Goal: Transaction & Acquisition: Purchase product/service

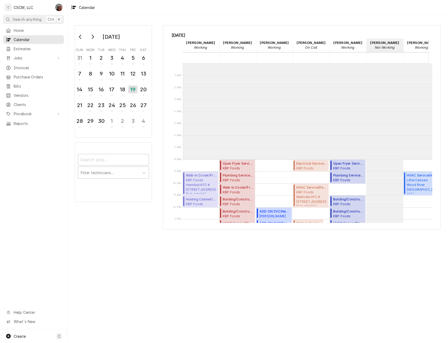
scroll to position [96, 0]
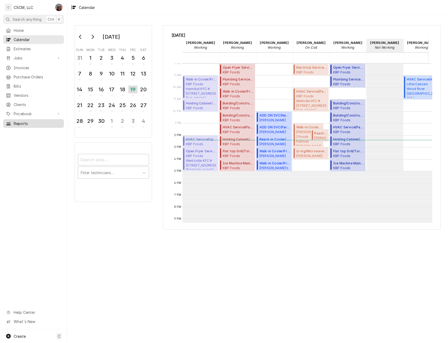
click at [20, 121] on span "Reports" at bounding box center [38, 124] width 48 height 6
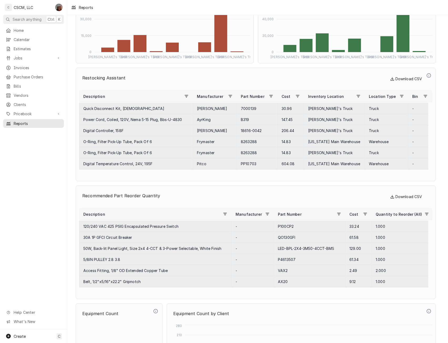
scroll to position [2041, 0]
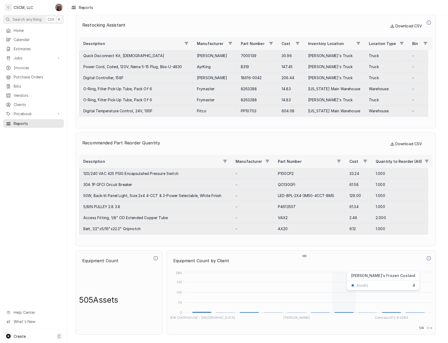
click at [342, 311] on icon "1818 CHOPHOUSE - EDWARDSVILLE BELLA MILANO'S Centralia KFC # 5983 0 70 140 210 …" at bounding box center [301, 295] width 262 height 50
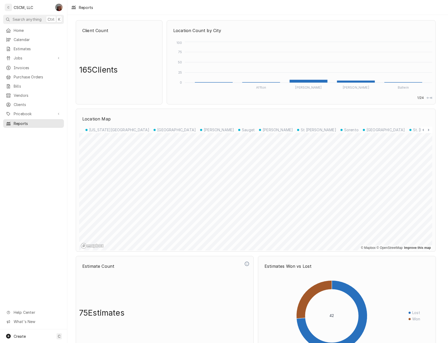
scroll to position [1, 0]
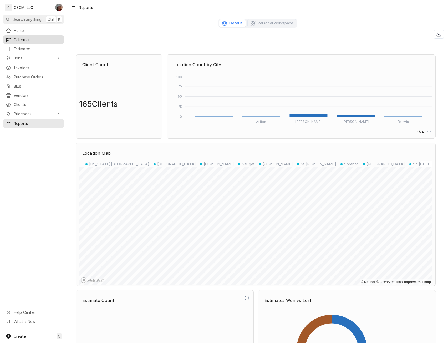
click at [22, 38] on span "Calendar" at bounding box center [38, 40] width 48 height 6
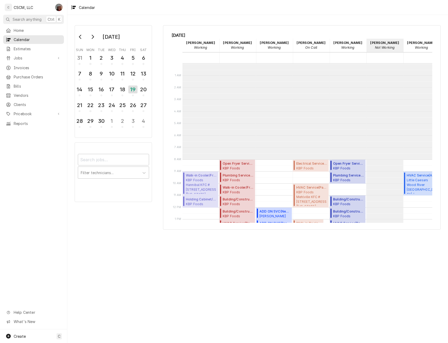
click at [183, 28] on div "Friday, Sep 19th Chris Lynch Working 19 Fri Izaia Bain Working 19 Fri James Bai…" at bounding box center [301, 127] width 277 height 204
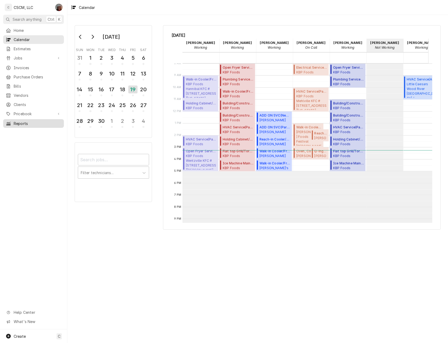
click at [31, 122] on span "Reports" at bounding box center [38, 124] width 48 height 6
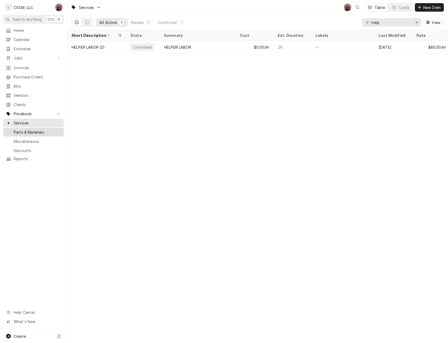
click at [37, 129] on span "Parts & Materials" at bounding box center [38, 132] width 48 height 6
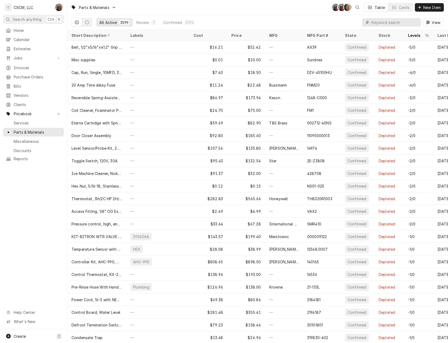
click at [382, 24] on input "Dynamic Content Wrapper" at bounding box center [394, 22] width 47 height 8
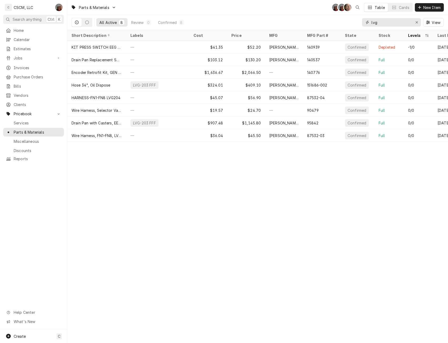
drag, startPoint x: 379, startPoint y: 25, endPoint x: 350, endPoint y: 21, distance: 29.7
click at [350, 21] on div "All Active 8 Review 0 Confirmed 8 lvg View" at bounding box center [257, 22] width 372 height 15
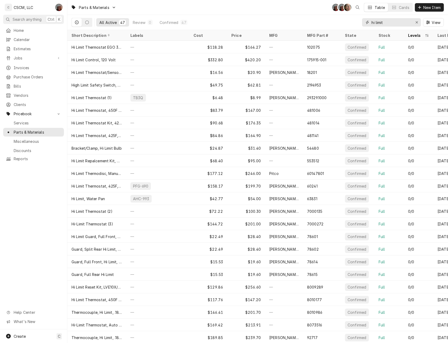
type input "hi limit"
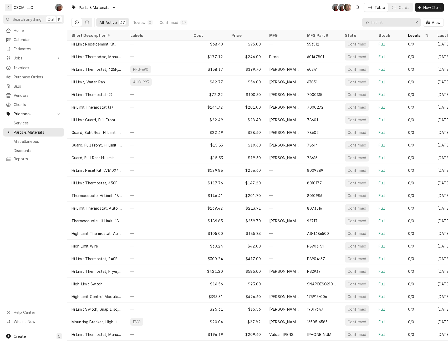
scroll to position [134, 0]
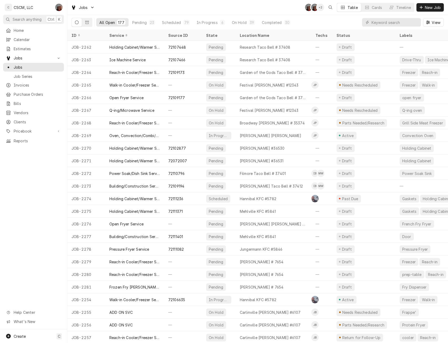
click at [384, 23] on input "Dynamic Content Wrapper" at bounding box center [394, 22] width 47 height 8
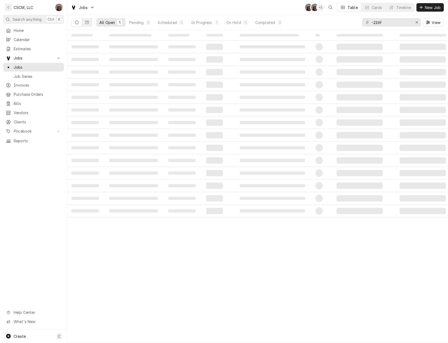
type input "-2269"
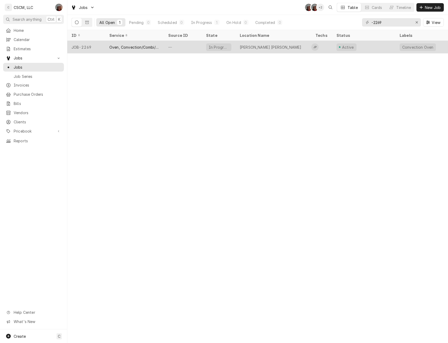
click at [182, 41] on div "—" at bounding box center [183, 47] width 38 height 13
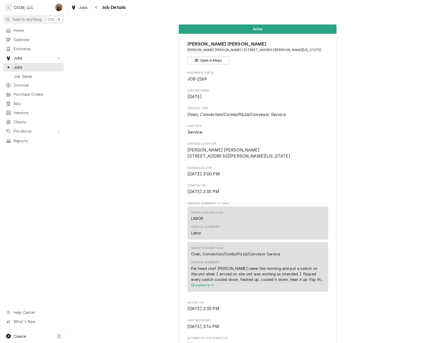
scroll to position [287, 0]
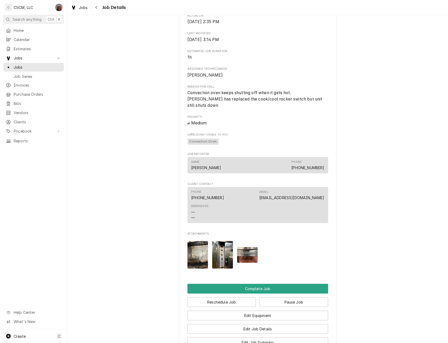
click at [198, 255] on img "Attachments" at bounding box center [197, 255] width 21 height 28
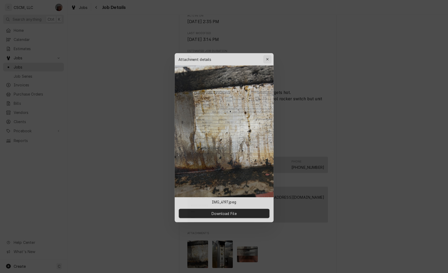
click at [267, 56] on icon "button" at bounding box center [268, 57] width 3 height 4
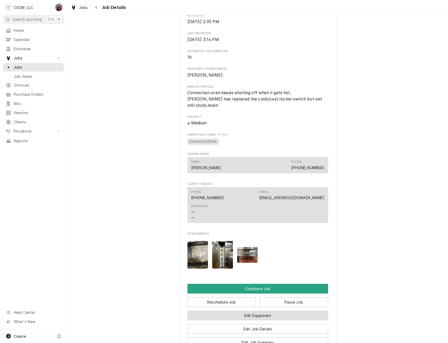
click at [262, 317] on button "Edit Equipment" at bounding box center [257, 315] width 141 height 10
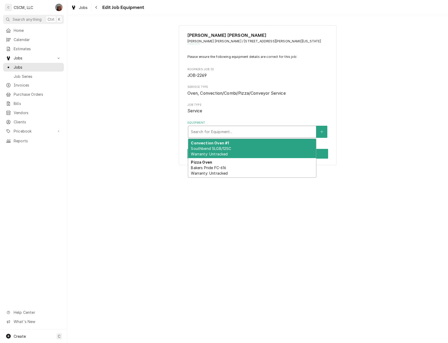
click at [246, 132] on div "Equipment" at bounding box center [252, 131] width 122 height 9
click at [232, 148] on div "Convection Oven #1 Southbend SLGB/12SC Warranty: Untracked" at bounding box center [252, 148] width 128 height 19
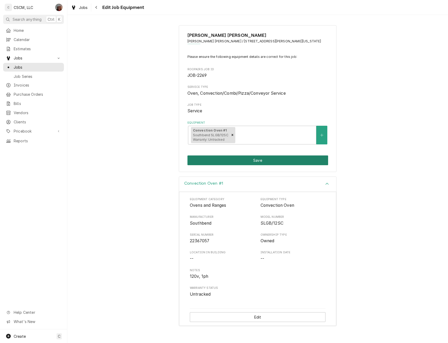
click at [244, 160] on button "Save" at bounding box center [257, 160] width 141 height 10
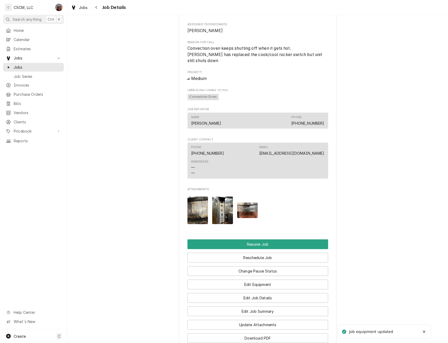
scroll to position [406, 0]
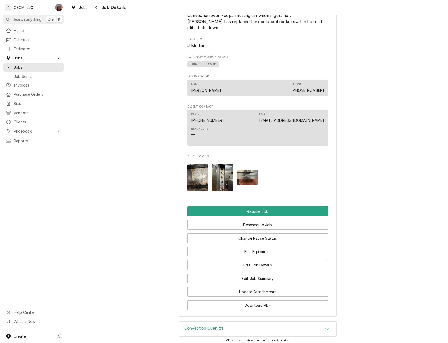
click at [192, 171] on img "Attachments" at bounding box center [197, 177] width 21 height 28
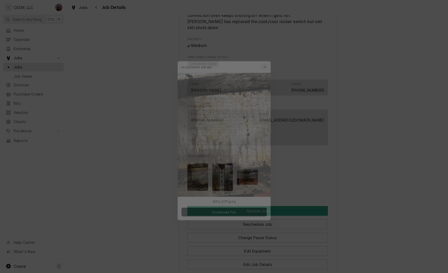
click at [270, 58] on icon "button" at bounding box center [268, 57] width 3 height 4
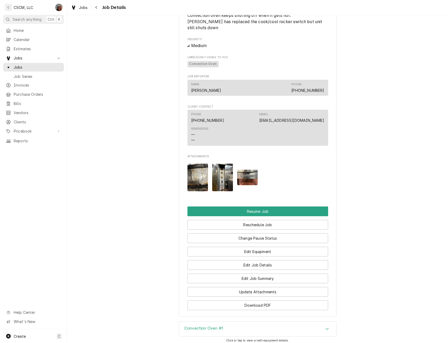
click at [256, 325] on div "Convection Oven #1" at bounding box center [257, 328] width 157 height 15
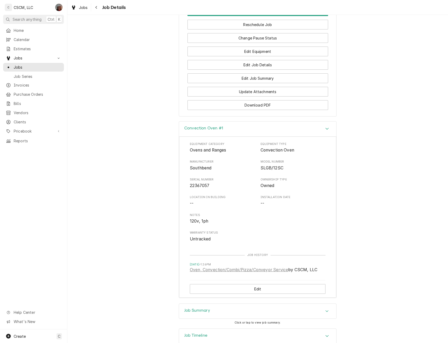
scroll to position [632, 0]
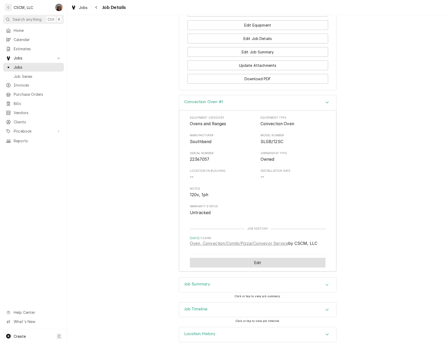
click at [254, 261] on button "Edit" at bounding box center [258, 263] width 136 height 10
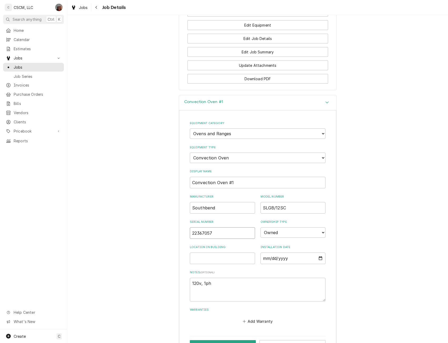
click at [199, 233] on input "22367057" at bounding box center [222, 233] width 65 height 12
type textarea "x"
type input "2267057"
type textarea "x"
type input "22B67057"
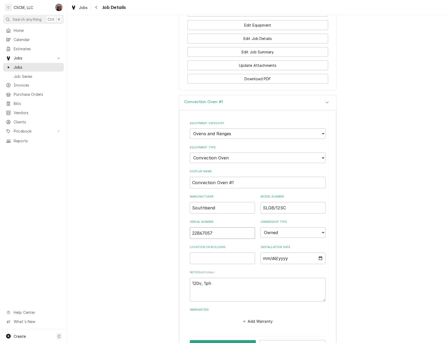
type textarea "x"
type input "22B67057"
click at [217, 285] on textarea "120v, 1ph" at bounding box center [258, 289] width 136 height 24
type textarea "x"
type textarea "120v, 1ph,"
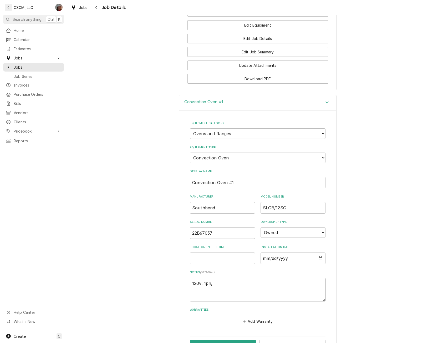
type textarea "x"
type textarea "120v, 1ph,"
type textarea "x"
type textarea "120v, 1ph, N"
type textarea "x"
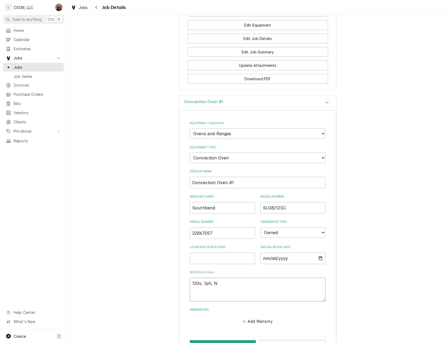
type textarea "120v, 1ph, Na"
type textarea "x"
type textarea "120v, 1ph, Nat"
type textarea "x"
type textarea "120v, 1ph, Nat"
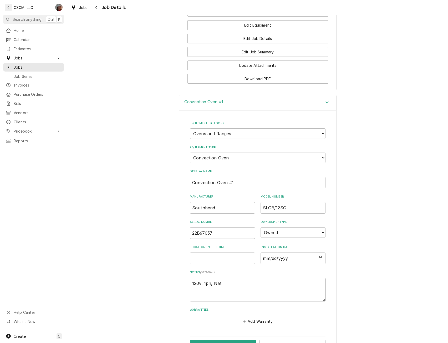
type textarea "x"
type textarea "120v, 1ph, [PERSON_NAME]"
type textarea "x"
type textarea "120v, 1ph, [PERSON_NAME]"
type textarea "x"
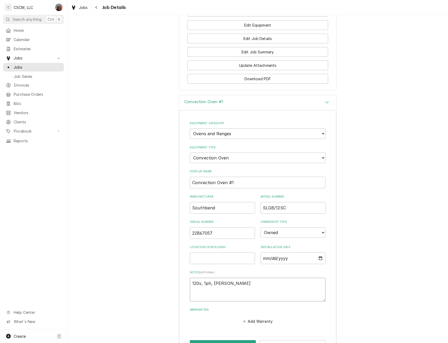
type textarea "120v, 1ph, Nat Gas"
type textarea "x"
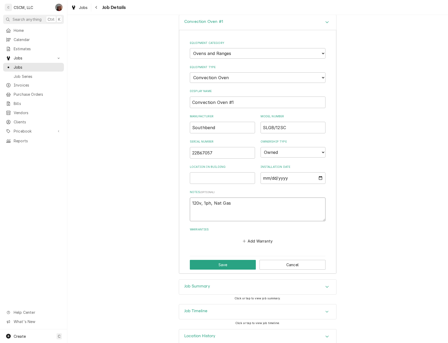
scroll to position [723, 0]
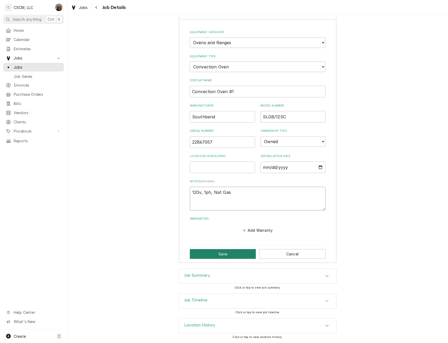
type textarea "120v, 1ph, Nat Gas"
click at [220, 254] on button "Save" at bounding box center [223, 254] width 66 height 10
type textarea "x"
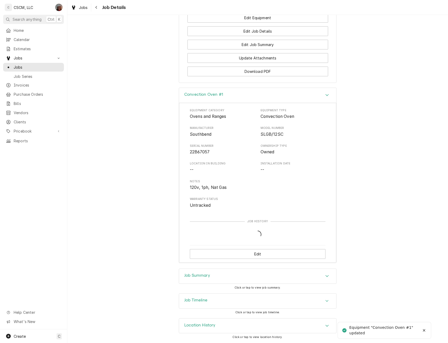
scroll to position [641, 0]
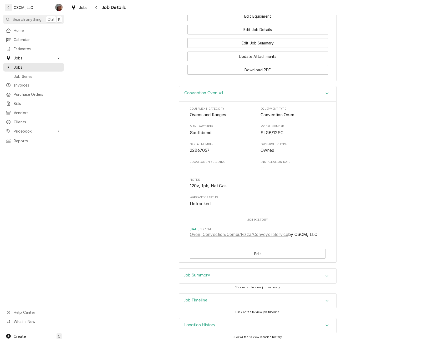
click at [329, 92] on div "Convection Oven #1" at bounding box center [257, 93] width 157 height 15
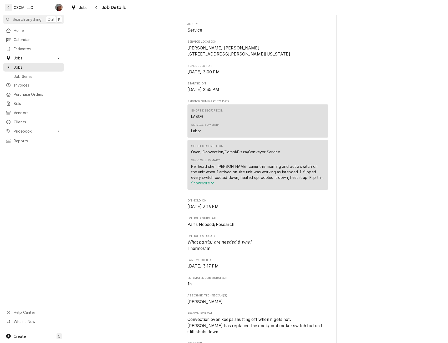
scroll to position [0, 0]
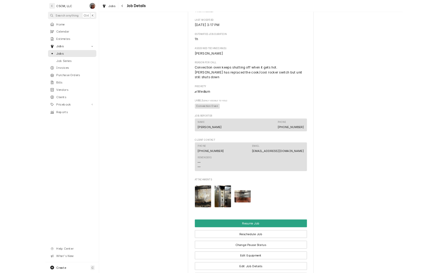
scroll to position [344, 0]
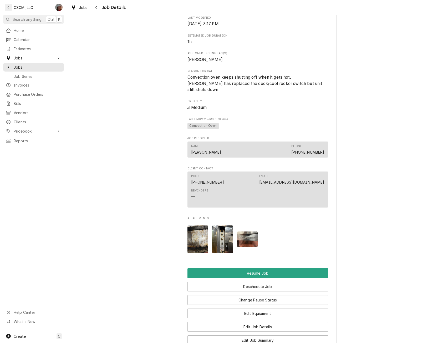
click at [217, 237] on img "Attachments" at bounding box center [222, 239] width 21 height 28
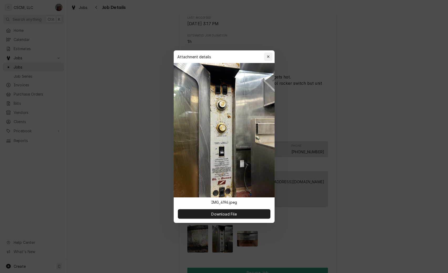
click at [269, 56] on icon "button" at bounding box center [268, 57] width 3 height 4
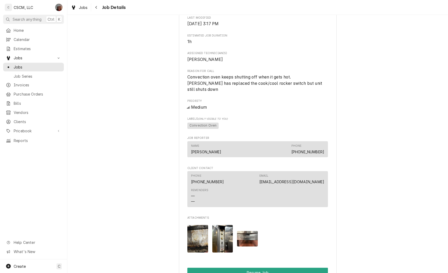
click at [197, 245] on img "Attachments" at bounding box center [197, 239] width 21 height 28
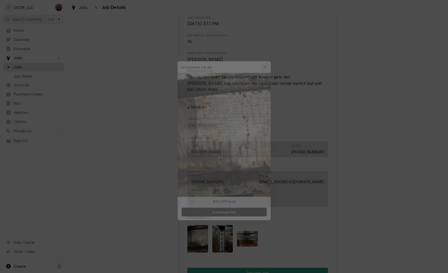
click at [264, 57] on button "button" at bounding box center [268, 57] width 8 height 8
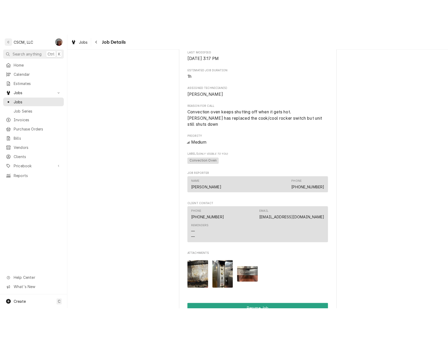
scroll to position [118, 0]
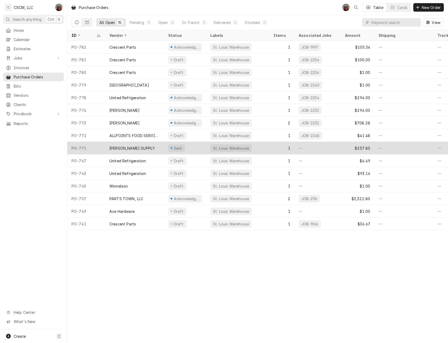
click at [145, 149] on div "[PERSON_NAME] SUPPLY" at bounding box center [131, 148] width 45 height 6
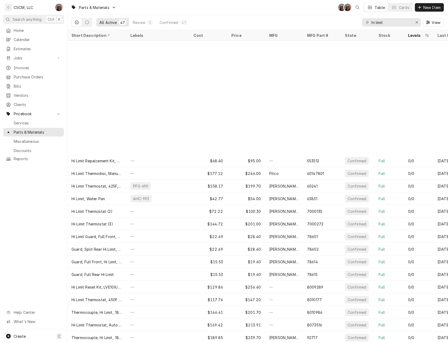
scroll to position [134, 0]
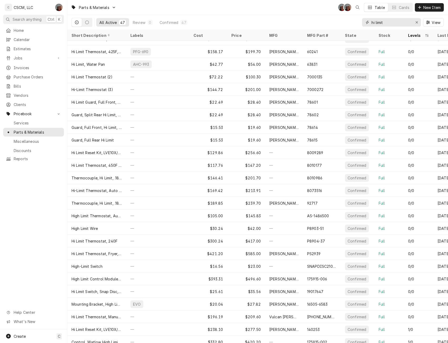
drag, startPoint x: 395, startPoint y: 25, endPoint x: 361, endPoint y: 20, distance: 34.3
click at [361, 20] on div "All Active 47 Review 0 Confirmed 47 hi limit View" at bounding box center [257, 22] width 372 height 15
paste input "1181996"
type input "1181996"
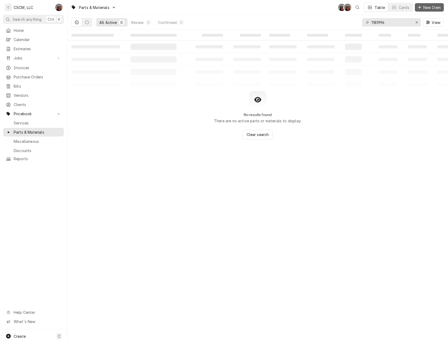
click at [427, 7] on span "New Item" at bounding box center [431, 8] width 19 height 6
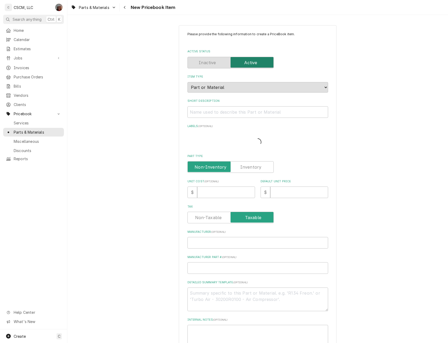
type textarea "x"
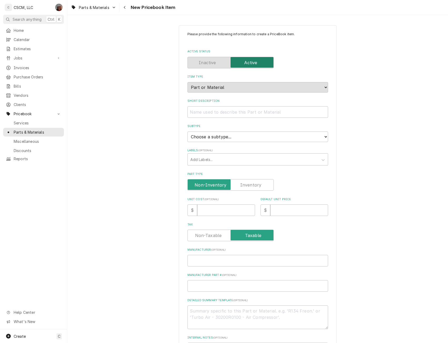
click at [252, 183] on label "Part Type" at bounding box center [230, 185] width 86 height 12
click at [252, 183] on input "Part Type" at bounding box center [230, 185] width 81 height 12
checkbox input "true"
type textarea "x"
click at [208, 214] on input "Unit Cost ( optional )" at bounding box center [226, 210] width 58 height 12
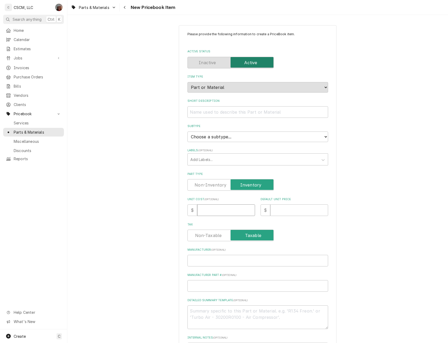
type input "2"
type textarea "x"
type input "25"
type textarea "x"
type input "255"
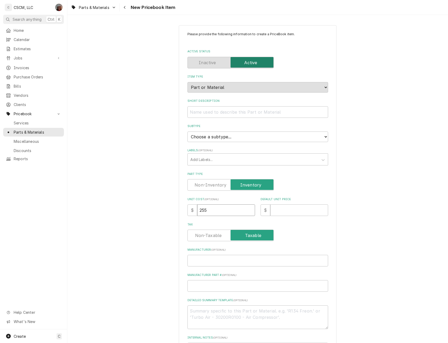
type textarea "x"
type input "255.7"
type textarea "x"
type input "255.72"
type textarea "x"
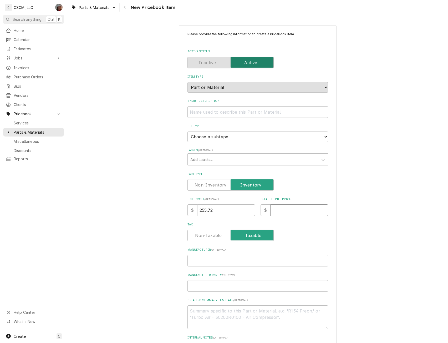
type input "3"
type textarea "x"
type input "35"
type textarea "x"
type input "355"
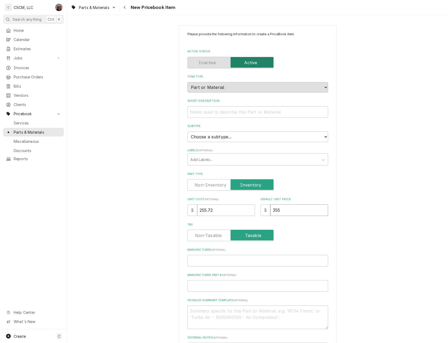
type textarea "x"
type input "355.1"
type textarea "x"
type input "355.16"
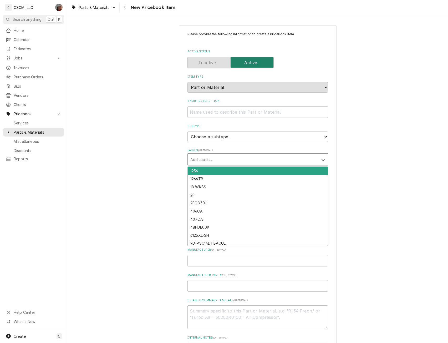
click at [211, 156] on div "Labels" at bounding box center [252, 159] width 125 height 9
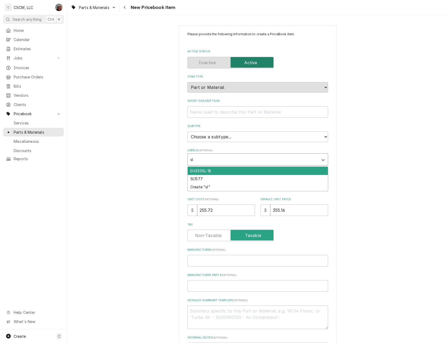
type input "s"
type input "SLGB/12SC"
click at [195, 170] on div "Create "SLGB/12SC"" at bounding box center [258, 171] width 140 height 8
type textarea "x"
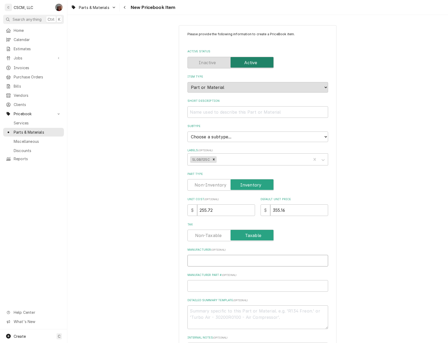
click at [198, 264] on input "Manufacturer ( optional )" at bounding box center [257, 261] width 141 height 12
click at [198, 287] on input "Manufacturer Part # ( optional )" at bounding box center [257, 286] width 141 height 12
paste input "1181996"
type textarea "x"
type input "1181996"
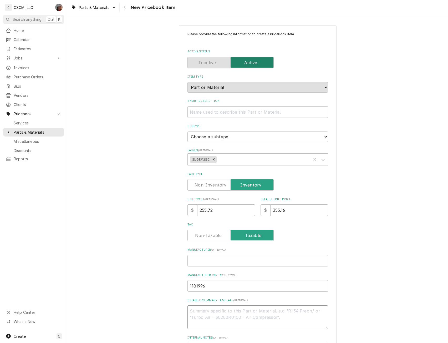
click at [195, 315] on textarea "Detailed Summary Template ( optional )" at bounding box center [257, 317] width 141 height 24
paste textarea "1181996"
type textarea "x"
type textarea "1181996"
click at [199, 264] on input "Manufacturer ( optional )" at bounding box center [257, 261] width 141 height 12
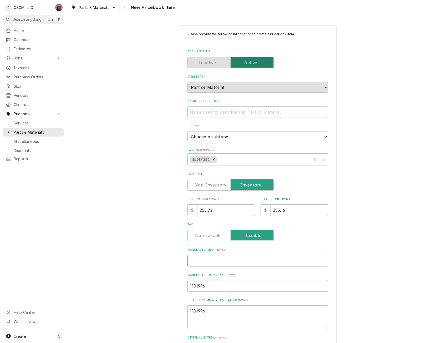
paste input "Southbend Range"
type textarea "x"
type input "Southbend Range"
click at [204, 111] on input "Short Description" at bounding box center [257, 112] width 141 height 12
paste input "Temperature Probe, KAN-BAN"
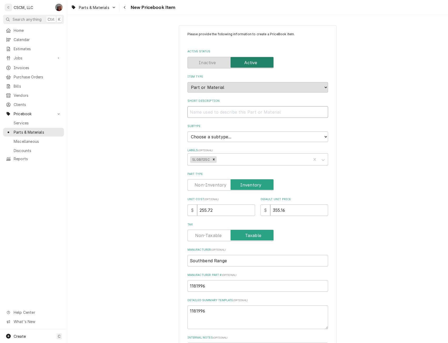
type textarea "x"
type input "Temperature Probe, KAN-BAN"
click at [214, 315] on textarea "1181996" at bounding box center [257, 317] width 141 height 24
type textarea "1181996"
paste textarea "Temperature Probe, KAN-BAN"
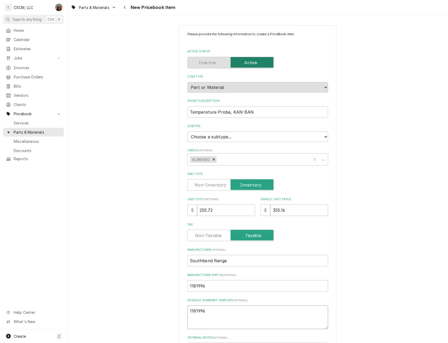
type textarea "x"
type textarea "1181996 Temperature Probe, KAN-BAN"
click at [307, 138] on select "Choose a subtype... Equipment Part Refrigerant Supply or Material Tool" at bounding box center [257, 136] width 141 height 11
select select "148"
click at [187, 131] on select "Choose a subtype... Equipment Part Refrigerant Supply or Material Tool" at bounding box center [257, 136] width 141 height 11
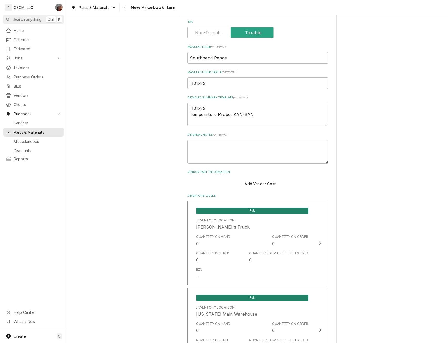
scroll to position [210, 0]
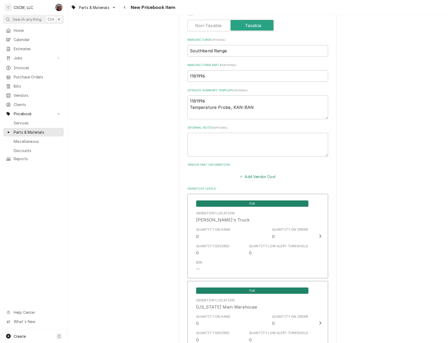
click at [252, 178] on button "Add Vendor Cost" at bounding box center [258, 176] width 38 height 7
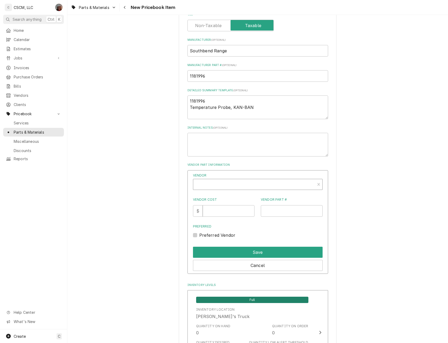
type textarea "x"
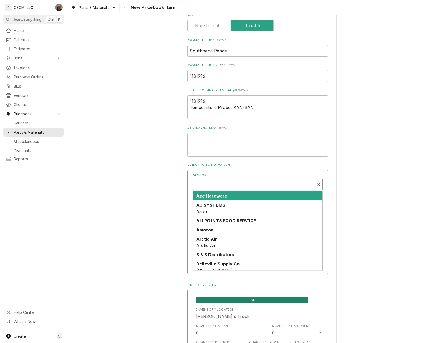
scroll to position [2, 0]
click at [221, 181] on div "Vendor" at bounding box center [254, 184] width 116 height 13
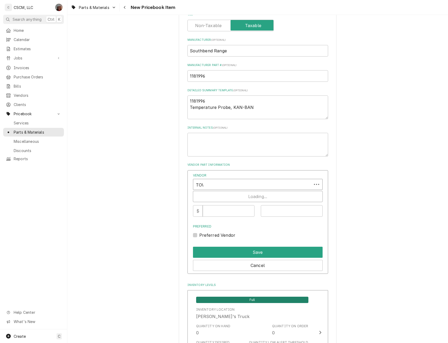
type input "TOWN"
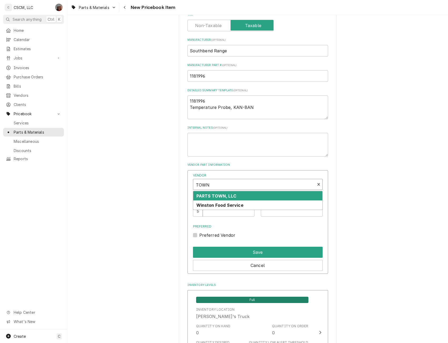
click at [210, 197] on strong "PARTS TOWN, LLC" at bounding box center [216, 195] width 40 height 5
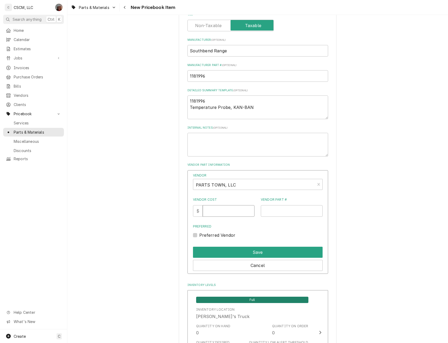
click at [217, 213] on input "Vendor Cost" at bounding box center [229, 211] width 52 height 12
type input "255.72"
click at [274, 215] on input "Vendor Part #" at bounding box center [292, 211] width 62 height 12
paste input "SOU1181996"
type input "SOU1181996"
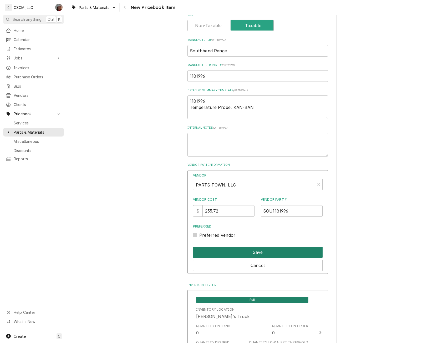
click at [242, 255] on button "Save" at bounding box center [258, 251] width 130 height 11
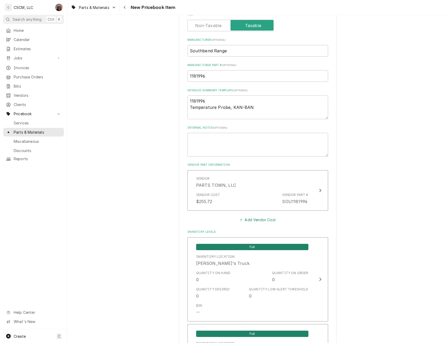
click at [245, 218] on button "Add Vendor Cost" at bounding box center [258, 219] width 38 height 7
type textarea "x"
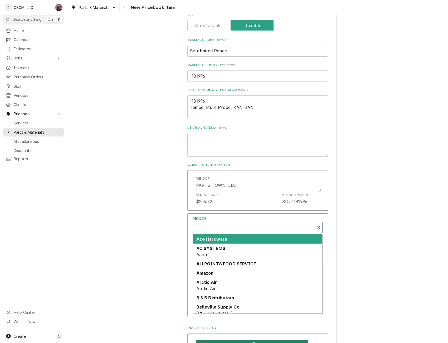
click at [220, 226] on div "Vendor" at bounding box center [254, 228] width 116 height 13
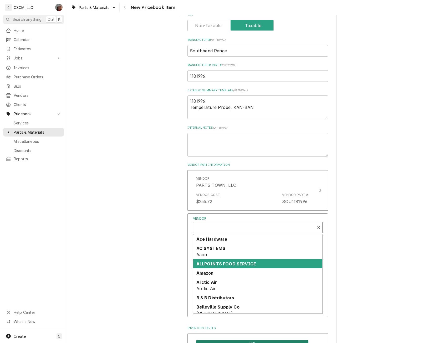
click at [208, 264] on strong "ALLPOINTS FOOD SERVICE" at bounding box center [226, 263] width 60 height 5
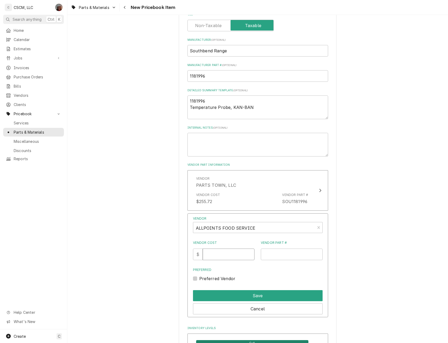
click at [208, 256] on input "Vendor Cost" at bounding box center [229, 254] width 52 height 12
click at [217, 255] on input "Vendor Cost" at bounding box center [229, 254] width 52 height 12
type input "161.45"
type input "441220"
click at [238, 293] on button "Save" at bounding box center [258, 295] width 130 height 11
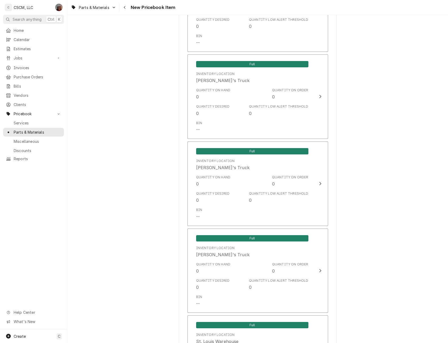
scroll to position [961, 0]
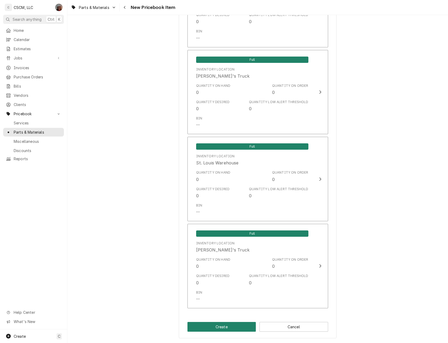
click at [225, 327] on button "Create" at bounding box center [221, 327] width 69 height 10
type textarea "x"
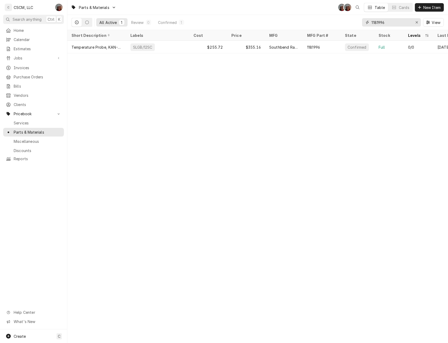
drag, startPoint x: 388, startPoint y: 22, endPoint x: 359, endPoint y: 22, distance: 28.9
click at [359, 22] on div "All Active 1 Review 0 Confirmed 1 1181996 View" at bounding box center [257, 22] width 372 height 15
paste input "8"
type input "1181998"
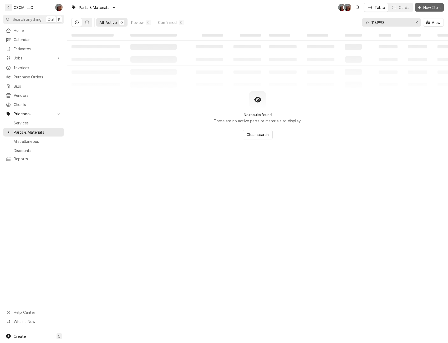
click at [422, 6] on span "New Item" at bounding box center [431, 8] width 19 height 6
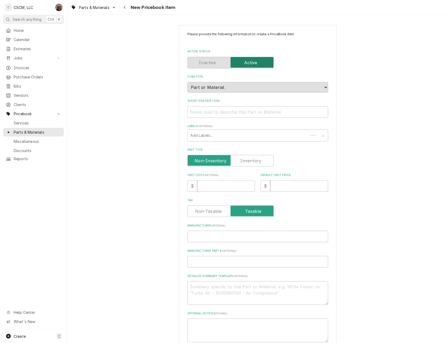
type textarea "x"
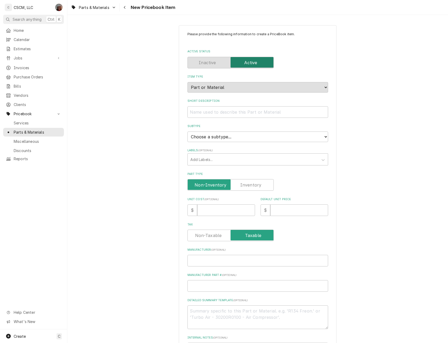
click at [242, 186] on label "Part Type" at bounding box center [230, 185] width 86 height 12
click at [242, 186] on input "Part Type" at bounding box center [230, 185] width 81 height 12
checkbox input "true"
type textarea "x"
click at [226, 138] on select "Choose a subtype... Equipment Part Refrigerant Supply or Material Tool" at bounding box center [257, 136] width 141 height 11
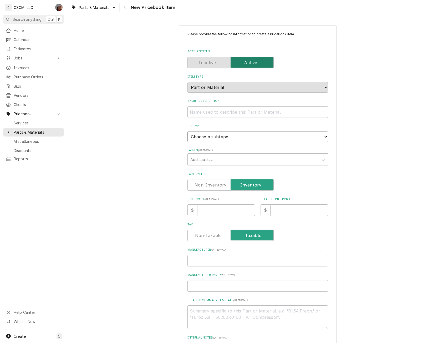
select select "148"
click at [187, 131] on select "Choose a subtype... Equipment Part Refrigerant Supply or Material Tool" at bounding box center [257, 136] width 141 height 11
type textarea "x"
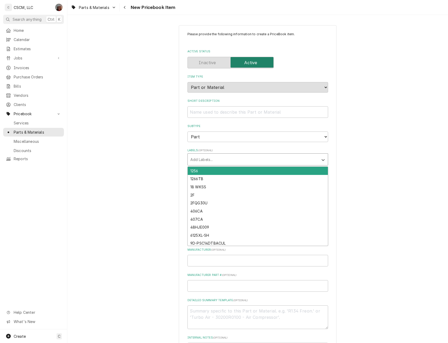
click at [206, 157] on div "Labels" at bounding box center [252, 159] width 125 height 9
type input "sl"
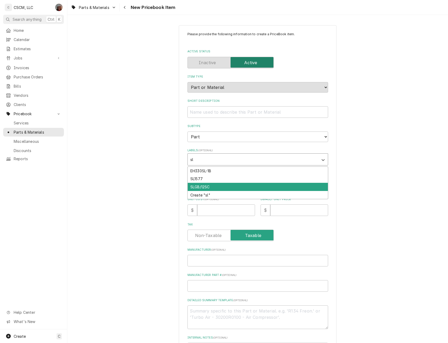
click at [207, 186] on div "SLGB/12SC" at bounding box center [258, 187] width 140 height 8
type textarea "x"
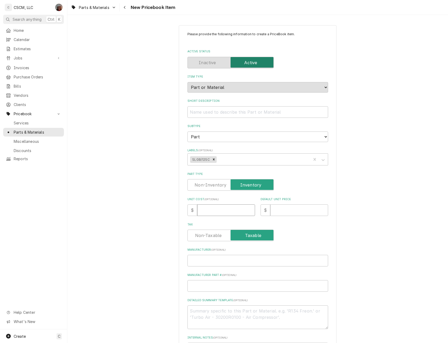
click at [208, 208] on input "Unit Cost ( optional )" at bounding box center [226, 210] width 58 height 12
type input "3"
type textarea "x"
type input "36"
type textarea "x"
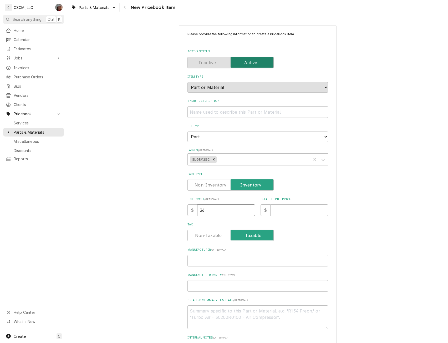
type input "360"
type textarea "x"
type input "360.1"
type textarea "x"
type input "360.10"
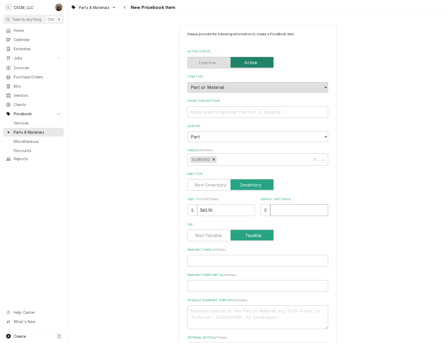
type textarea "x"
type input "5"
type textarea "x"
type input "50"
type textarea "x"
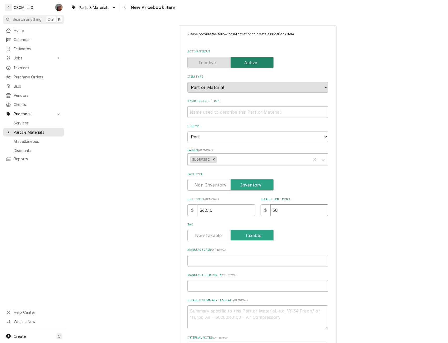
type input "500"
type textarea "x"
type input "500.1"
type textarea "x"
type input "500.13"
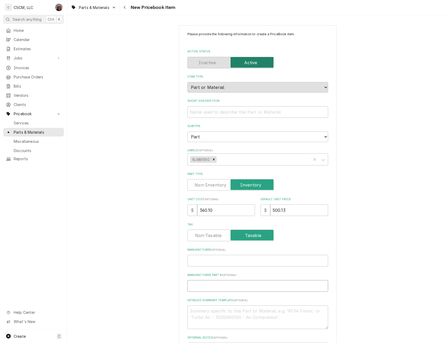
click at [202, 281] on input "Manufacturer Part # ( optional )" at bounding box center [257, 286] width 141 height 12
paste input "1181998"
type textarea "x"
type input "1181998"
click at [197, 314] on textarea "Detailed Summary Template ( optional )" at bounding box center [257, 317] width 141 height 24
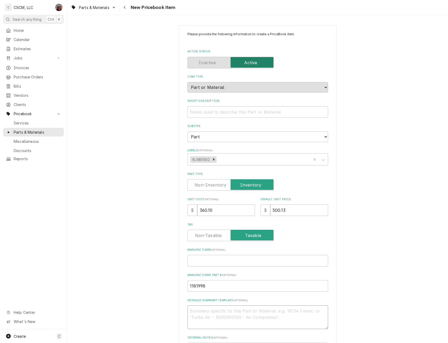
paste textarea "1181998"
type textarea "x"
type textarea "1181998"
type textarea "x"
type textarea "1181998"
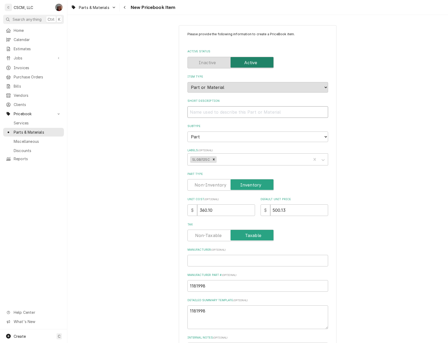
click at [196, 111] on input "Short Description" at bounding box center [257, 112] width 141 height 12
paste input "Control Board with Potentiometer"
type textarea "x"
type input "Control Board with Potentiometer"
click at [213, 316] on textarea "1181998" at bounding box center [257, 317] width 141 height 24
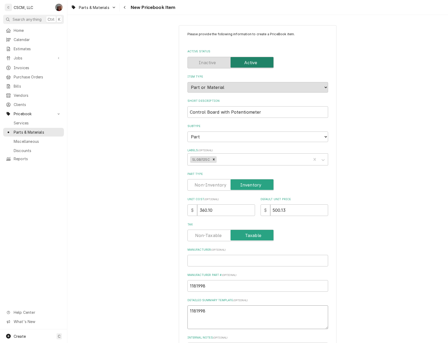
paste textarea "Control Board with Potentiometer"
type textarea "x"
type textarea "1181998 Control Board with Potentiometer"
click at [188, 263] on input "Manufacturer ( optional )" at bounding box center [257, 261] width 141 height 12
paste input "Southbend Range"
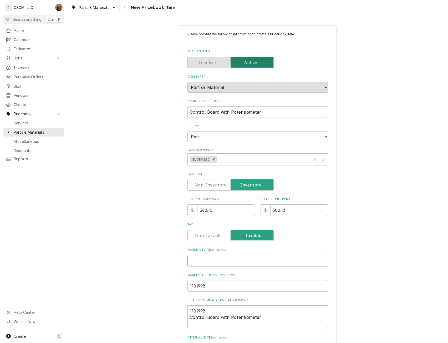
type textarea "x"
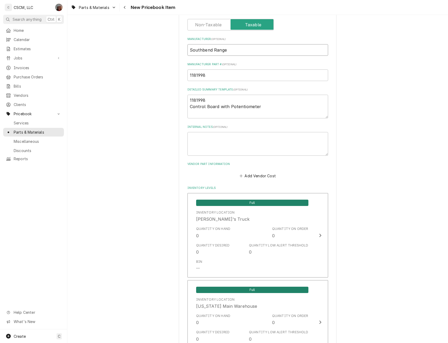
scroll to position [233, 0]
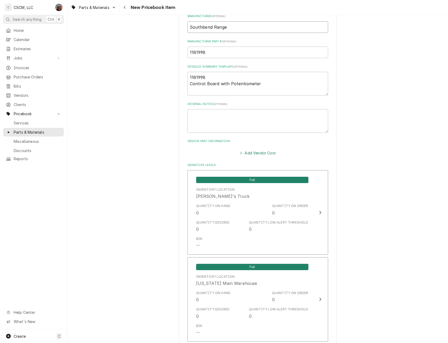
type input "Southbend Range"
click at [245, 153] on button "Add Vendor Cost" at bounding box center [258, 152] width 38 height 7
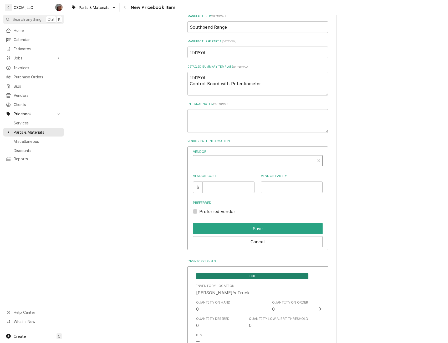
type textarea "x"
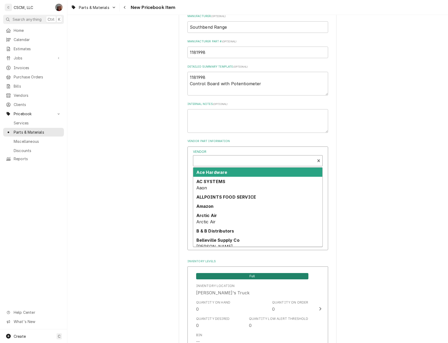
scroll to position [2, 0]
click at [217, 161] on div "Vendor" at bounding box center [254, 161] width 116 height 13
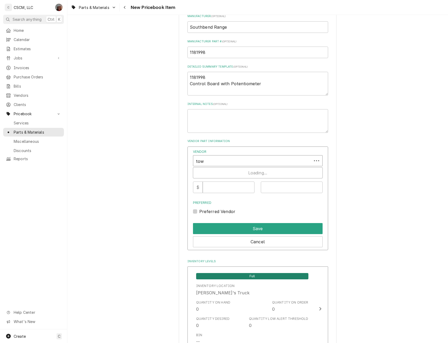
type input "town"
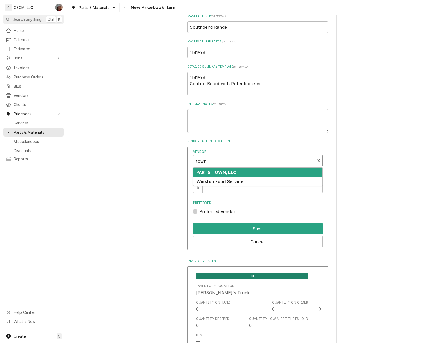
click at [215, 169] on div "PARTS TOWN, LLC" at bounding box center [257, 171] width 129 height 9
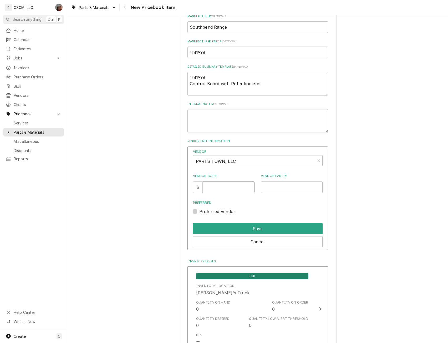
click at [215, 188] on input "Vendor Cost" at bounding box center [229, 187] width 52 height 12
type input "360.10"
click at [273, 191] on input "Vendor Part #" at bounding box center [292, 187] width 62 height 12
paste input "SOU1181998"
type input "SOU1181998"
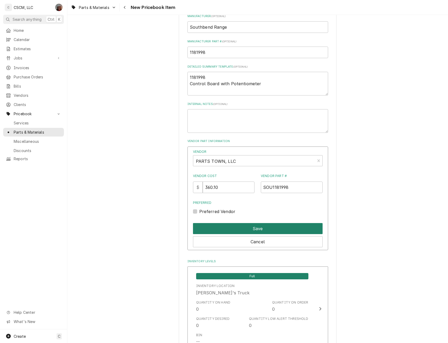
click at [261, 225] on button "Save" at bounding box center [258, 228] width 130 height 11
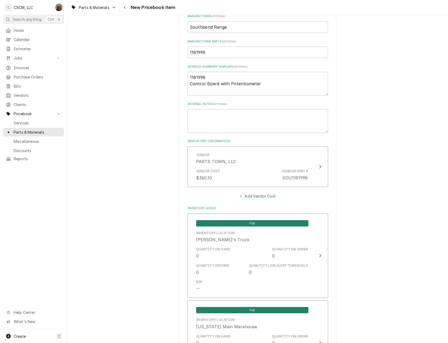
click at [259, 194] on button "Add Vendor Cost" at bounding box center [258, 195] width 38 height 7
type textarea "x"
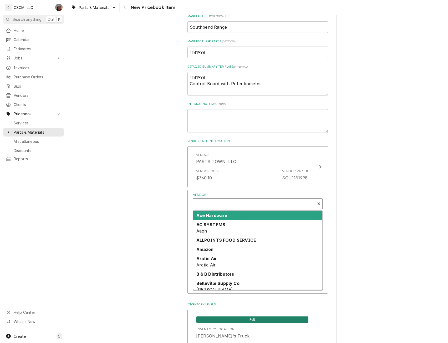
click at [208, 202] on div "Vendor" at bounding box center [254, 204] width 116 height 13
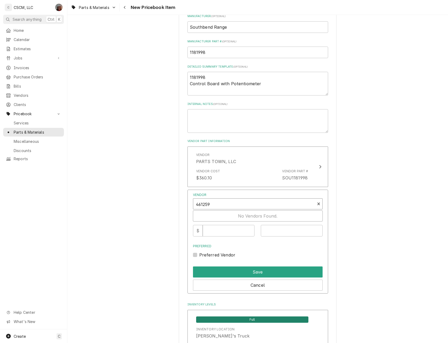
type input "461259"
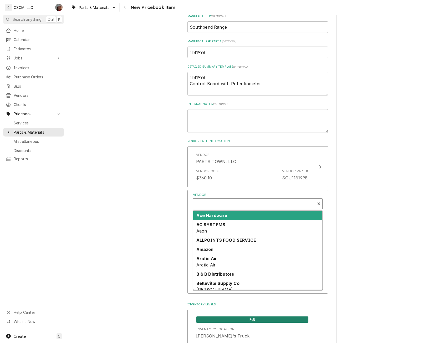
click at [211, 206] on div "Vendor" at bounding box center [254, 204] width 116 height 13
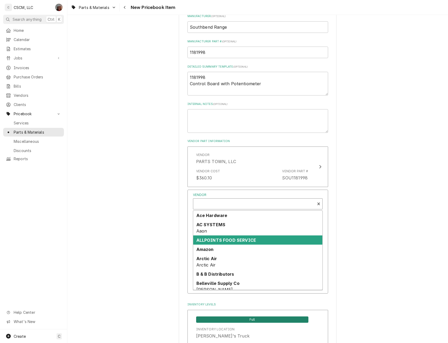
click at [213, 238] on strong "ALLPOINTS FOOD SERVICE" at bounding box center [226, 239] width 60 height 5
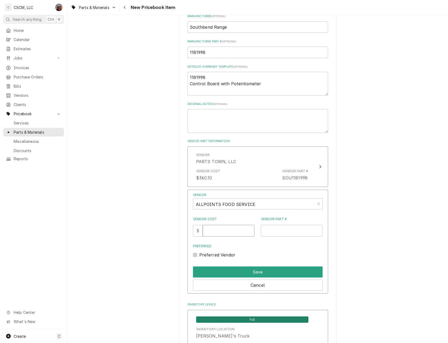
click at [211, 232] on input "Vendor Cost" at bounding box center [229, 231] width 52 height 12
type input "144.27"
click at [281, 227] on input "Vendor Part #" at bounding box center [292, 231] width 62 height 12
type input "461259"
click at [244, 270] on button "Save" at bounding box center [258, 271] width 130 height 11
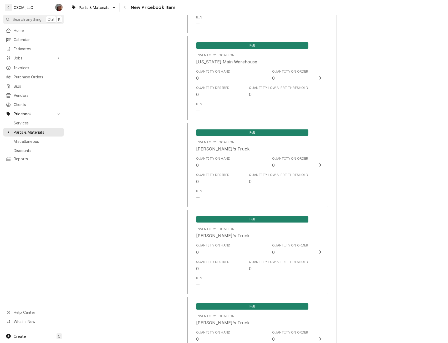
scroll to position [961, 0]
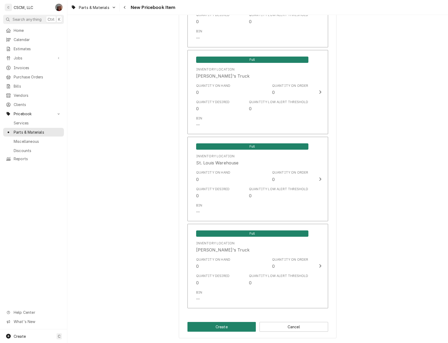
click at [226, 323] on button "Create" at bounding box center [221, 327] width 69 height 10
type textarea "x"
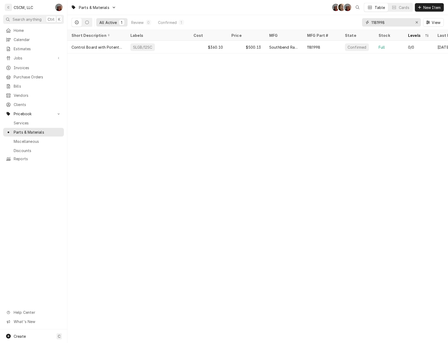
drag, startPoint x: 386, startPoint y: 22, endPoint x: 361, endPoint y: 23, distance: 25.5
click at [361, 23] on div "All Active 1 Review 0 Confirmed 1 1181998 View" at bounding box center [257, 22] width 372 height 15
paste input "S1-0263558700"
type input "S1-0263558700"
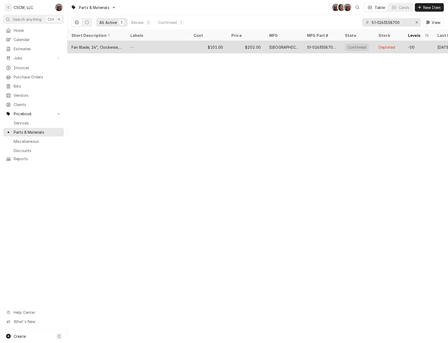
click at [143, 48] on div "—" at bounding box center [157, 47] width 63 height 13
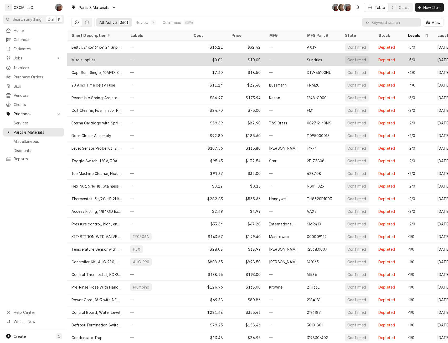
click at [134, 60] on div "—" at bounding box center [157, 59] width 63 height 13
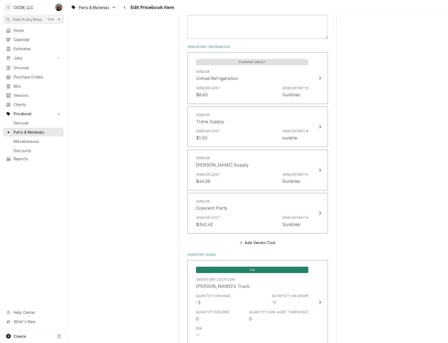
scroll to position [440, 0]
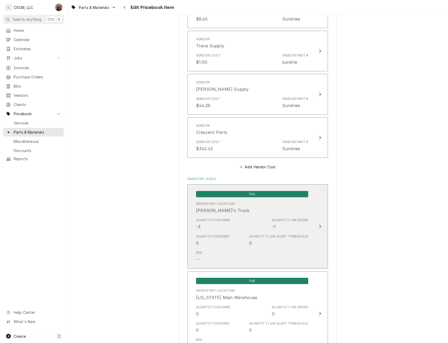
click at [292, 234] on div "Quantity Low Alert Threshold" at bounding box center [278, 236] width 59 height 5
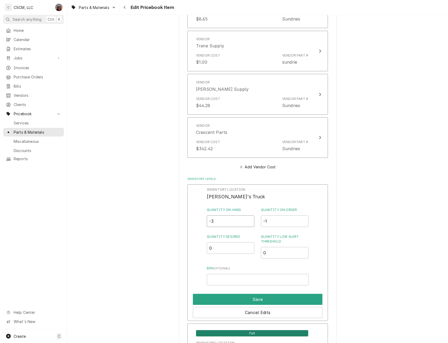
drag, startPoint x: 216, startPoint y: 219, endPoint x: 189, endPoint y: 222, distance: 27.2
click at [189, 222] on div "Inventory Location Chris's Truck Quantity on Hand -3 Quantity on Order -1 Quant…" at bounding box center [257, 252] width 141 height 137
type input "0"
drag, startPoint x: 269, startPoint y: 220, endPoint x: 246, endPoint y: 222, distance: 23.2
click at [246, 222] on div "Quantity on Hand 0 Quantity on Order -1" at bounding box center [258, 216] width 102 height 19
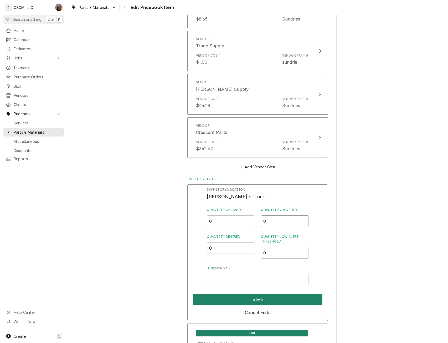
type input "0"
click at [254, 297] on button "Save" at bounding box center [258, 299] width 130 height 11
type textarea "x"
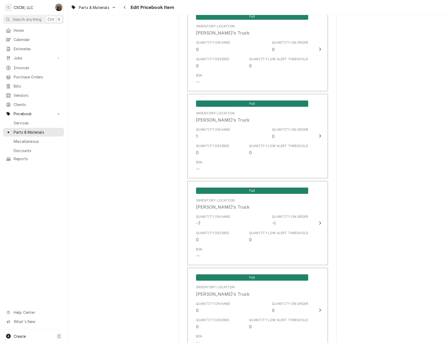
scroll to position [794, 0]
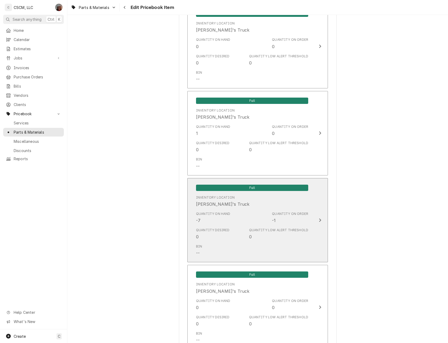
click at [291, 219] on div "Quantity on Order -1" at bounding box center [290, 217] width 36 height 12
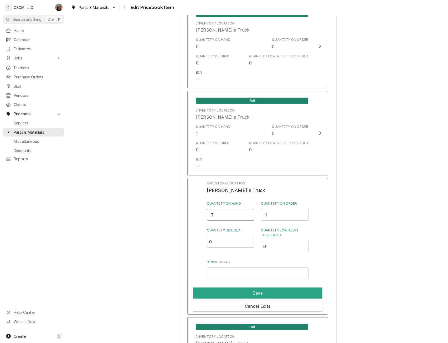
drag, startPoint x: 215, startPoint y: 216, endPoint x: 186, endPoint y: 217, distance: 28.9
click at [187, 217] on div "Inventory Location Jonnie's Truck Quantity on Hand -7 Quantity on Order -1 Quan…" at bounding box center [257, 246] width 141 height 137
type input "0"
drag, startPoint x: 262, startPoint y: 212, endPoint x: 288, endPoint y: 215, distance: 26.5
click at [288, 215] on input "-1" at bounding box center [285, 215] width 48 height 12
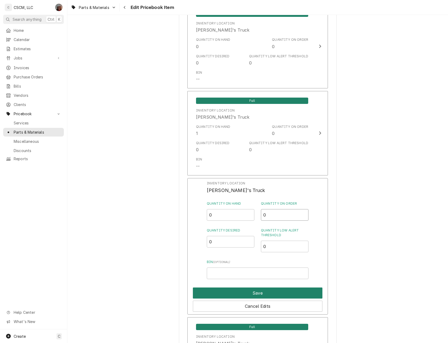
type input "0"
click at [248, 289] on button "Save" at bounding box center [258, 292] width 130 height 11
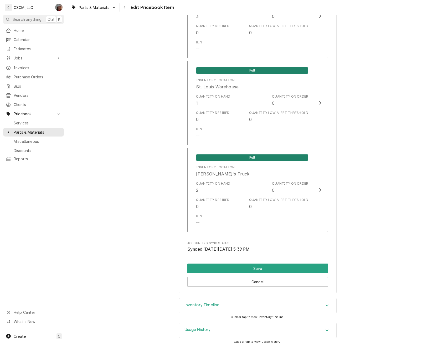
scroll to position [1176, 0]
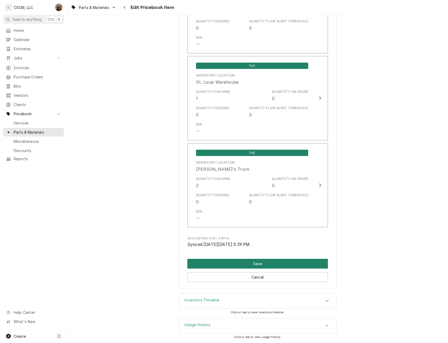
click at [256, 267] on button "Save" at bounding box center [257, 264] width 141 height 10
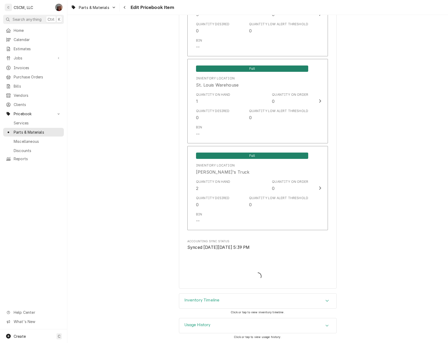
scroll to position [1173, 0]
type textarea "x"
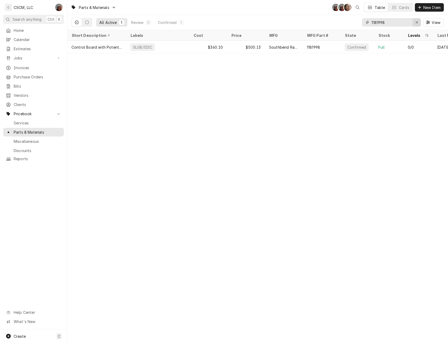
click at [415, 24] on div "Erase input" at bounding box center [416, 22] width 5 height 5
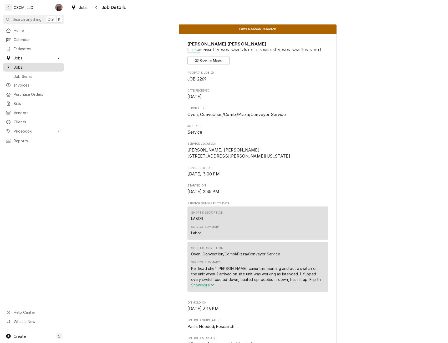
click at [29, 64] on span "Jobs" at bounding box center [38, 67] width 48 height 6
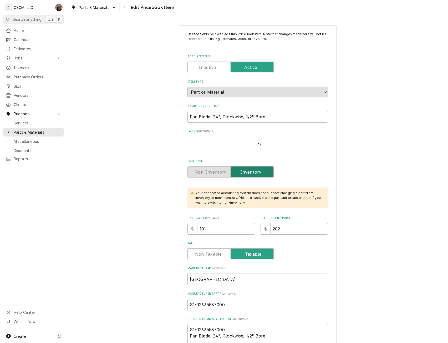
type textarea "x"
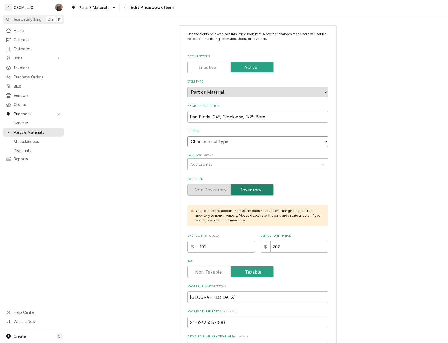
click at [240, 145] on select "Choose a subtype... Equipment Part Refrigerant Supply or Material Tool" at bounding box center [257, 141] width 141 height 11
select select "148"
click at [187, 136] on select "Choose a subtype... Equipment Part Refrigerant Supply or Material Tool" at bounding box center [257, 141] width 141 height 11
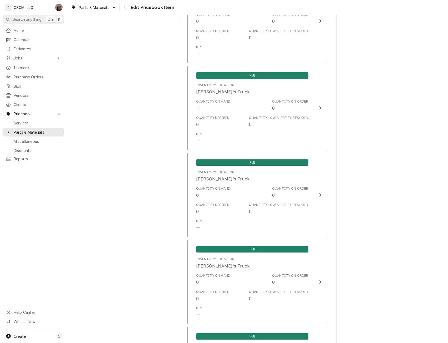
scroll to position [1090, 0]
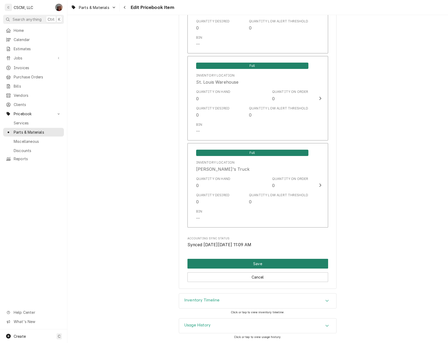
click at [247, 262] on button "Save" at bounding box center [257, 264] width 141 height 10
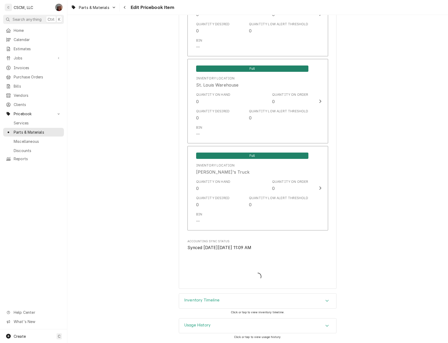
scroll to position [1087, 0]
type textarea "x"
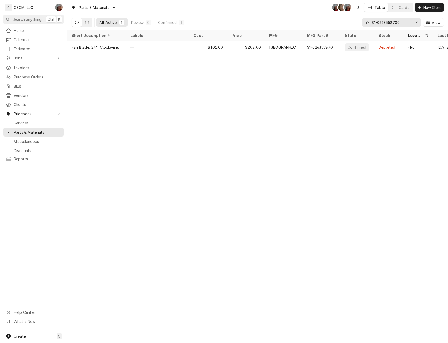
drag, startPoint x: 403, startPoint y: 20, endPoint x: 354, endPoint y: 21, distance: 48.6
click at [354, 21] on div "All Active 1 Review 0 Confirmed 1 S1-0263558700 View" at bounding box center [257, 22] width 372 height 15
paste input "6008079"
type input "S1-6008079"
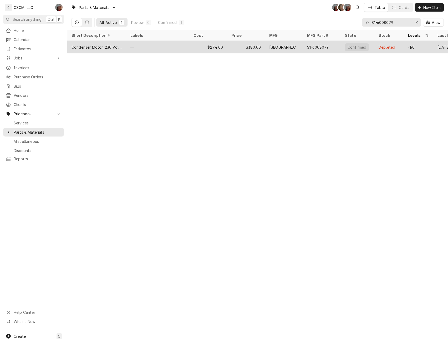
click at [174, 44] on div "—" at bounding box center [157, 47] width 63 height 13
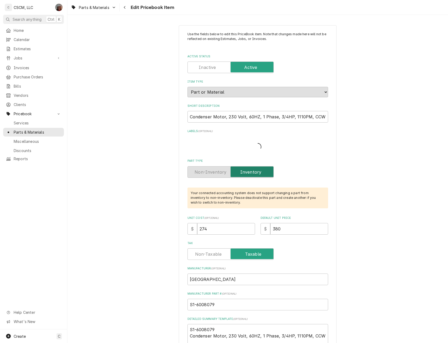
type textarea "x"
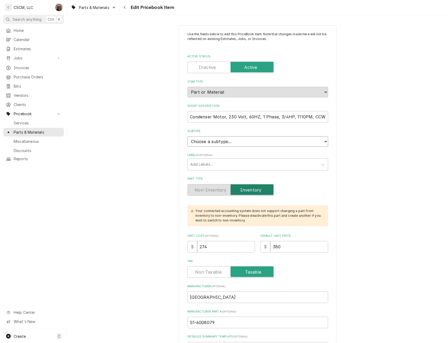
click at [283, 142] on select "Choose a subtype... Equipment Part Refrigerant Supply or Material Tool" at bounding box center [257, 141] width 141 height 11
select select "148"
click at [187, 136] on select "Choose a subtype... Equipment Part Refrigerant Supply or Material Tool" at bounding box center [257, 141] width 141 height 11
drag, startPoint x: 212, startPoint y: 245, endPoint x: 161, endPoint y: 248, distance: 50.2
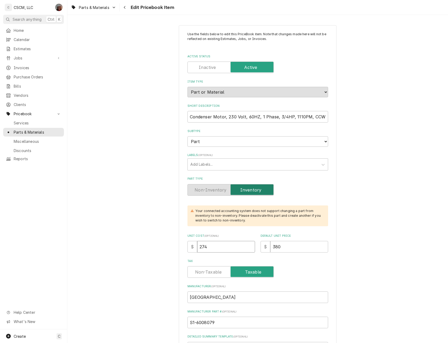
type textarea "x"
type input "2"
type textarea "x"
type input "29"
type textarea "x"
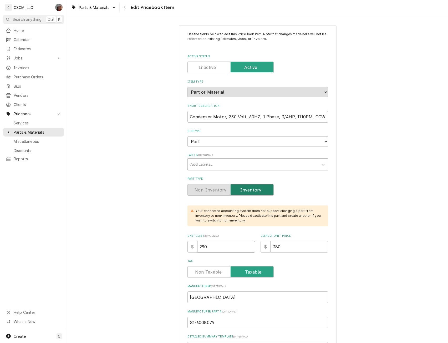
type input "290"
click at [274, 246] on input "380" at bounding box center [299, 247] width 58 height 12
type textarea "x"
type input "80"
type textarea "x"
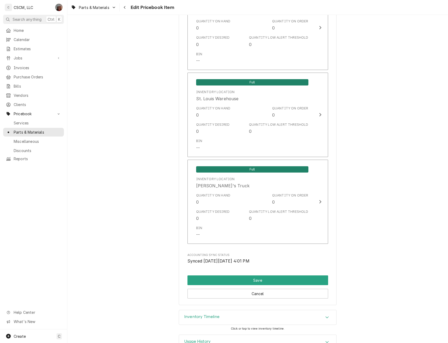
scroll to position [1047, 0]
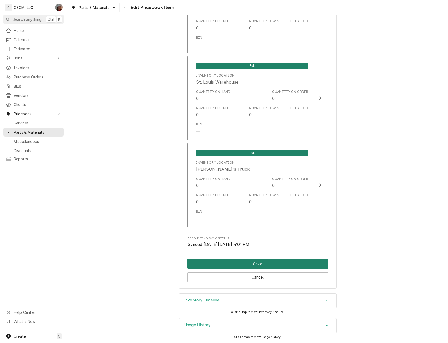
type input "580"
click at [253, 262] on button "Save" at bounding box center [257, 264] width 141 height 10
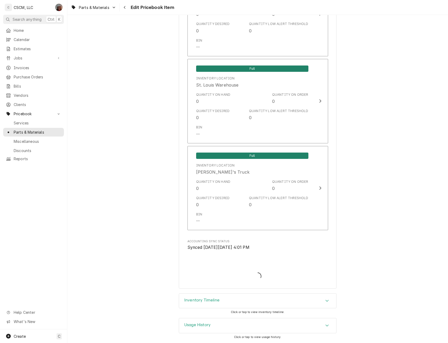
type textarea "x"
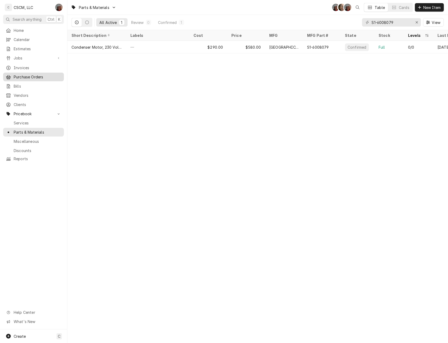
click at [37, 78] on link "Purchase Orders" at bounding box center [33, 77] width 61 height 9
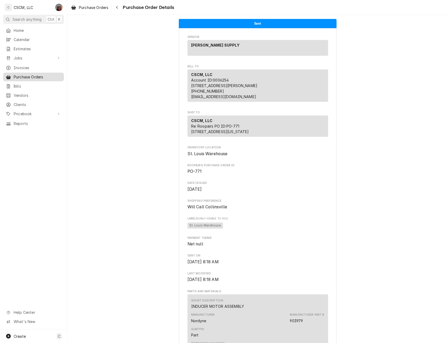
click at [27, 74] on span "Purchase Orders" at bounding box center [38, 77] width 48 height 6
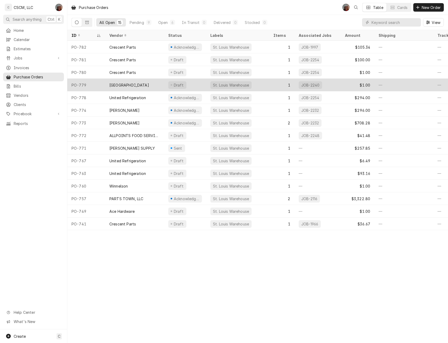
click at [143, 83] on div "[GEOGRAPHIC_DATA]" at bounding box center [134, 85] width 59 height 13
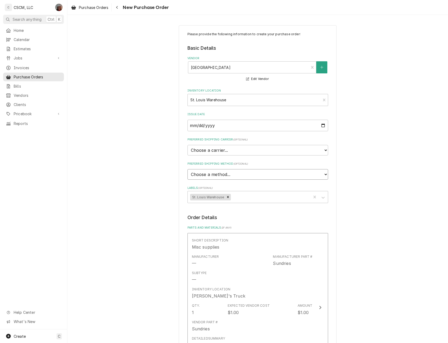
click at [326, 177] on select "Choose a method... Ground Next Day Early AM Next Day Air 2 Day Air Other" at bounding box center [257, 174] width 141 height 11
select select "0"
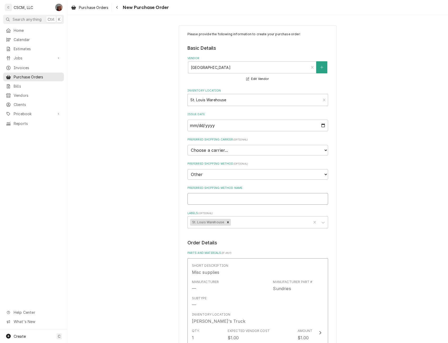
click at [229, 204] on input "Preferred Shipping Method Name" at bounding box center [257, 199] width 141 height 12
type textarea "x"
type input "W"
type textarea "x"
type input "Wi"
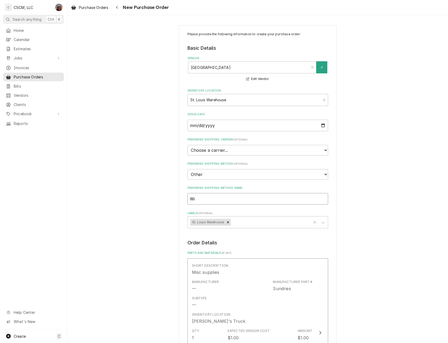
type textarea "x"
type input "Wil"
type textarea "x"
type input "Will"
type textarea "x"
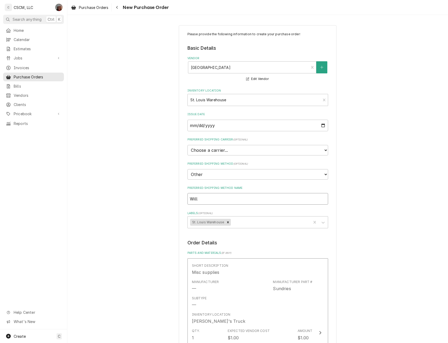
type input "Will"
type textarea "x"
type input "Will C"
type textarea "x"
type input "Will Ca"
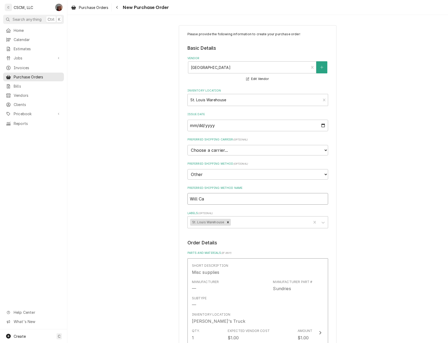
type textarea "x"
type input "Will Cal"
type textarea "x"
type input "Will Call"
type textarea "x"
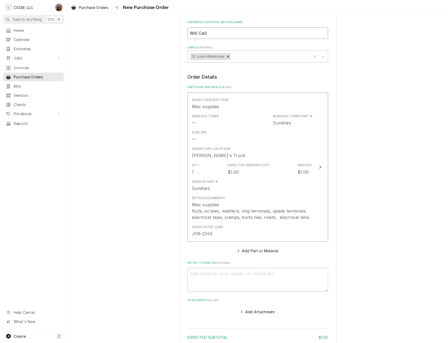
scroll to position [166, 0]
type input "Will Call"
click at [246, 251] on button "Add Part or Material" at bounding box center [257, 250] width 43 height 7
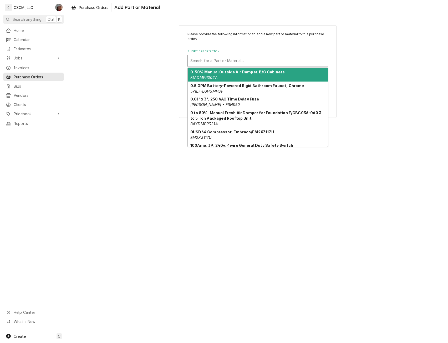
click at [214, 60] on div "Short Description" at bounding box center [257, 60] width 135 height 9
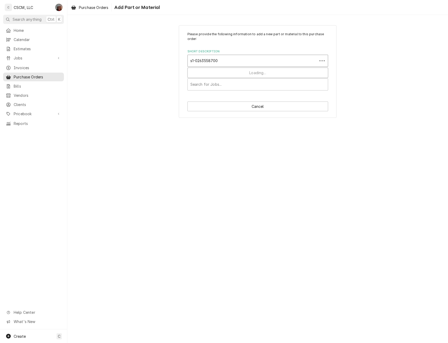
type input "s1-02635587000"
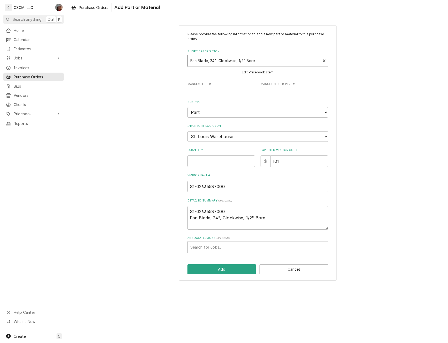
type textarea "x"
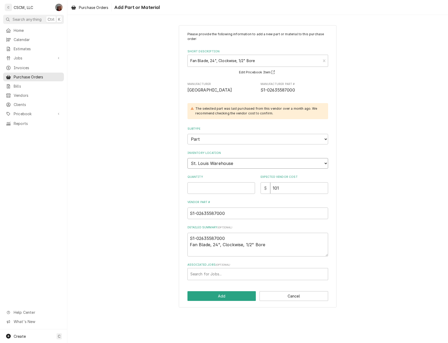
click at [212, 161] on select "Choose a location... Chris's Truck Colorado Main Warehouse Izaia's Truck Jimmy'…" at bounding box center [257, 163] width 141 height 11
select select "425"
click at [187, 158] on select "Choose a location... Chris's Truck Colorado Main Warehouse Izaia's Truck Jimmy'…" at bounding box center [257, 163] width 141 height 11
type textarea "x"
click at [198, 189] on input "Quantity" at bounding box center [221, 188] width 68 height 12
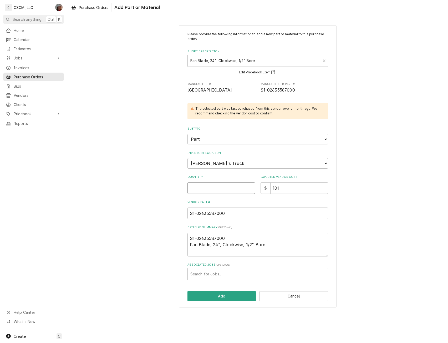
type input "1"
type textarea "x"
type input "1"
click at [218, 294] on button "Add" at bounding box center [221, 296] width 69 height 10
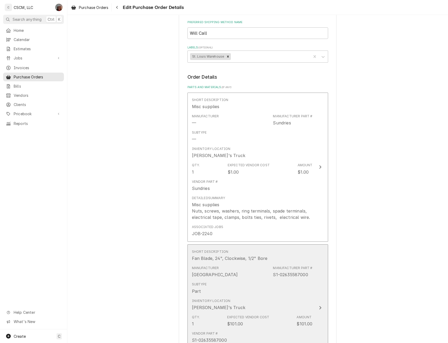
click at [314, 300] on button "Short Description Fan Blade, 24", Clockwise, 1/2" Bore Manufacturer York Manufa…" at bounding box center [257, 307] width 141 height 126
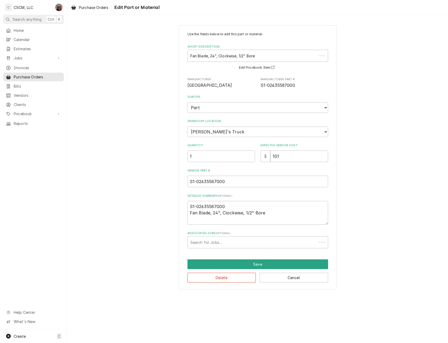
type textarea "x"
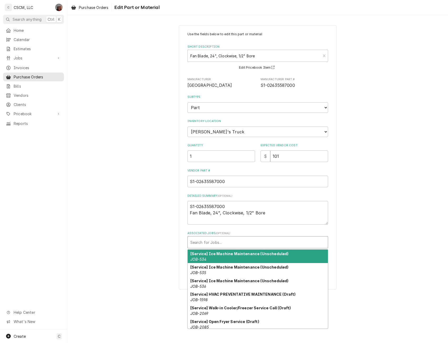
click at [200, 241] on div "Associated Jobs" at bounding box center [257, 241] width 135 height 9
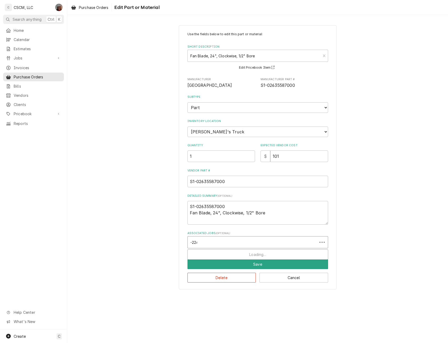
type input "-2240"
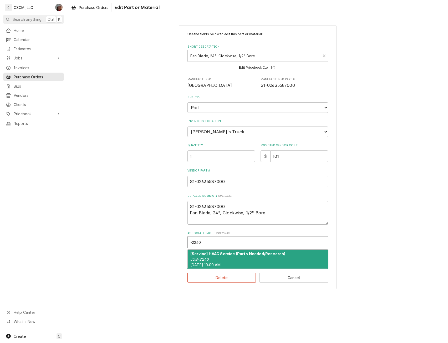
click at [209, 258] on div "[Service] HVAC Service (Parts Needed/Research) JOB-2240 Fri, Sep 19th, 2025 - 1…" at bounding box center [258, 258] width 140 height 19
type textarea "x"
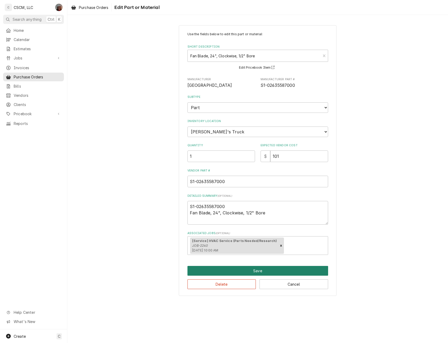
click at [230, 270] on button "Save" at bounding box center [257, 271] width 141 height 10
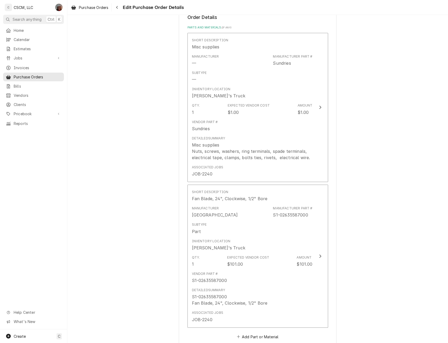
scroll to position [227, 0]
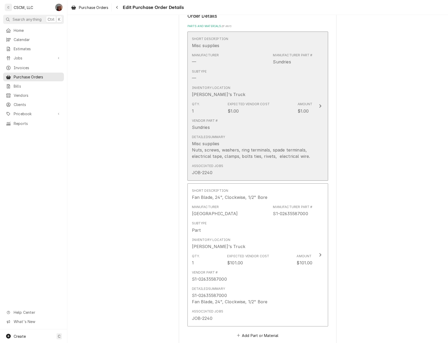
click at [312, 106] on button "Short Description Misc supplies Manufacturer — Manufacturer Part # Sundries Sub…" at bounding box center [257, 106] width 141 height 149
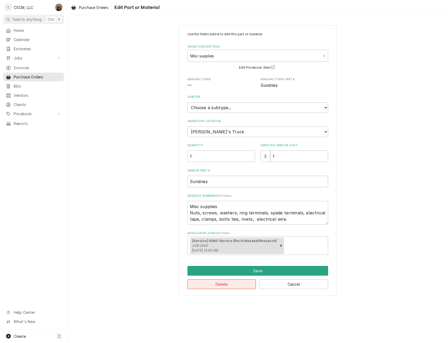
click at [228, 288] on button "Delete" at bounding box center [221, 284] width 69 height 10
type textarea "x"
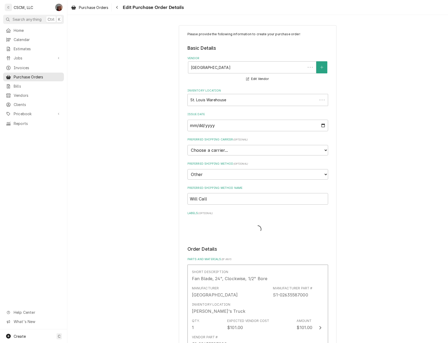
scroll to position [220, 0]
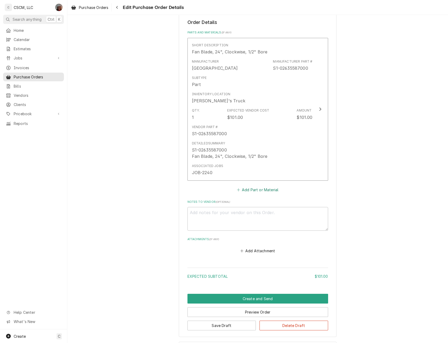
click at [257, 191] on button "Add Part or Material" at bounding box center [257, 189] width 43 height 7
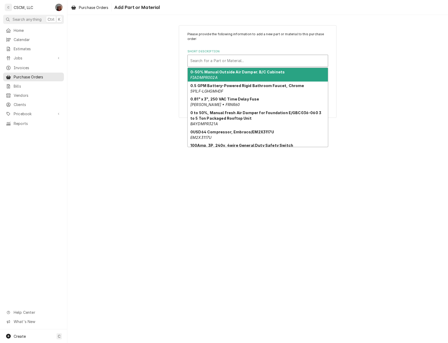
click at [220, 61] on div "Short Description" at bounding box center [257, 60] width 135 height 9
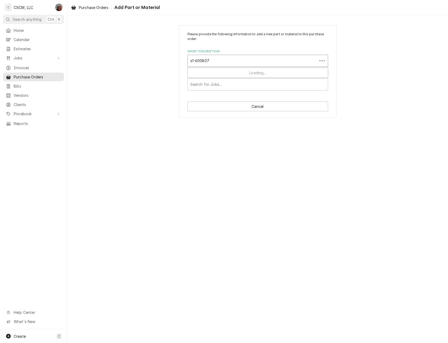
type input "s1-6008079"
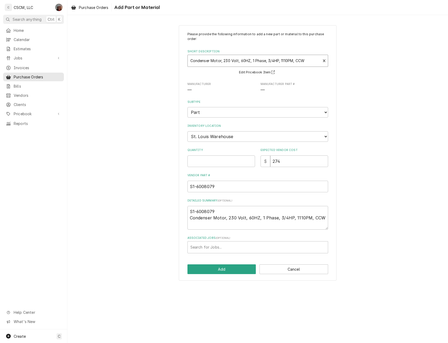
type textarea "x"
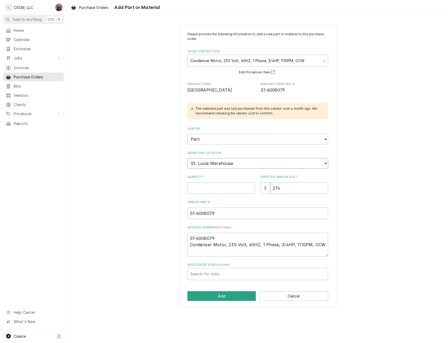
click at [219, 163] on select "Choose a location... Chris's Truck Colorado Main Warehouse Izaia's Truck Jimmy'…" at bounding box center [257, 163] width 141 height 11
select select "425"
click at [187, 158] on select "Choose a location... Chris's Truck Colorado Main Warehouse Izaia's Truck Jimmy'…" at bounding box center [257, 163] width 141 height 11
click at [196, 187] on input "Quantity" at bounding box center [221, 188] width 68 height 12
type textarea "x"
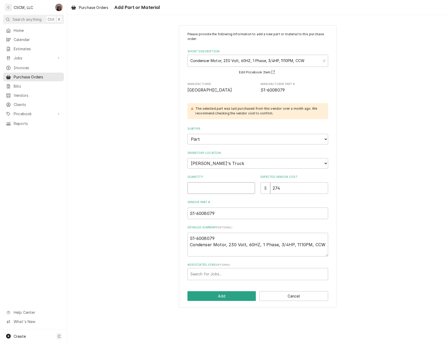
type input "2"
type textarea "x"
type input "1"
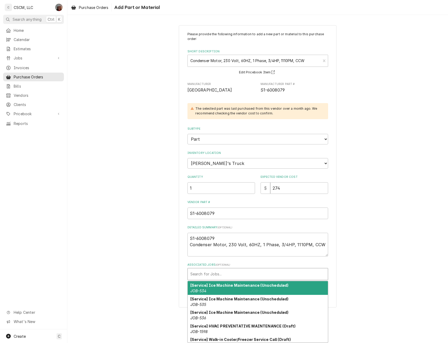
click at [217, 275] on div "Associated Jobs" at bounding box center [257, 273] width 135 height 9
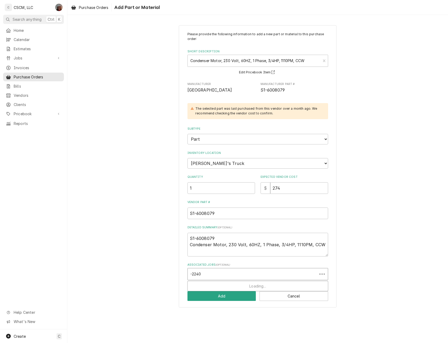
type input "-2240"
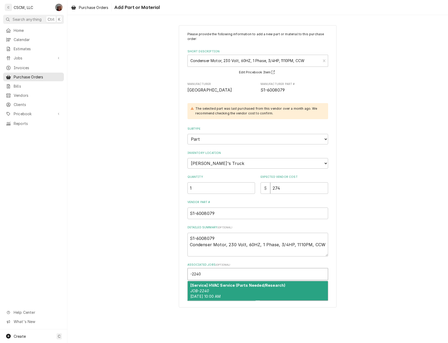
type textarea "x"
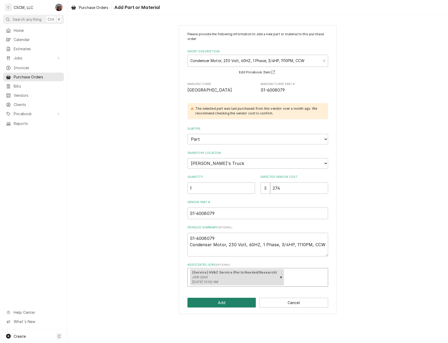
click at [212, 300] on button "Add" at bounding box center [221, 302] width 69 height 10
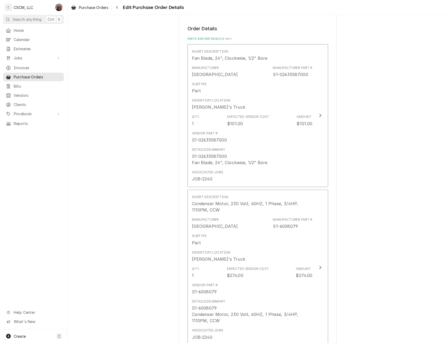
scroll to position [402, 0]
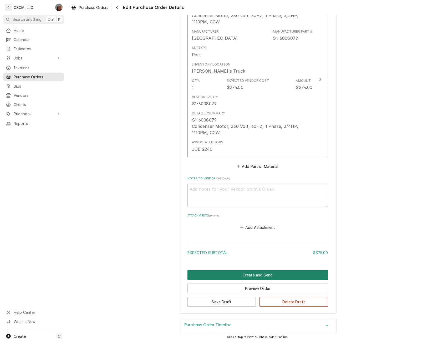
click at [243, 274] on button "Create and Send" at bounding box center [257, 275] width 141 height 10
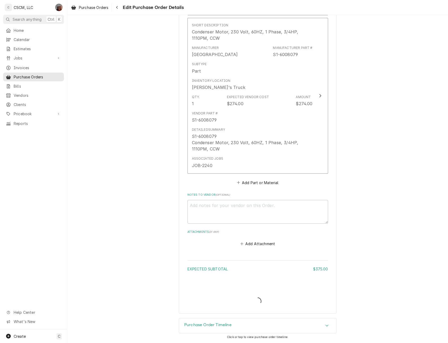
scroll to position [385, 0]
type textarea "x"
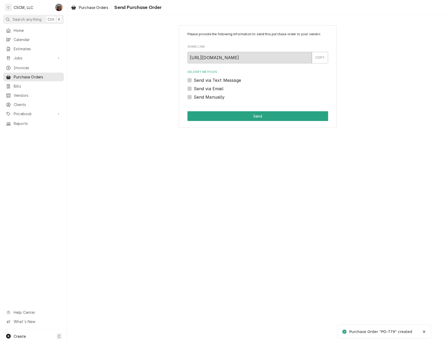
click at [78, 198] on div "Please provide the following information to send this purchase order to your ve…" at bounding box center [257, 179] width 380 height 328
click at [194, 96] on label "Send Manually" at bounding box center [209, 97] width 31 height 6
click at [194, 96] on input "Send Manually" at bounding box center [264, 100] width 141 height 12
checkbox input "true"
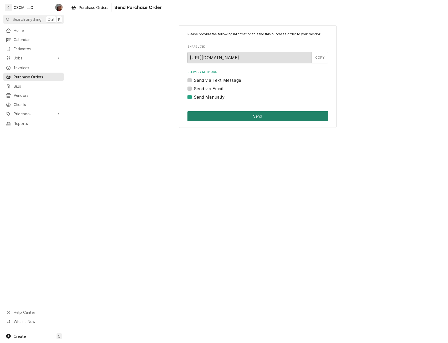
click at [209, 115] on button "Send" at bounding box center [257, 116] width 141 height 10
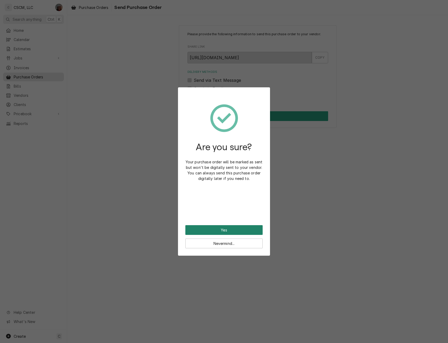
click at [195, 229] on button "Yes" at bounding box center [223, 230] width 77 height 10
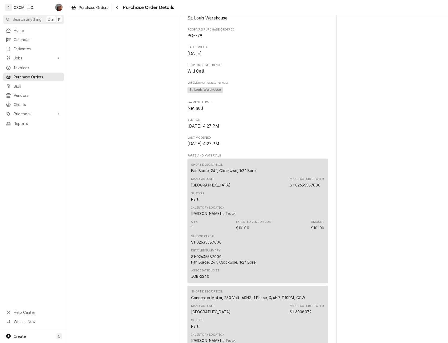
scroll to position [381, 0]
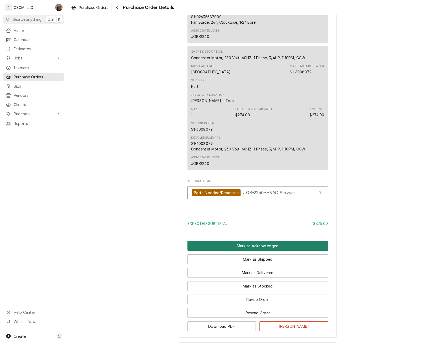
click at [253, 250] on button "Mark as Acknowledged" at bounding box center [257, 246] width 141 height 10
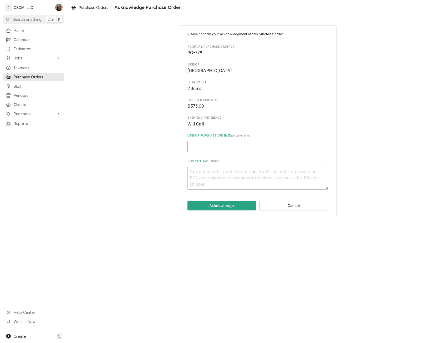
click at [203, 149] on input "Vendor Purchase Order ID ( if different )" at bounding box center [257, 147] width 141 height 12
type textarea "x"
type input "1"
type textarea "x"
type input "11"
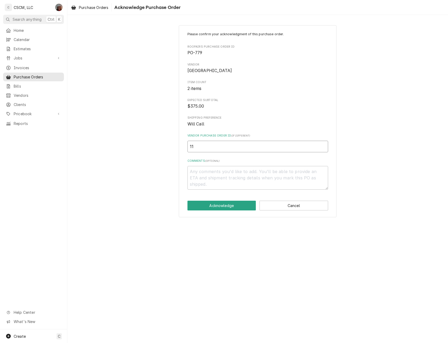
type textarea "x"
type input "117"
type textarea "x"
type input "1170"
type textarea "x"
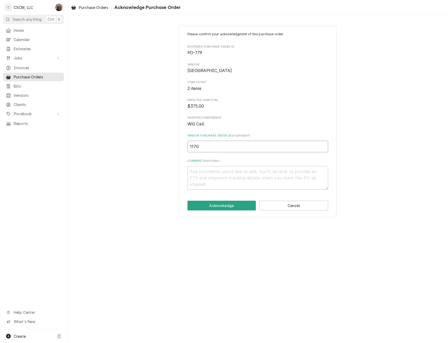
type input "11708"
type textarea "x"
type input "117086"
type textarea "x"
type input "1170865"
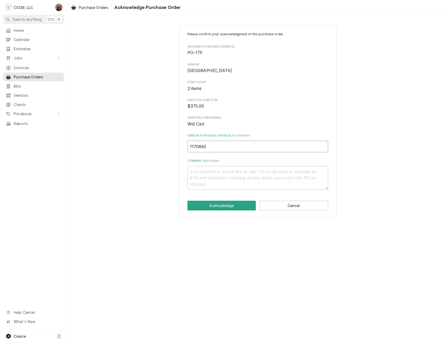
type textarea "x"
type input "1170865-"
type textarea "x"
type input "1170865-0"
type textarea "x"
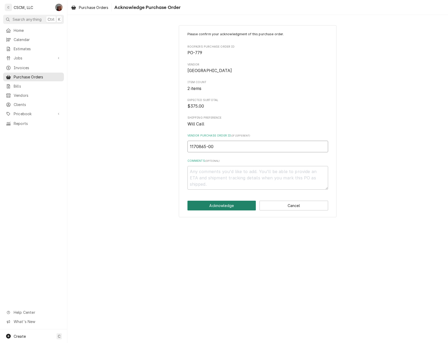
type input "1170865-00"
click at [208, 208] on button "Acknowledge" at bounding box center [221, 205] width 69 height 10
type textarea "x"
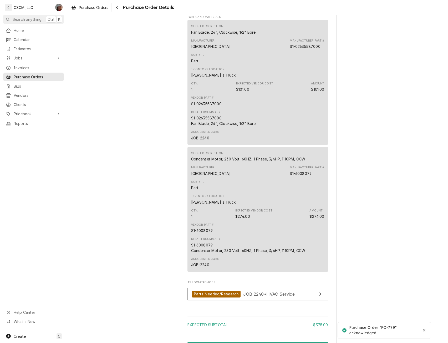
scroll to position [413, 0]
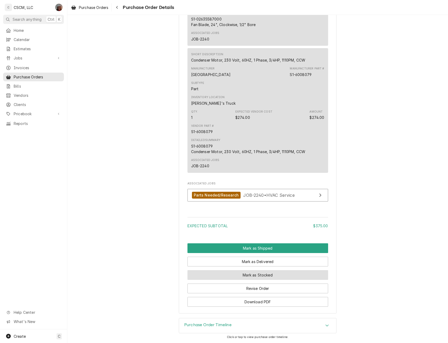
click at [262, 272] on button "Mark as Stocked" at bounding box center [257, 275] width 141 height 10
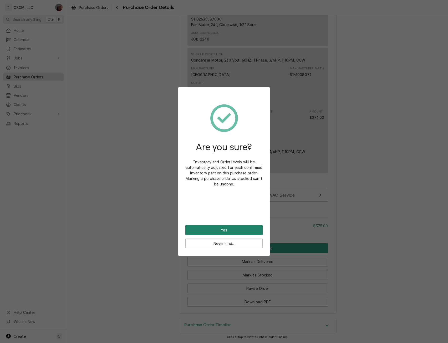
click at [224, 227] on button "Yes" at bounding box center [223, 230] width 77 height 10
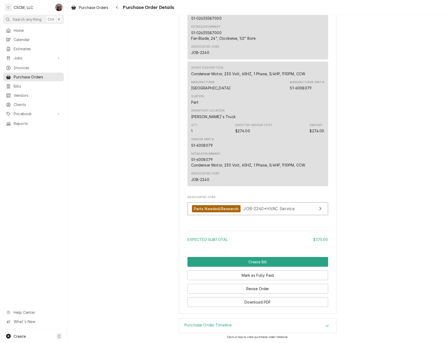
scroll to position [466, 0]
click at [260, 258] on button "Create Bill" at bounding box center [257, 262] width 141 height 10
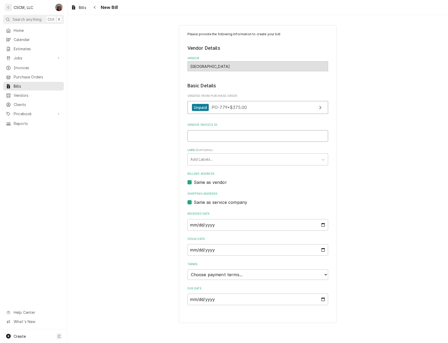
click at [210, 135] on input "Vendor Invoice ID" at bounding box center [257, 136] width 141 height 12
type input "11700865-00"
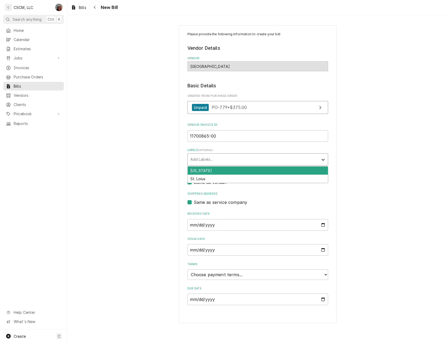
click at [323, 158] on icon "Labels" at bounding box center [322, 159] width 5 height 5
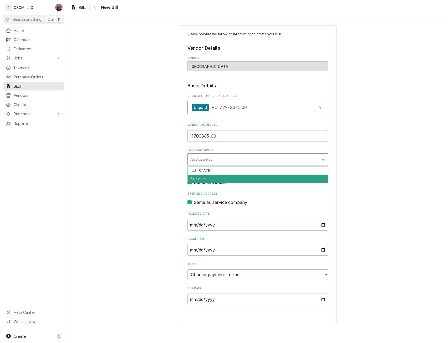
click at [293, 178] on div "St. Loius" at bounding box center [258, 178] width 140 height 8
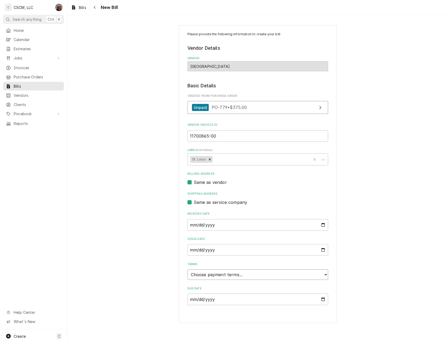
click at [325, 274] on select "Choose payment terms... Same Day Net 7 Net 14 Net 21 Net 30 Net 45 Net 60 Net 90" at bounding box center [257, 274] width 141 height 11
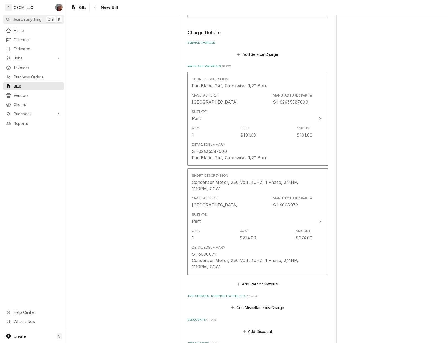
scroll to position [376, 0]
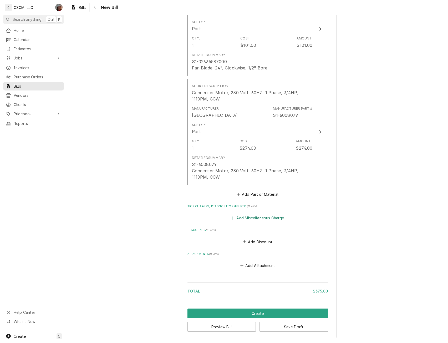
click at [253, 218] on button "Add Miscellaneous Charge" at bounding box center [257, 217] width 55 height 7
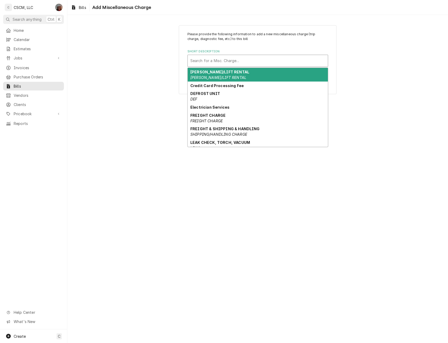
click at [197, 62] on div "Short Description" at bounding box center [257, 60] width 135 height 9
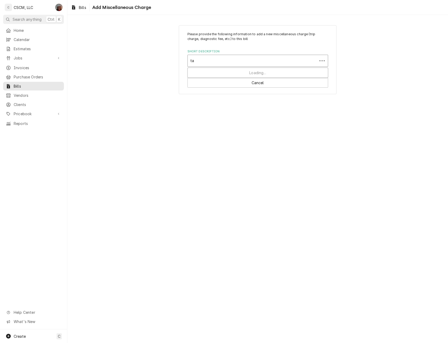
type input "tax"
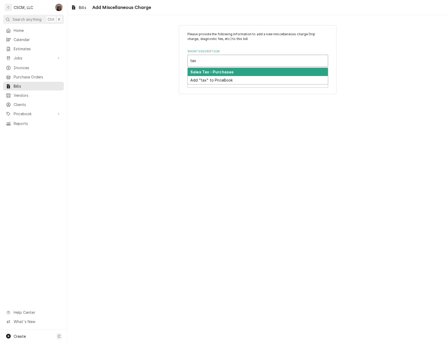
click at [202, 71] on strong "Sales Tax - Purchases" at bounding box center [211, 72] width 43 height 4
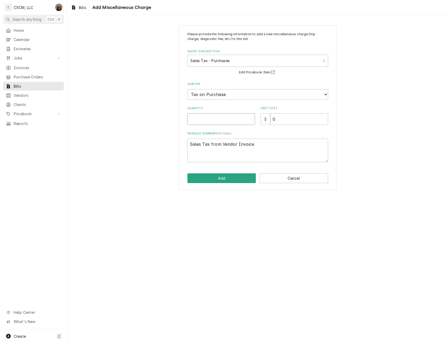
click at [207, 115] on input "Quantity" at bounding box center [221, 119] width 68 height 12
type textarea "x"
type input "1"
type textarea "x"
type input "3"
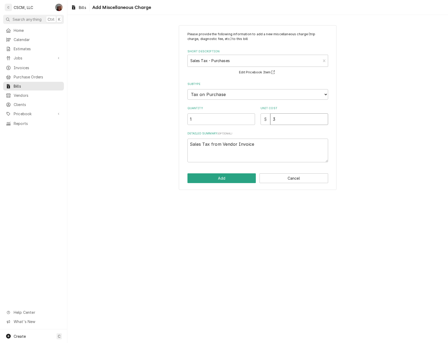
type textarea "x"
type input "32"
type textarea "x"
type input "32.2"
type textarea "x"
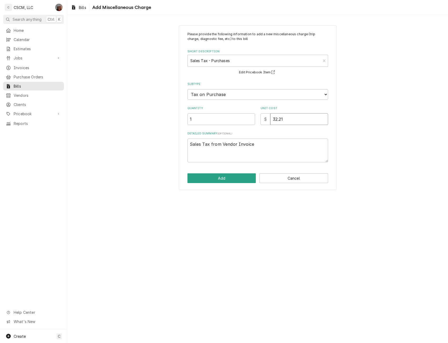
type input "32.21"
click at [220, 180] on button "Add" at bounding box center [221, 178] width 69 height 10
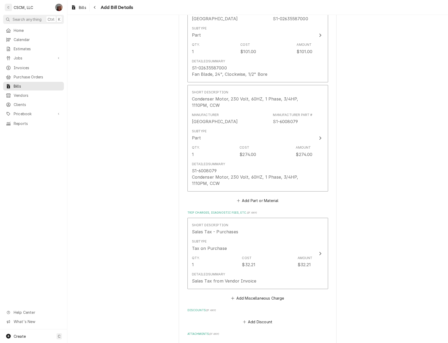
scroll to position [450, 0]
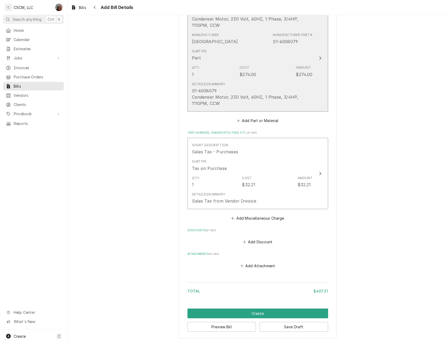
click at [306, 52] on div "Subtype Part" at bounding box center [252, 55] width 121 height 16
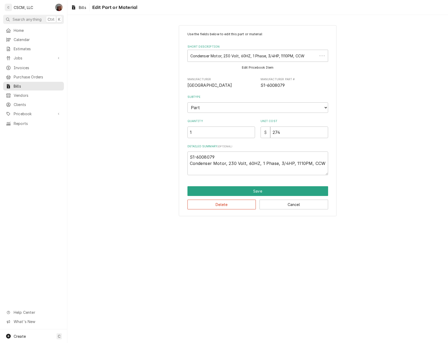
type textarea "x"
drag, startPoint x: 286, startPoint y: 134, endPoint x: 230, endPoint y: 135, distance: 56.5
click at [230, 135] on div "Quantity 1 Unit Cost $ 274" at bounding box center [257, 128] width 141 height 19
type input "2"
type textarea "x"
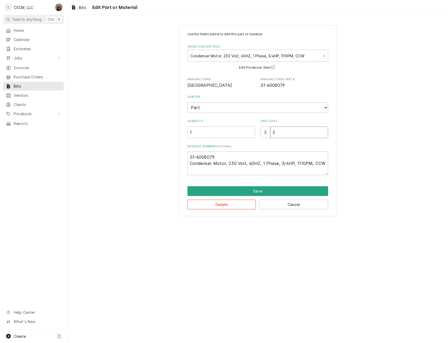
type input "29"
type textarea "x"
type input "290"
click at [254, 193] on button "Save" at bounding box center [257, 191] width 141 height 10
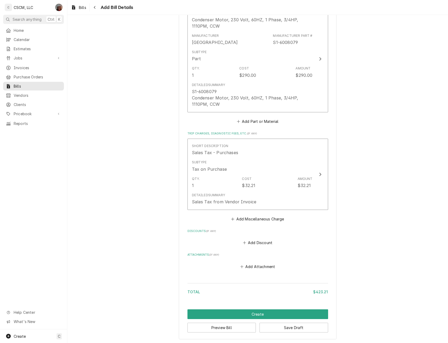
scroll to position [450, 0]
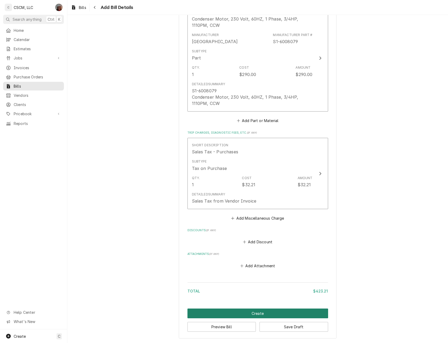
click at [257, 315] on button "Create" at bounding box center [257, 313] width 141 height 10
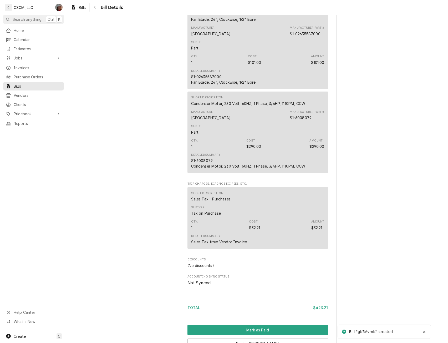
scroll to position [353, 0]
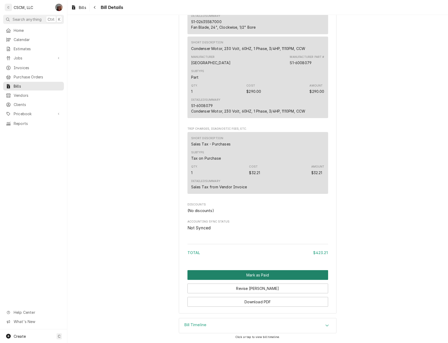
click at [250, 275] on button "Mark as Paid" at bounding box center [257, 275] width 141 height 10
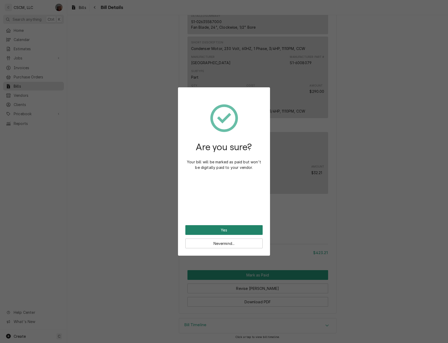
click at [208, 230] on button "Yes" at bounding box center [223, 230] width 77 height 10
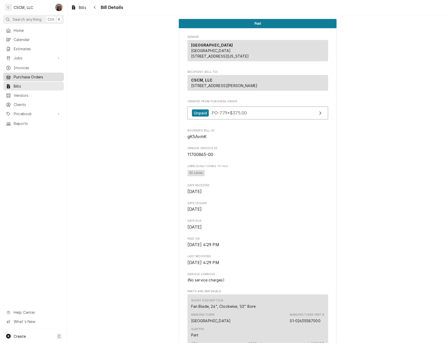
click at [27, 74] on span "Purchase Orders" at bounding box center [38, 77] width 48 height 6
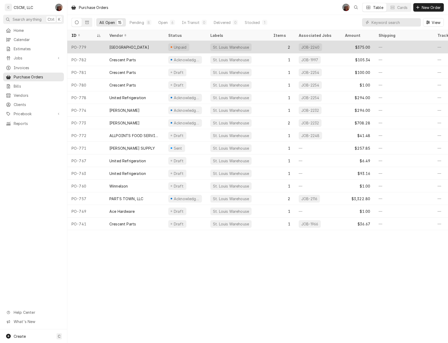
click at [121, 47] on div "[GEOGRAPHIC_DATA]" at bounding box center [134, 47] width 59 height 13
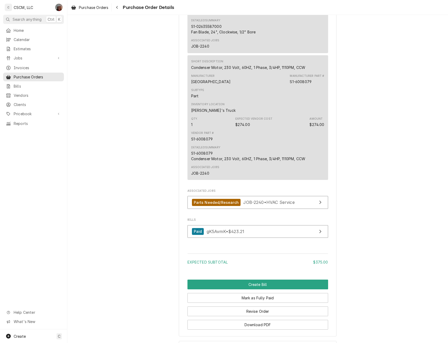
scroll to position [495, 0]
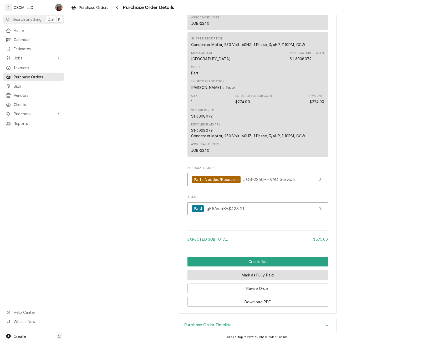
click at [250, 273] on button "Mark as Fully Paid" at bounding box center [257, 275] width 141 height 10
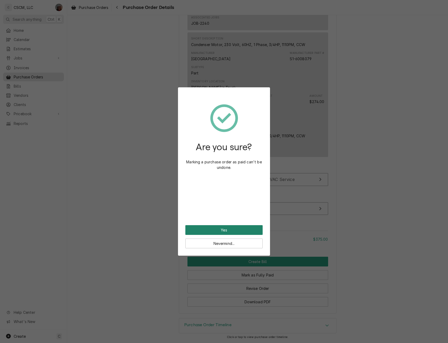
click at [227, 230] on button "Yes" at bounding box center [223, 230] width 77 height 10
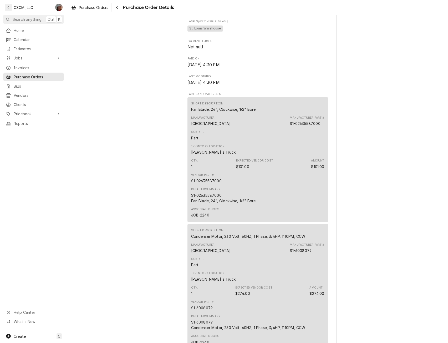
scroll to position [455, 0]
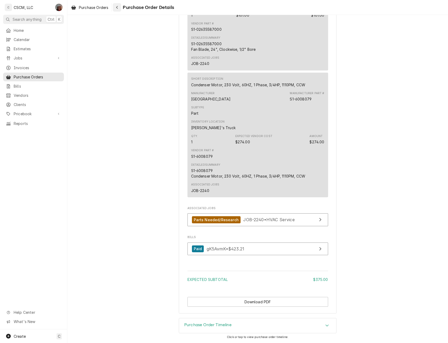
click at [119, 7] on div "Navigate back" at bounding box center [116, 7] width 5 height 5
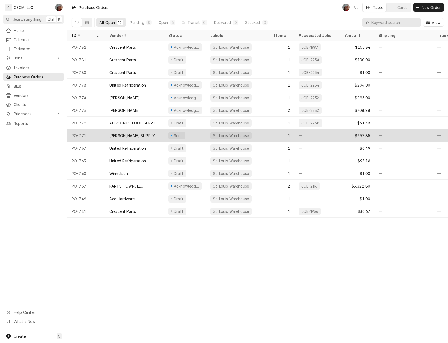
click at [111, 132] on div "[PERSON_NAME] SUPPLY" at bounding box center [134, 135] width 59 height 13
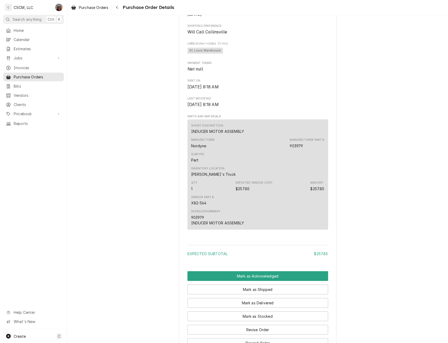
scroll to position [181, 0]
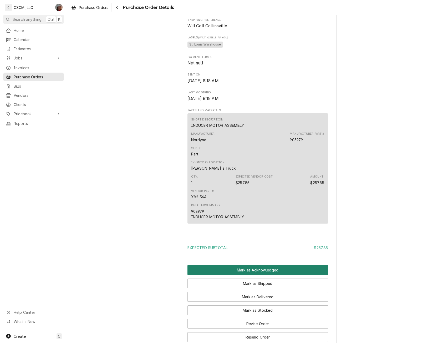
click at [276, 275] on button "Mark as Acknowledged" at bounding box center [257, 270] width 141 height 10
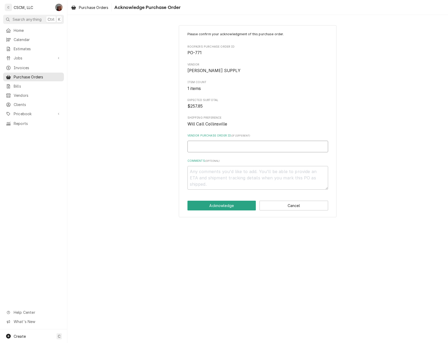
click at [212, 144] on input "Vendor Purchase Order ID ( if different )" at bounding box center [257, 147] width 141 height 12
type textarea "x"
type input "3"
type textarea "x"
type input "32"
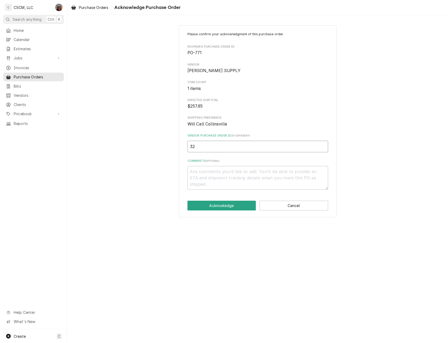
type textarea "x"
type input "320"
type textarea "x"
type input "3203"
type textarea "x"
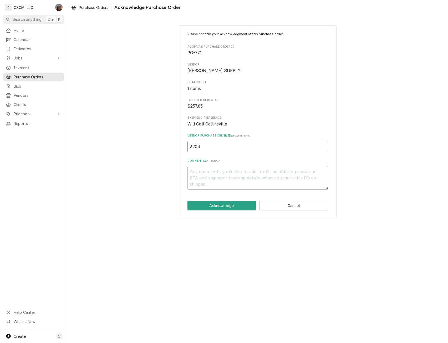
type input "32030"
type textarea "x"
type input "320300"
type textarea "x"
type input "3203002"
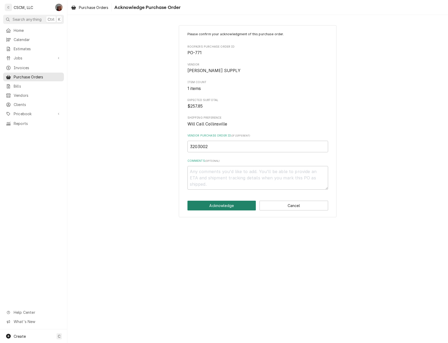
click at [204, 206] on button "Acknowledge" at bounding box center [221, 205] width 69 height 10
type textarea "x"
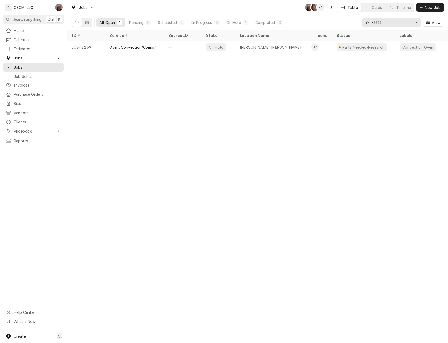
drag, startPoint x: 383, startPoint y: 24, endPoint x: 337, endPoint y: 25, distance: 45.7
click at [337, 25] on div "All Open 1 Pending 0 Scheduled 0 In Progress 0 On Hold 1 Completed 0 -2269 View" at bounding box center [257, 22] width 372 height 15
type input "2114"
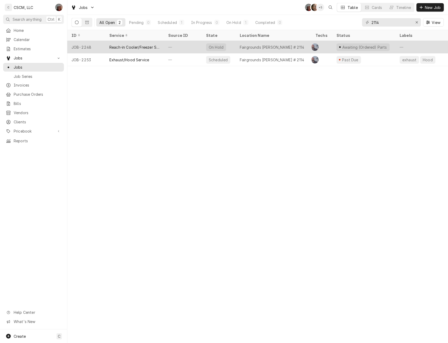
click at [151, 46] on div "Reach-in Cooler/Freezer Service" at bounding box center [134, 47] width 50 height 6
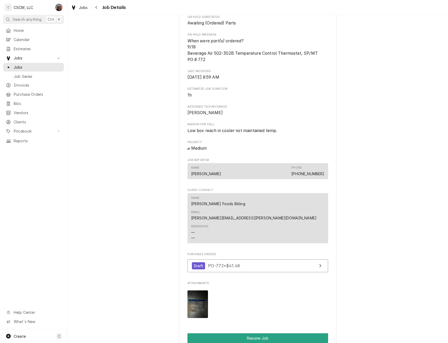
scroll to position [512, 0]
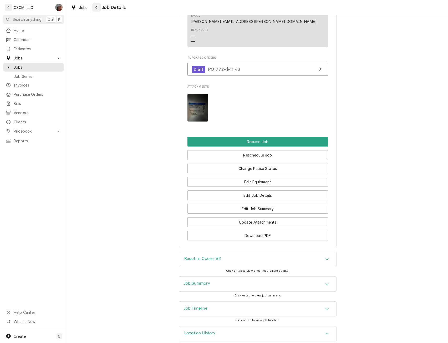
click at [96, 6] on icon "Navigate back" at bounding box center [96, 8] width 2 height 4
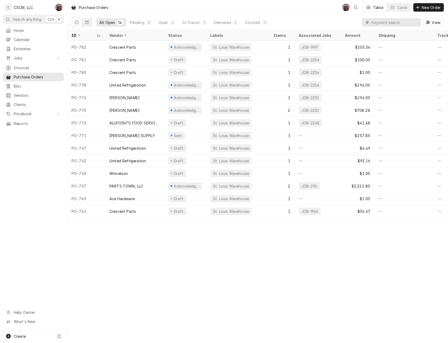
click at [380, 22] on input "Dynamic Content Wrapper" at bounding box center [394, 22] width 47 height 8
type input "772"
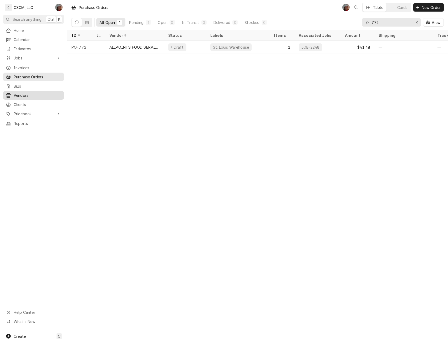
click at [25, 92] on span "Vendors" at bounding box center [38, 95] width 48 height 6
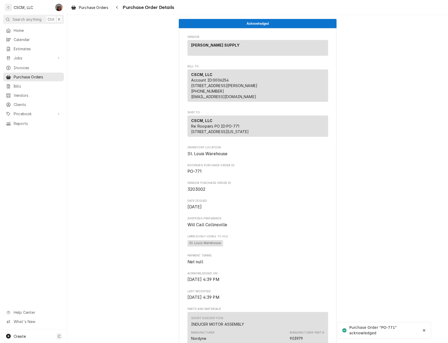
scroll to position [231, 0]
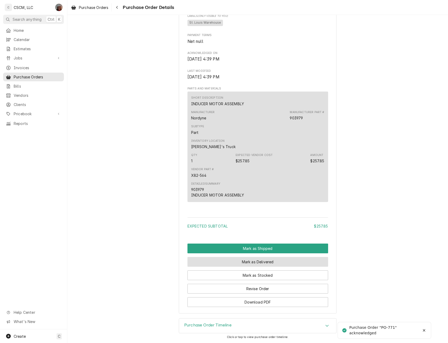
click at [231, 262] on button "Mark as Delivered" at bounding box center [257, 262] width 141 height 10
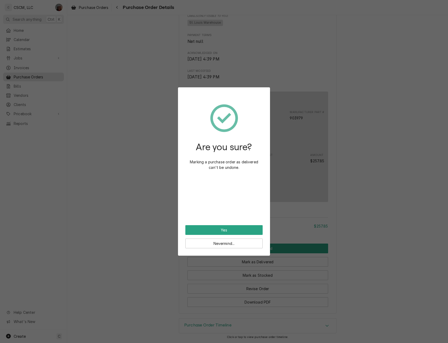
click at [217, 224] on div "Are you sure? Marking a purchase order as delivered can't be undone." at bounding box center [223, 160] width 77 height 130
click at [217, 228] on button "Yes" at bounding box center [223, 230] width 77 height 10
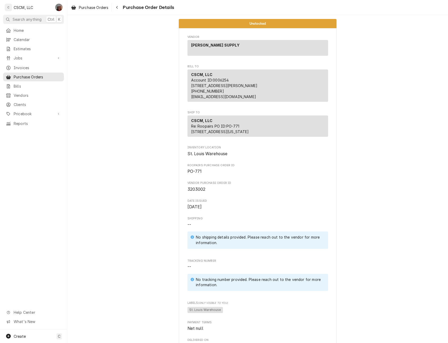
scroll to position [284, 0]
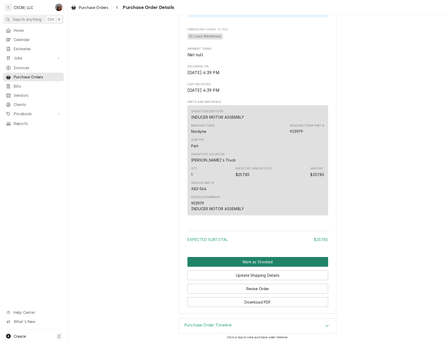
click at [262, 259] on button "Mark as Stocked" at bounding box center [257, 262] width 141 height 10
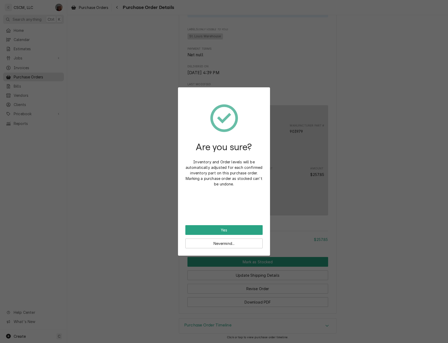
click at [223, 225] on div "Are you sure? Inventory and Order levels will be automatically adjusted for eac…" at bounding box center [223, 160] width 77 height 130
click at [225, 230] on button "Yes" at bounding box center [223, 230] width 77 height 10
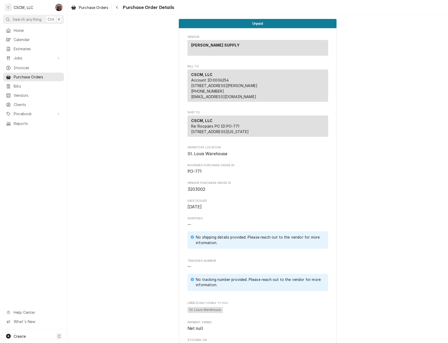
scroll to position [284, 0]
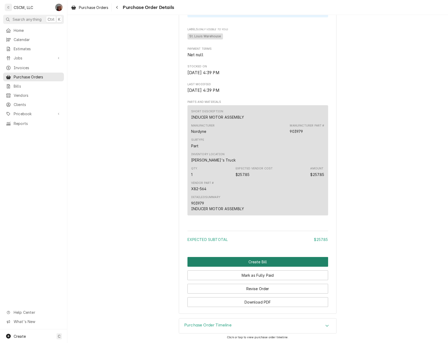
click at [251, 262] on button "Create Bill" at bounding box center [257, 262] width 141 height 10
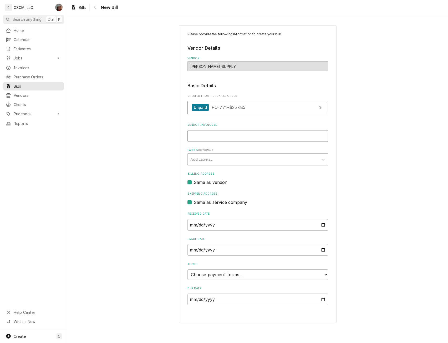
click at [201, 136] on input "Vendor Invoice ID" at bounding box center [257, 136] width 141 height 12
type input "P382609"
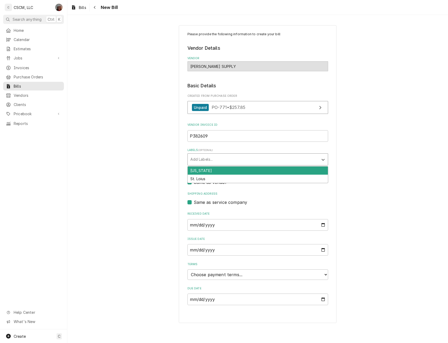
click at [204, 158] on div "Labels" at bounding box center [252, 159] width 125 height 9
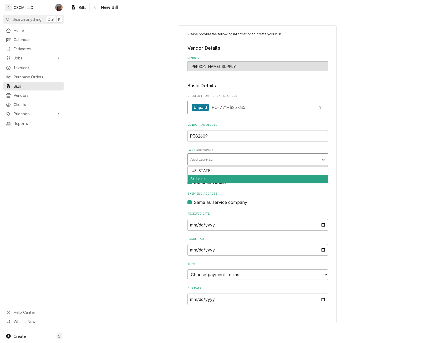
click at [198, 176] on div "St. Loius" at bounding box center [258, 178] width 140 height 8
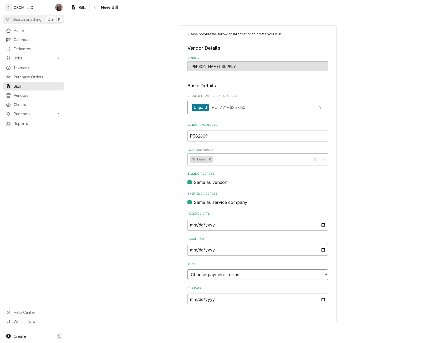
click at [325, 276] on select "Choose payment terms... Same Day Net 7 Net 14 Net 21 Net 30 Net 45 Net 60 Net 90" at bounding box center [257, 274] width 141 height 11
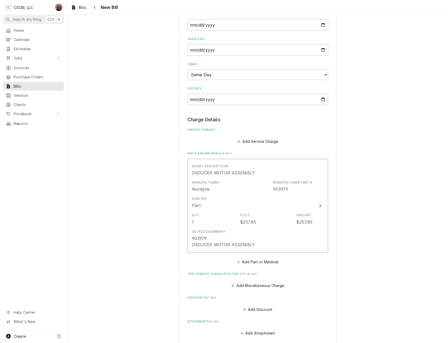
scroll to position [203, 0]
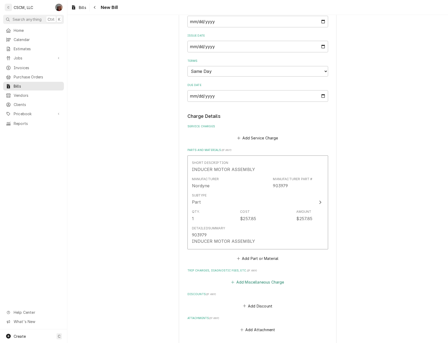
click at [250, 282] on button "Add Miscellaneous Charge" at bounding box center [257, 281] width 55 height 7
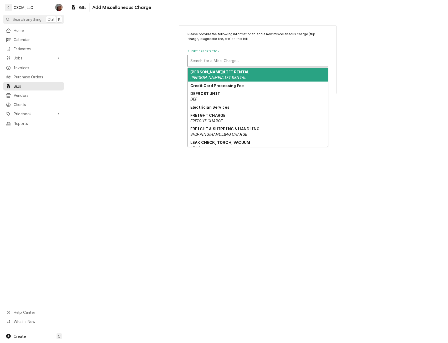
click at [213, 60] on div "Short Description" at bounding box center [257, 60] width 135 height 9
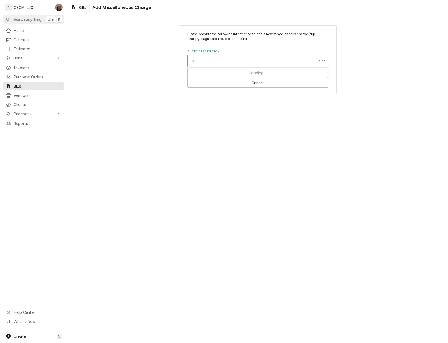
type input "tax"
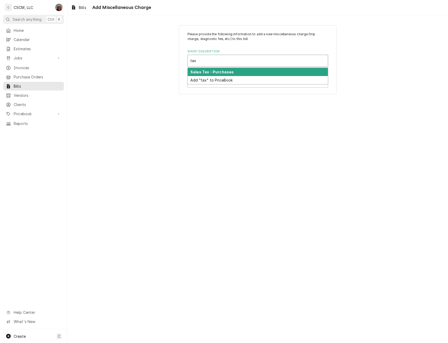
click at [209, 70] on strong "Sales Tax - Purchases" at bounding box center [211, 72] width 43 height 4
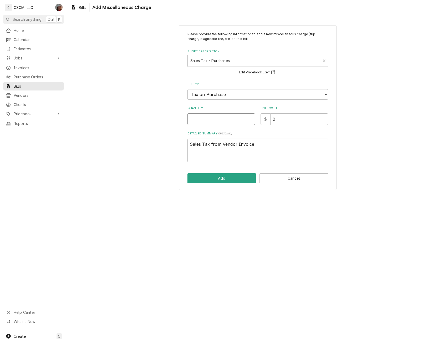
click at [201, 119] on input "Quantity" at bounding box center [221, 119] width 68 height 12
type textarea "x"
type input "1"
type textarea "x"
type input "2"
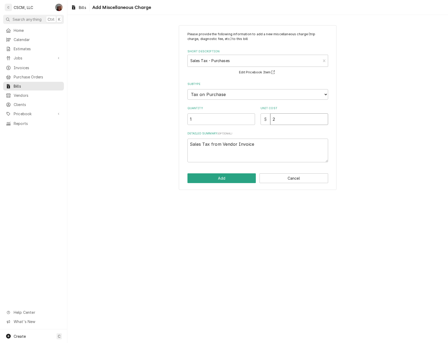
type textarea "x"
type input "21"
type textarea "x"
type input "21.5"
type textarea "x"
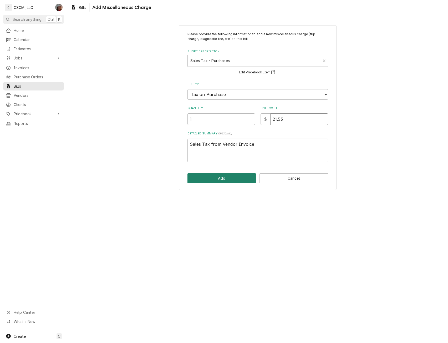
type input "21.53"
click at [209, 177] on button "Add" at bounding box center [221, 178] width 69 height 10
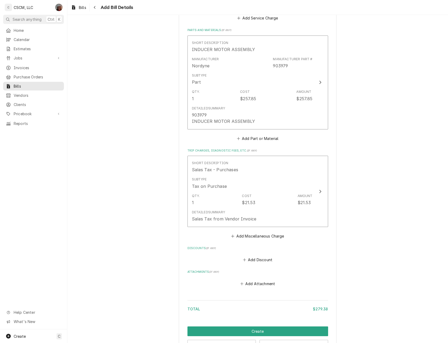
scroll to position [341, 0]
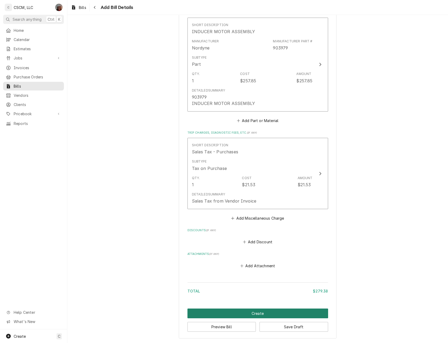
click at [259, 312] on button "Create" at bounding box center [257, 313] width 141 height 10
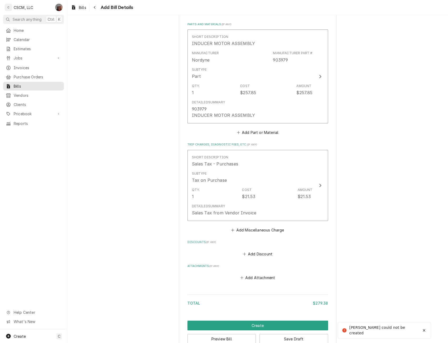
scroll to position [41, 0]
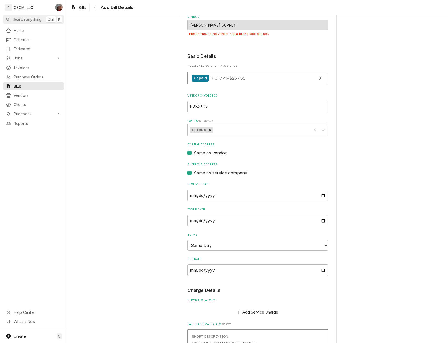
click at [376, 91] on div "Please provide the following information to create your bill: Vendor Details Ve…" at bounding box center [257, 316] width 380 height 675
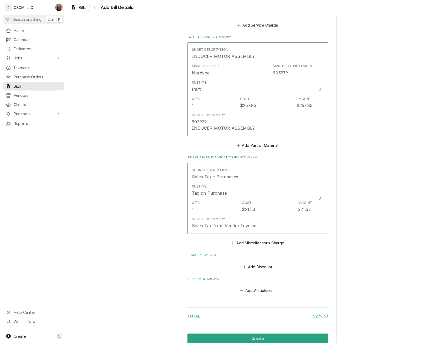
scroll to position [353, 0]
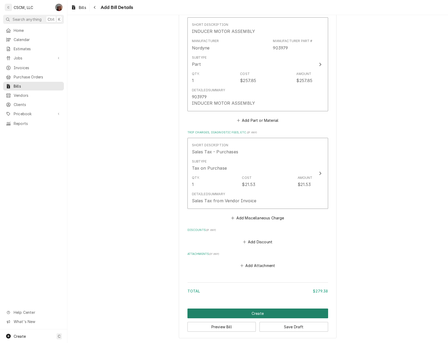
click at [239, 313] on button "Create" at bounding box center [257, 313] width 141 height 10
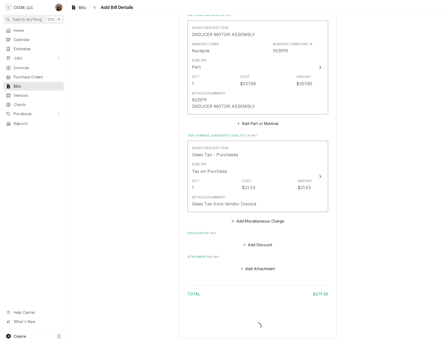
scroll to position [338, 0]
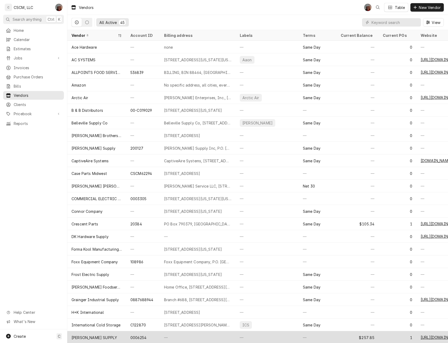
click at [97, 332] on div "[PERSON_NAME] SUPPLY" at bounding box center [96, 337] width 59 height 13
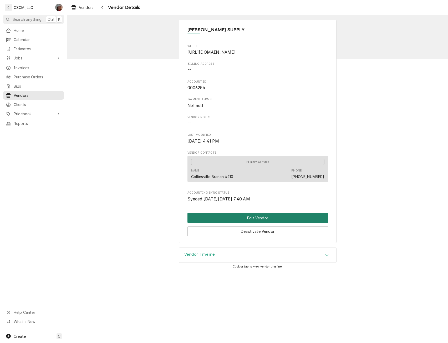
click at [250, 218] on button "Edit Vendor" at bounding box center [257, 218] width 141 height 10
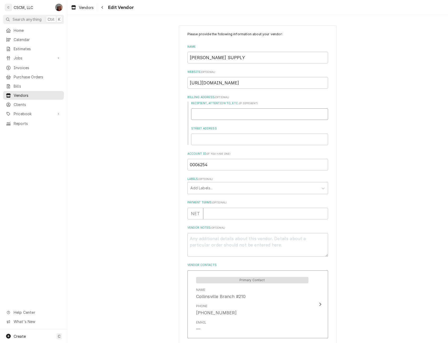
click at [219, 113] on input "Recipient, Attention To, etc. ( if different )" at bounding box center [259, 114] width 137 height 12
click at [209, 142] on input "Street Address" at bounding box center [259, 139] width 137 height 12
type textarea "x"
type input "3"
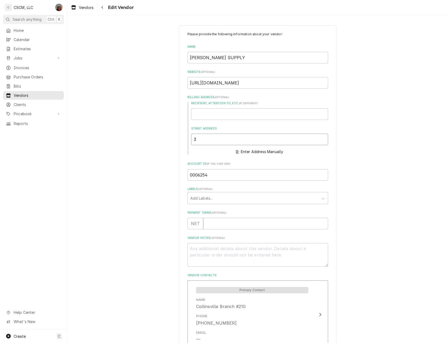
type textarea "x"
type input "34"
type textarea "x"
type input "342"
type textarea "x"
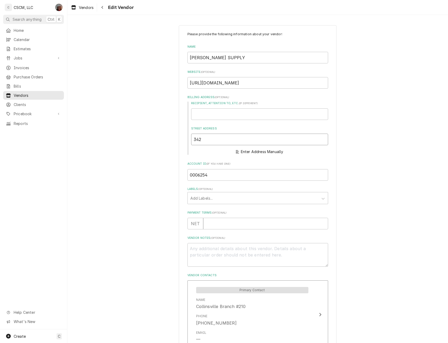
type input "3425"
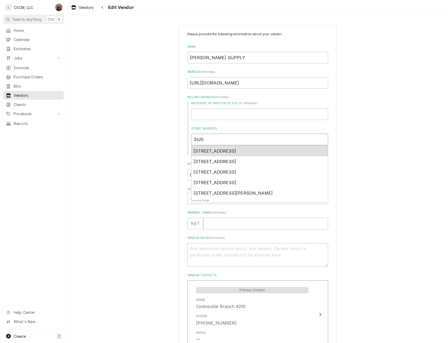
type textarea "x"
type input "3425"
type textarea "x"
type input "3425 B"
type textarea "x"
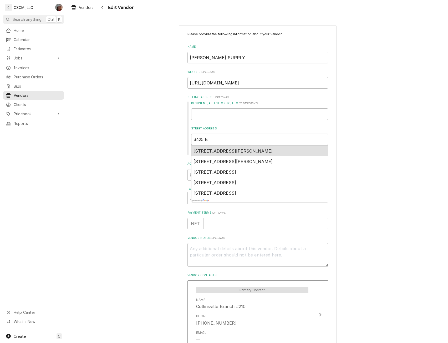
type input "3425 Br"
type textarea "x"
type input "3425 Bri"
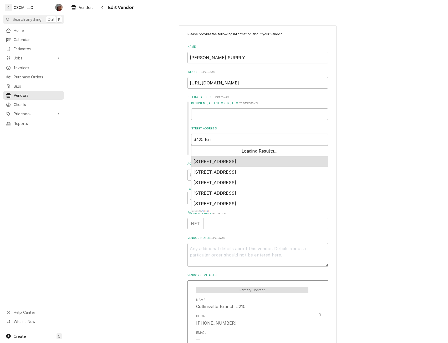
type textarea "x"
type input "3425 Brid"
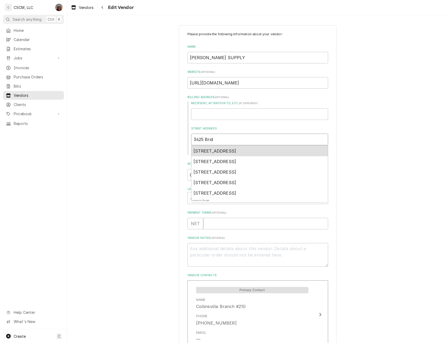
type textarea "x"
type input "3425 Bridg"
type textarea "x"
type input "3425 Bridge"
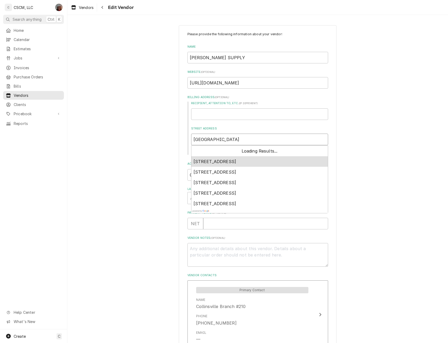
type textarea "x"
type input "3425 Bridgel"
type textarea "x"
type input "3425 Bridgela"
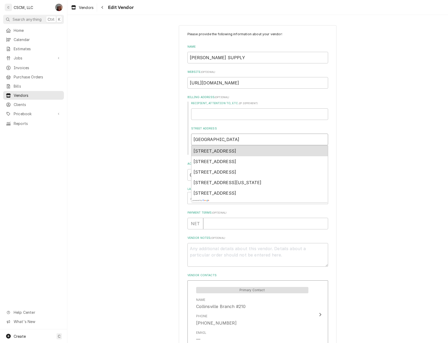
type textarea "x"
type input "3425 Bridgelan"
type textarea "x"
type input "3425 Bridgeland"
type textarea "x"
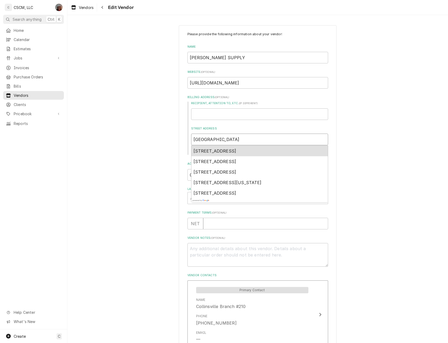
type input "3425 Bridgeland"
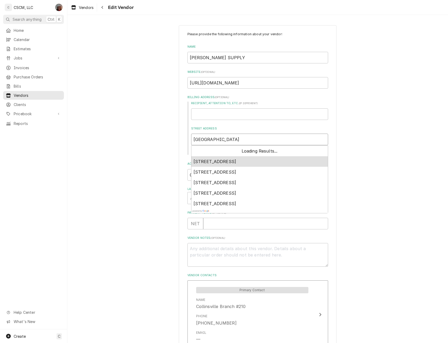
type textarea "x"
type input "3425 Bridgeland d"
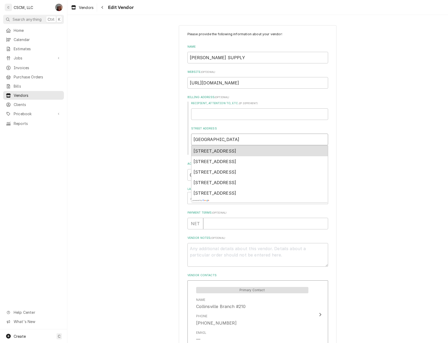
type textarea "x"
type input "3425 Bridgeland dr"
click at [214, 151] on span "3425 Bridgeland Drive, Bridgeton, MO, USA" at bounding box center [214, 150] width 43 height 5
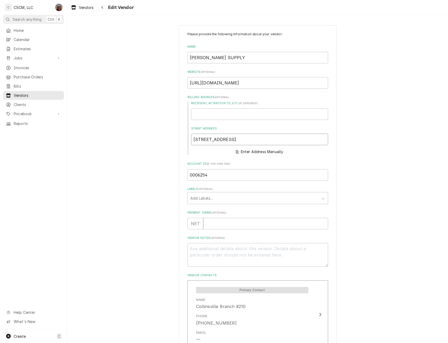
type textarea "x"
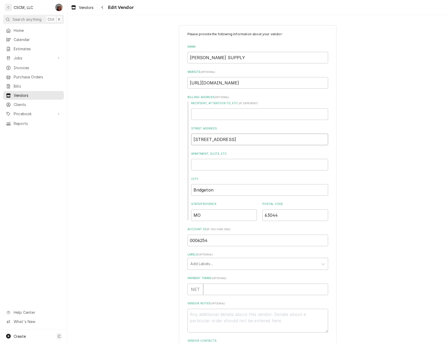
type input "3425 Bridgeland Dr"
click at [203, 215] on input "MO" at bounding box center [224, 215] width 66 height 12
type textarea "x"
type input "M"
type textarea "x"
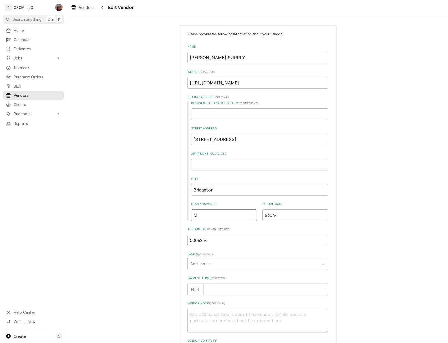
type input "Mi"
type textarea "x"
type input "Mis"
type textarea "x"
type input "Miss"
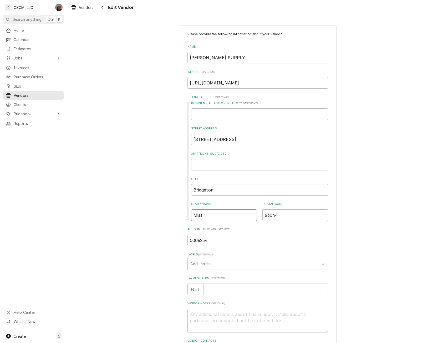
type textarea "x"
type input "Misso"
type textarea "x"
type input "Missou"
type textarea "x"
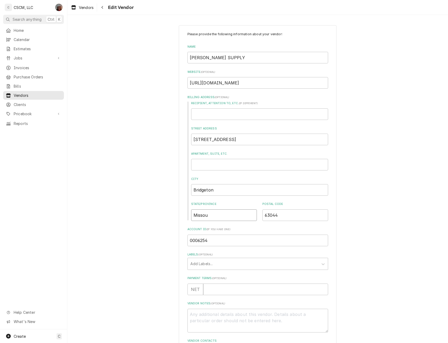
type input "Missour"
type textarea "x"
type input "Missouri"
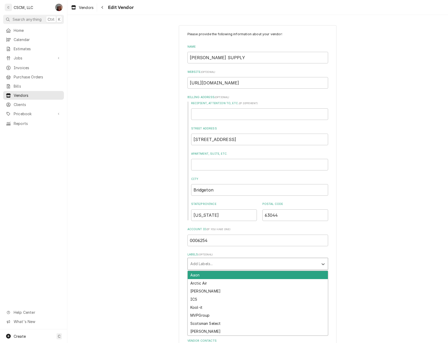
click at [215, 266] on div "Labels" at bounding box center [252, 263] width 125 height 9
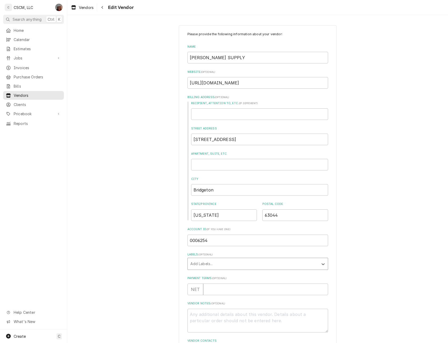
click at [215, 266] on div "Labels" at bounding box center [252, 263] width 125 height 9
click at [264, 286] on input "Payment Terms ( optional )" at bounding box center [265, 289] width 125 height 12
type input "0"
type textarea "x"
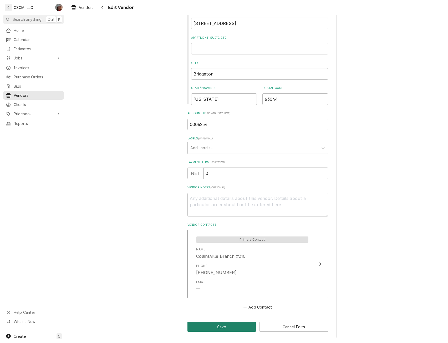
type input "0"
click at [213, 324] on button "Save" at bounding box center [221, 327] width 69 height 10
type textarea "x"
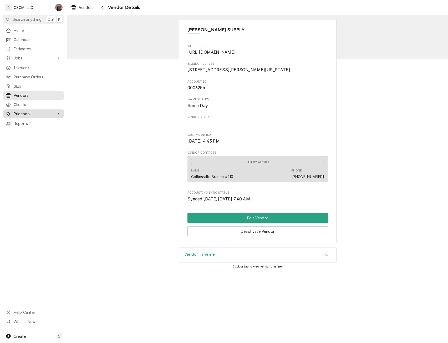
click at [32, 111] on span "Pricebook" at bounding box center [34, 114] width 40 height 6
click at [32, 130] on span "Parts & Materials" at bounding box center [38, 132] width 48 height 6
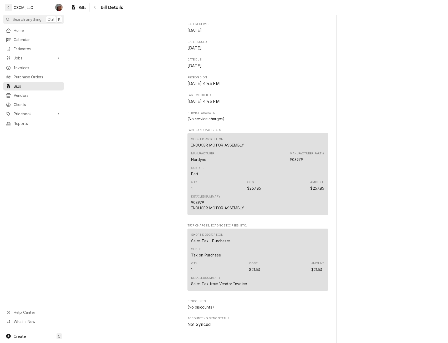
scroll to position [263, 0]
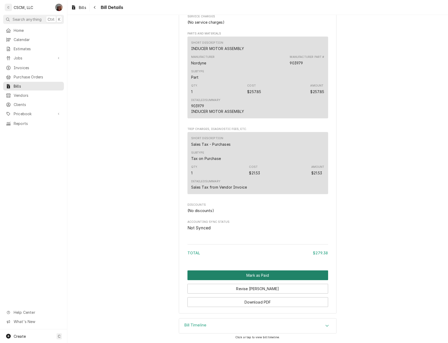
click at [245, 275] on button "Mark as Paid" at bounding box center [257, 275] width 141 height 10
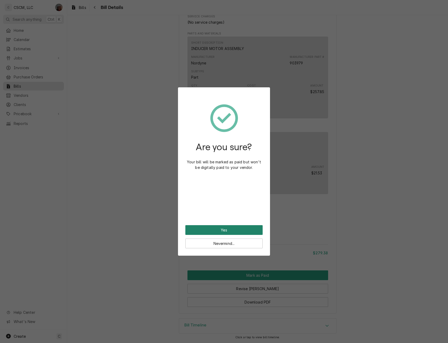
click at [221, 230] on button "Yes" at bounding box center [223, 230] width 77 height 10
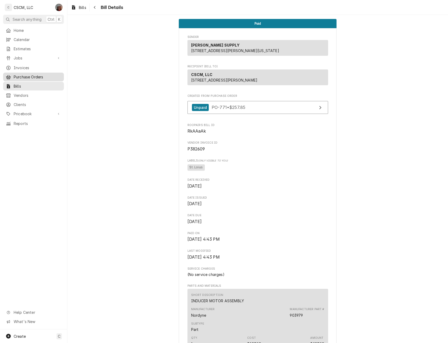
click at [41, 74] on span "Purchase Orders" at bounding box center [38, 77] width 48 height 6
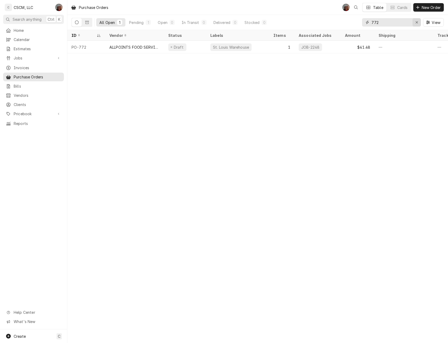
click at [417, 21] on icon "Erase input" at bounding box center [416, 22] width 3 height 4
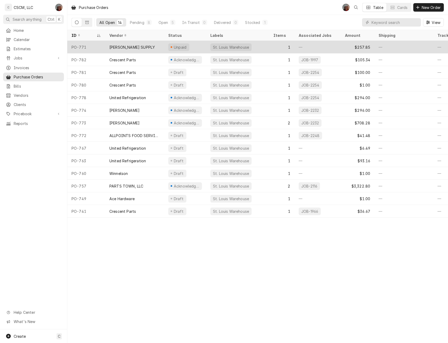
click at [162, 46] on div "JOHNSTONE SUPPLY" at bounding box center [134, 47] width 59 height 13
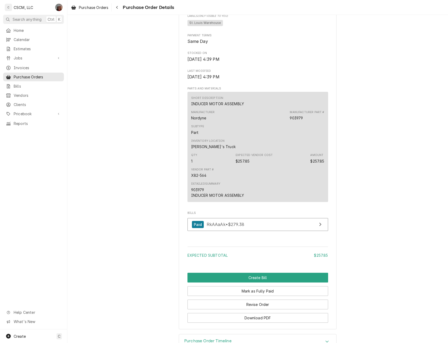
scroll to position [319, 0]
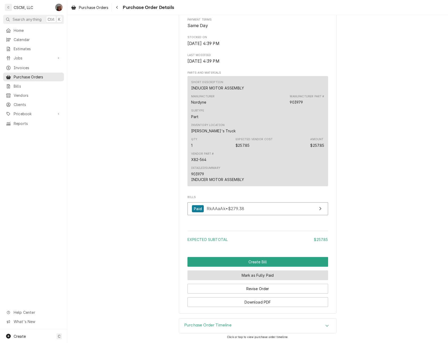
click at [266, 276] on button "Mark as Fully Paid" at bounding box center [257, 275] width 141 height 10
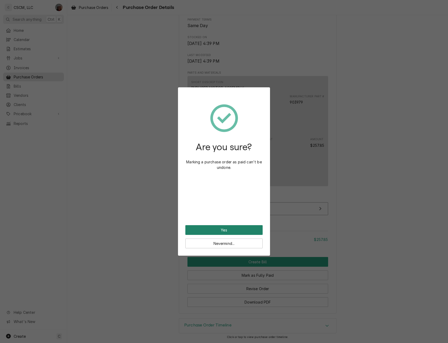
click at [219, 227] on button "Yes" at bounding box center [223, 230] width 77 height 10
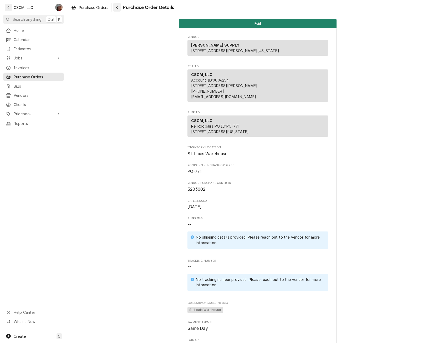
click at [119, 8] on div "Navigate back" at bounding box center [116, 7] width 5 height 5
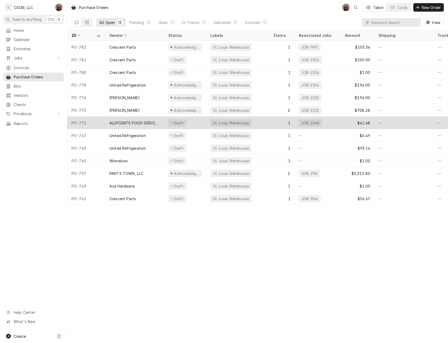
click at [141, 118] on div "ALLPOINTS FOOD SERVICE" at bounding box center [134, 122] width 59 height 13
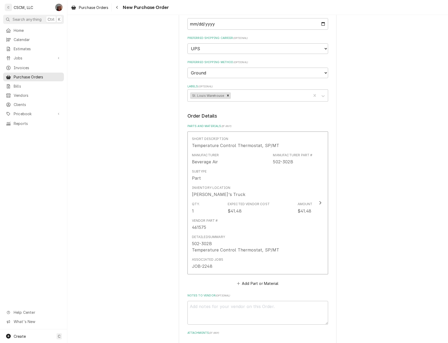
scroll to position [150, 0]
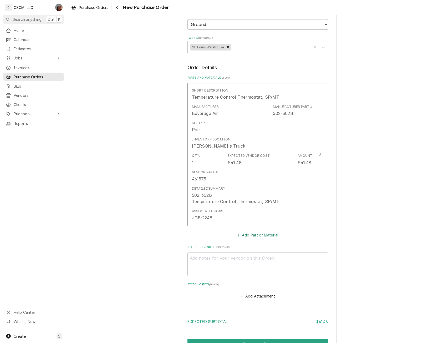
click at [245, 234] on button "Add Part or Material" at bounding box center [257, 234] width 43 height 7
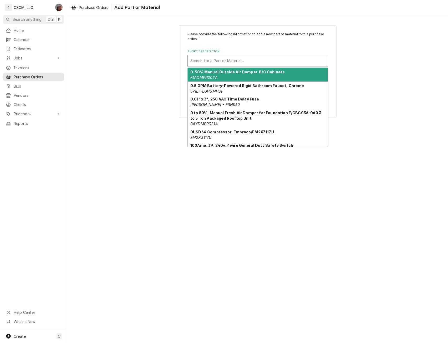
click at [194, 61] on div "Short Description" at bounding box center [257, 60] width 135 height 9
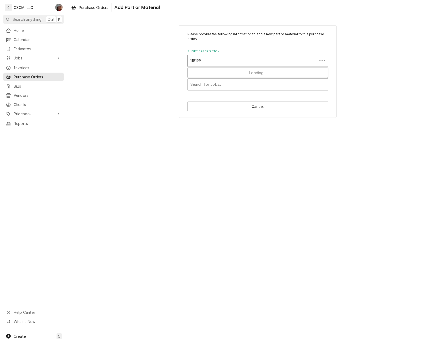
type input "1181998"
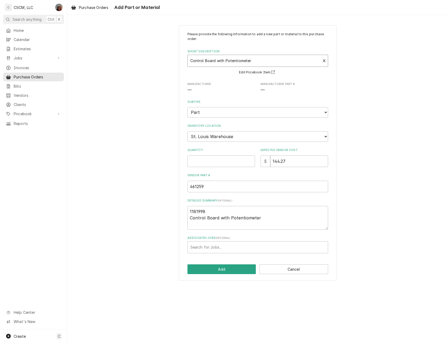
type textarea "x"
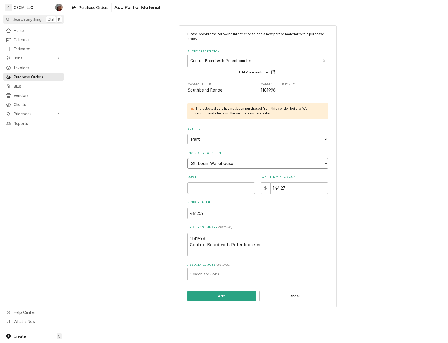
click at [216, 164] on select "Choose a location... Chris's Truck Colorado Main Warehouse Izaia's Truck Jimmy'…" at bounding box center [257, 163] width 141 height 11
select select "425"
click at [187, 158] on select "Choose a location... Chris's Truck Colorado Main Warehouse Izaia's Truck Jimmy'…" at bounding box center [257, 163] width 141 height 11
click at [196, 188] on input "Quantity" at bounding box center [221, 188] width 68 height 12
type textarea "x"
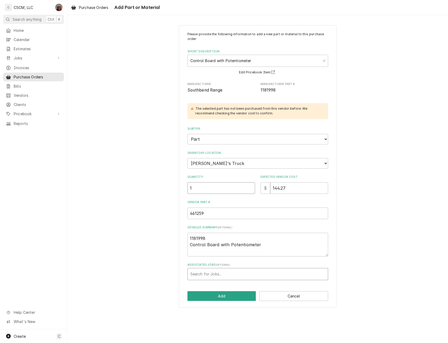
type input "1"
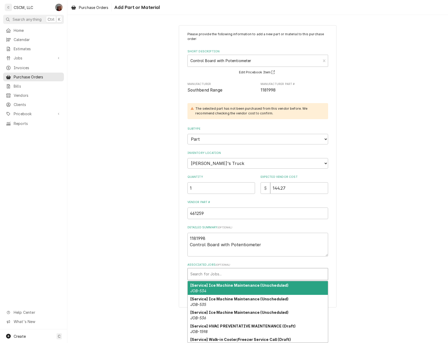
click at [225, 273] on div "Associated Jobs" at bounding box center [257, 273] width 135 height 9
type input "-2269"
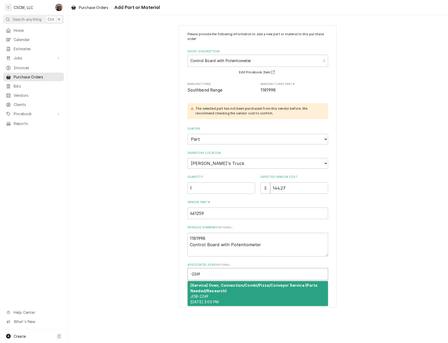
type textarea "x"
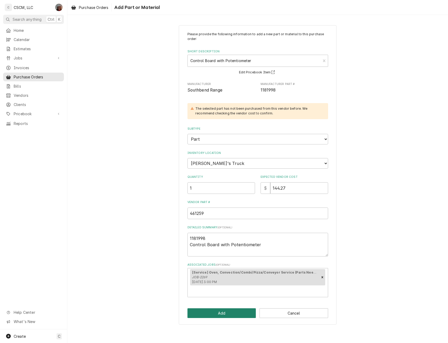
click at [224, 312] on button "Add" at bounding box center [221, 313] width 69 height 10
type textarea "x"
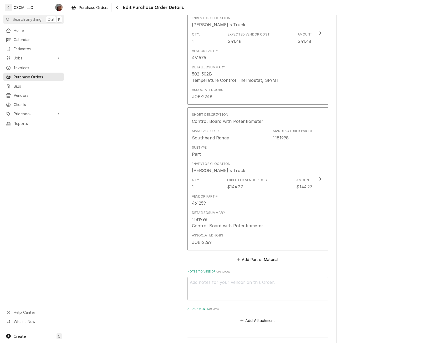
scroll to position [364, 0]
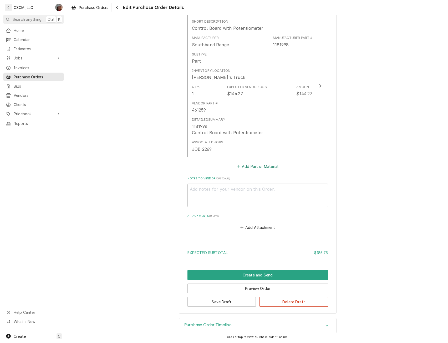
click at [246, 165] on button "Add Part or Material" at bounding box center [257, 165] width 43 height 7
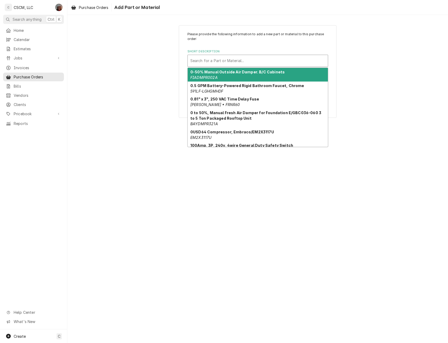
click at [229, 61] on div "Short Description" at bounding box center [257, 60] width 135 height 9
type input "-"
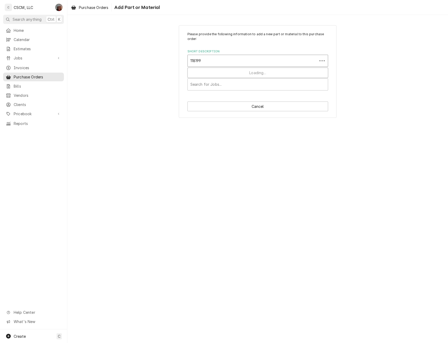
type input "1181996"
type textarea "x"
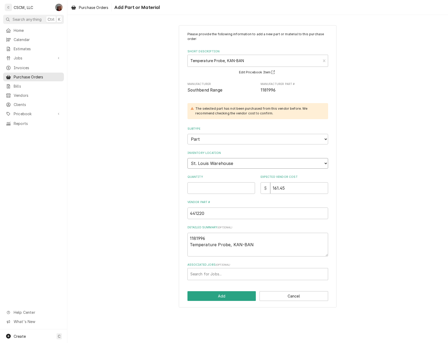
click at [225, 165] on select "Choose a location... Chris's Truck Colorado Main Warehouse Izaia's Truck Jimmy'…" at bounding box center [257, 163] width 141 height 11
select select "425"
click at [187, 158] on select "Choose a location... Chris's Truck Colorado Main Warehouse Izaia's Truck Jimmy'…" at bounding box center [257, 163] width 141 height 11
type textarea "x"
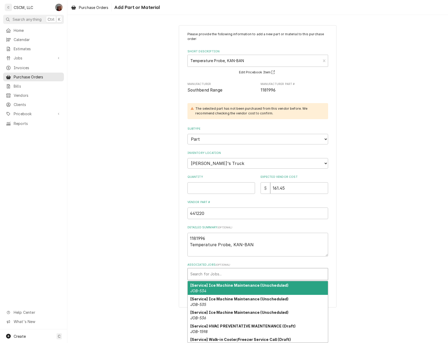
click at [215, 277] on div "Associated Jobs" at bounding box center [257, 273] width 135 height 9
type input "-2269"
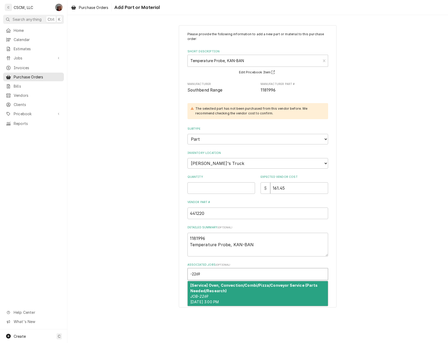
type textarea "x"
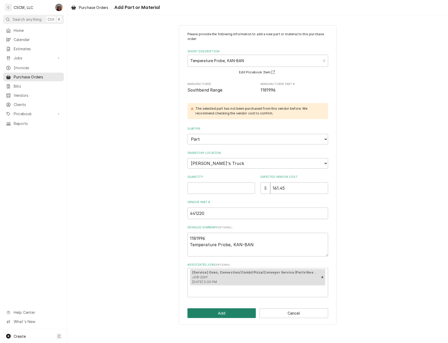
click at [215, 309] on button "Add" at bounding box center [221, 313] width 69 height 10
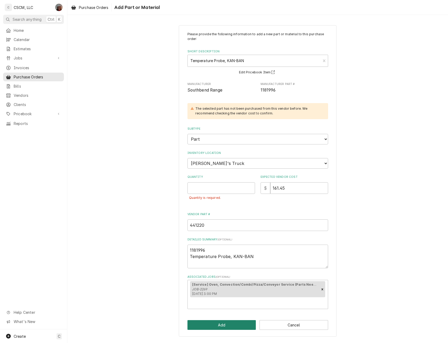
click at [217, 325] on button "Add" at bounding box center [221, 325] width 69 height 10
type textarea "x"
click at [213, 183] on input "Quantity" at bounding box center [221, 188] width 68 height 12
type input "1"
type textarea "x"
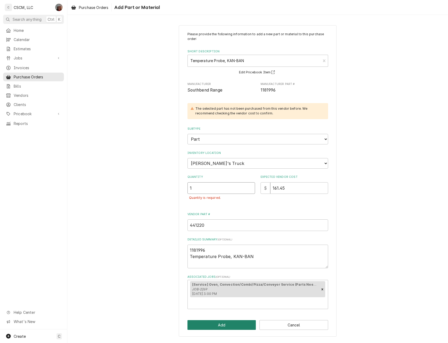
type input "1"
click at [222, 323] on button "Add" at bounding box center [221, 325] width 69 height 10
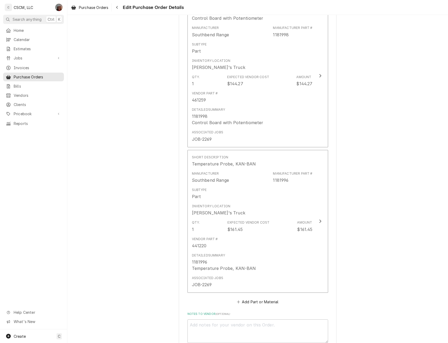
scroll to position [509, 0]
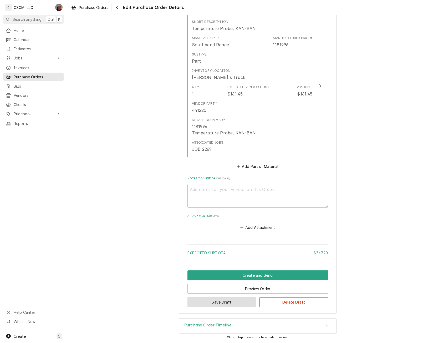
click at [212, 302] on button "Save Draft" at bounding box center [221, 302] width 69 height 10
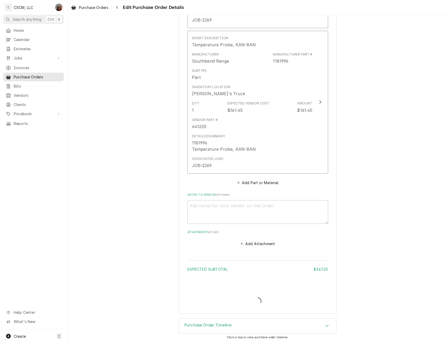
type textarea "x"
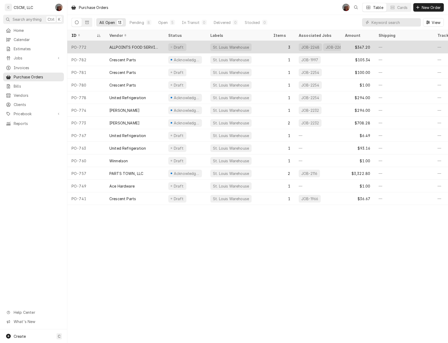
click at [125, 45] on div "ALLPOINTS FOOD SERVICE" at bounding box center [134, 47] width 50 height 6
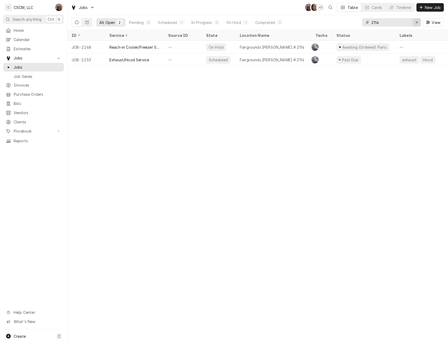
click at [417, 20] on div "Erase input" at bounding box center [416, 22] width 5 height 5
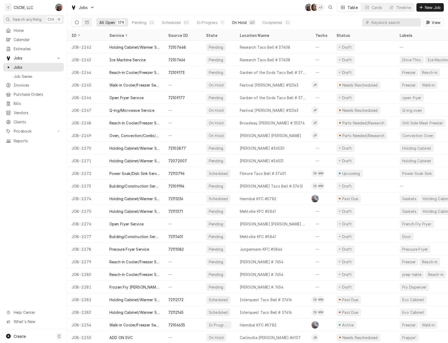
click at [238, 22] on div "On Hold" at bounding box center [239, 23] width 15 height 6
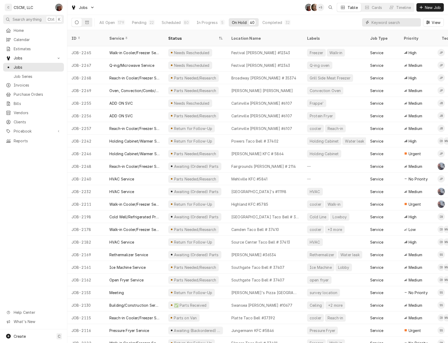
click at [377, 20] on input "Dynamic Content Wrapper" at bounding box center [394, 22] width 47 height 8
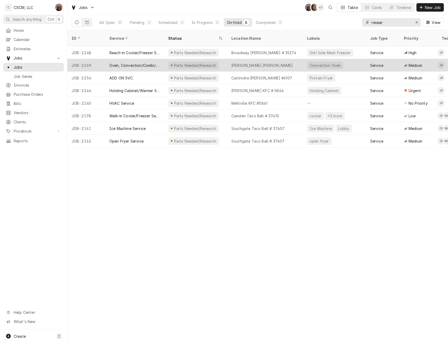
type input "resear"
click at [198, 63] on div "Parts Needed/Research" at bounding box center [195, 65] width 63 height 13
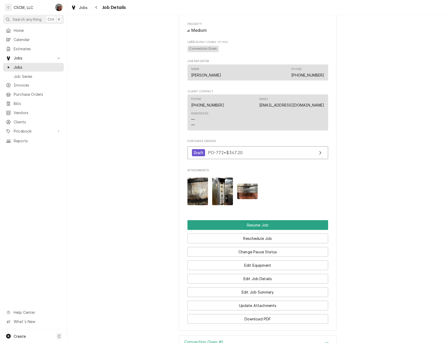
scroll to position [458, 0]
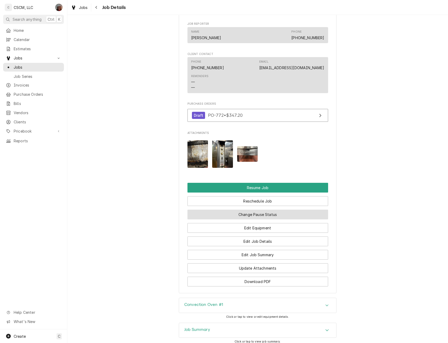
click at [259, 215] on button "Change Pause Status" at bounding box center [257, 214] width 141 height 10
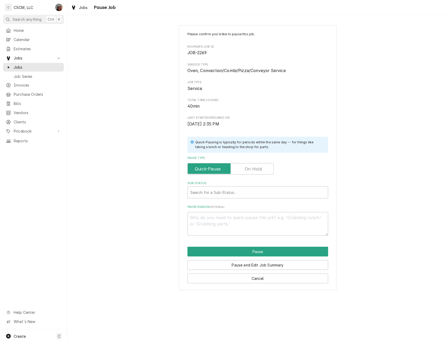
click at [253, 168] on label "Pause Type" at bounding box center [230, 169] width 86 height 12
click at [253, 168] on input "Pause Type" at bounding box center [230, 169] width 81 height 12
checkbox input "true"
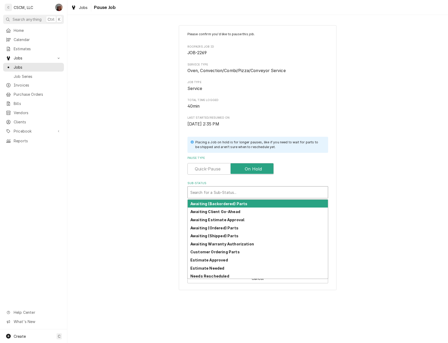
click at [219, 192] on div "Sub-Status" at bounding box center [257, 191] width 135 height 9
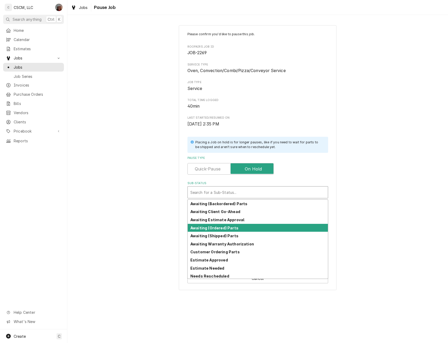
click at [214, 225] on div "Awaiting (Ordered) Parts" at bounding box center [258, 228] width 140 height 8
type textarea "x"
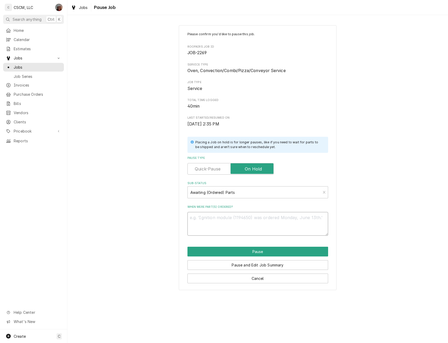
click at [214, 225] on textarea "When were part(s) ordered?" at bounding box center [257, 224] width 141 height 24
type textarea "9"
type textarea "x"
type textarea "9/"
type textarea "x"
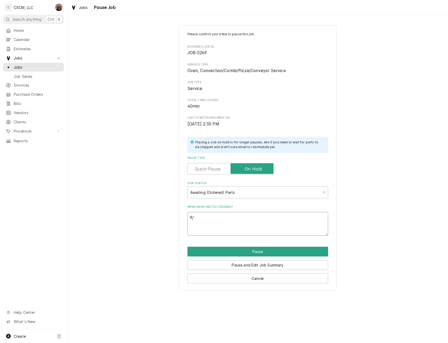
type textarea "9/1"
type textarea "x"
type textarea "9/19"
type textarea "x"
type textarea "9/19"
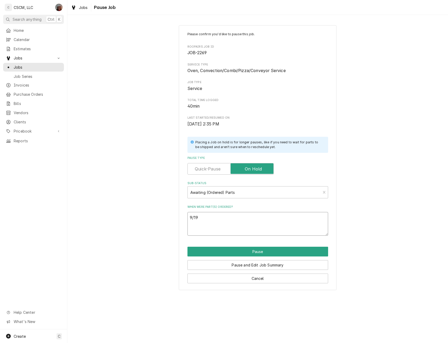
click at [236, 230] on textarea "9/19" at bounding box center [257, 224] width 141 height 24
paste textarea "Southbend Range 1181998 Control Board with Potentiometer"
type textarea "x"
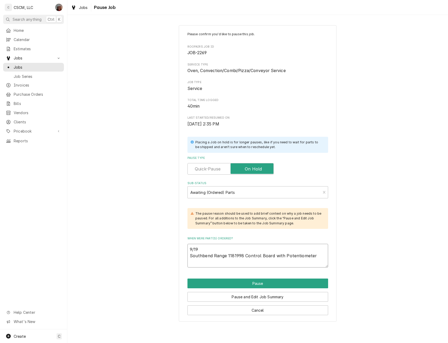
type textarea "9/19 Southbend Range 1181998 Control Board with Potentiometer"
click at [204, 263] on textarea "9/19 Southbend Range 1181998 Control Board with Potentiometer" at bounding box center [257, 256] width 141 height 24
click at [318, 257] on textarea "9/19 Southbend Range 1181998 Control Board with Potentiometer" at bounding box center [257, 256] width 141 height 24
type textarea "x"
type textarea "9/19 Southbend Range 1181998 Control Board with Potentiometer"
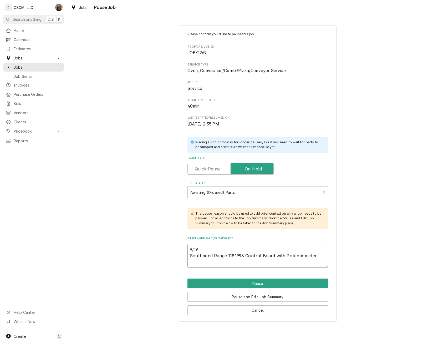
paste textarea "Southbend Range 1181996 Temperature Probe, KAN-BAN"
type textarea "x"
type textarea "9/19 Southbend Range 1181998 Control Board with Potentiometer Southbend Range 1…"
type textarea "x"
type textarea "9/19 Southbend Range 1181998 Control Board with Potentiometer Southbend Range 1…"
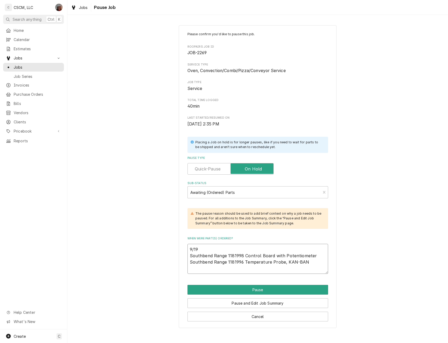
type textarea "x"
type textarea "9/19 Southbend Range 1181998 Control Board with Potentiometer Southbend Range 1…"
type textarea "x"
type textarea "9/19 Southbend Range 1181998 Control Board with Potentiometer Southbend Range 1…"
type textarea "x"
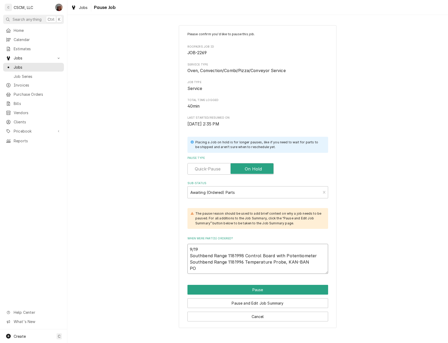
type textarea "9/19 Southbend Range 1181998 Control Board with Potentiometer Southbend Range 1…"
type textarea "x"
type textarea "9/19 Southbend Range 1181998 Control Board with Potentiometer Southbend Range 1…"
type textarea "x"
type textarea "9/19 Southbend Range 1181998 Control Board with Potentiometer Southbend Range 1…"
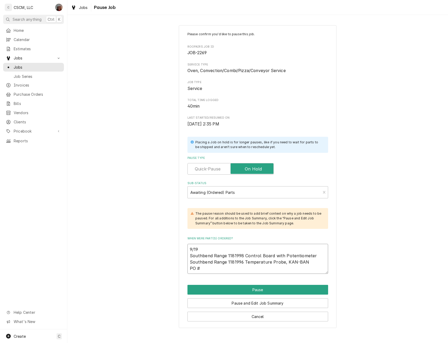
type textarea "x"
type textarea "9/19 Southbend Range 1181998 Control Board with Potentiometer Southbend Range 1…"
type textarea "x"
type textarea "9/19 Southbend Range 1181998 Control Board with Potentiometer Southbend Range 1…"
type textarea "x"
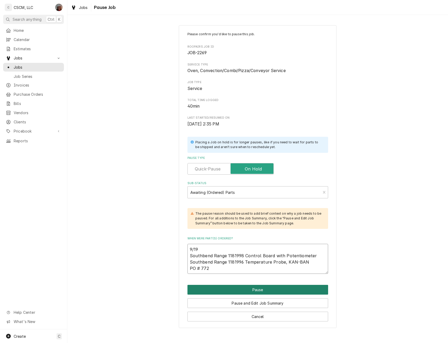
type textarea "9/19 Southbend Range 1181998 Control Board with Potentiometer Southbend Range 1…"
click at [257, 286] on button "Pause" at bounding box center [257, 290] width 141 height 10
type textarea "x"
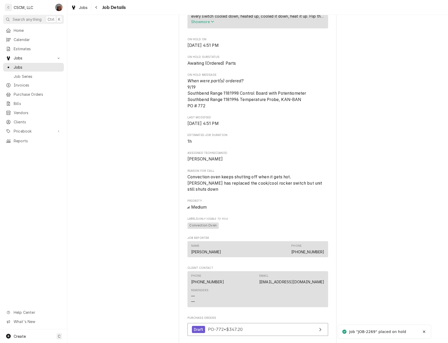
scroll to position [531, 0]
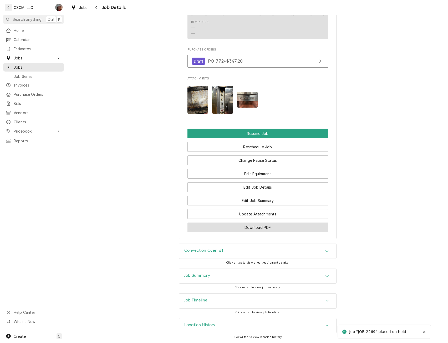
click at [247, 224] on button "Download PDF" at bounding box center [257, 227] width 141 height 10
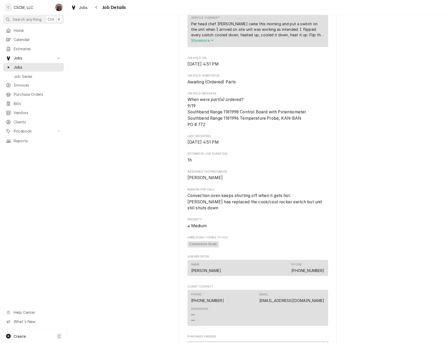
scroll to position [0, 0]
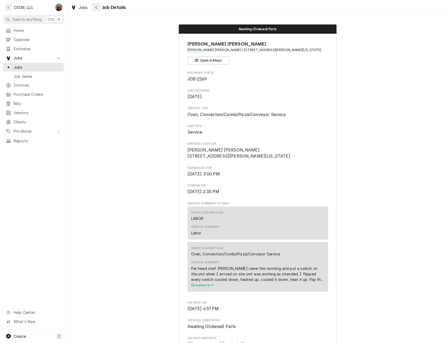
click at [98, 8] on div "Navigate back" at bounding box center [96, 7] width 5 height 5
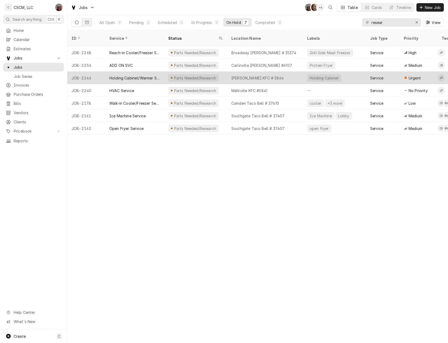
click at [142, 75] on div "Holding Cabinet/Warmer Service" at bounding box center [134, 78] width 50 height 6
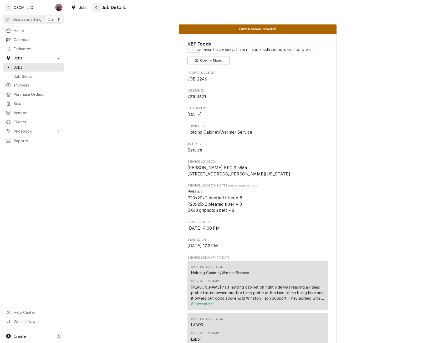
click at [99, 8] on div "Navigate back" at bounding box center [96, 7] width 5 height 5
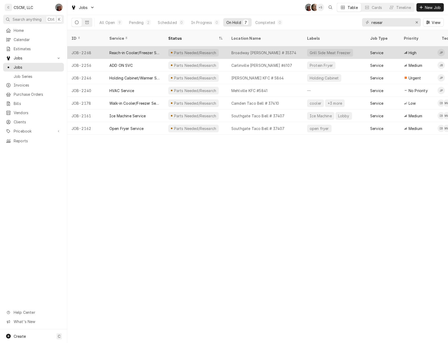
click at [219, 46] on div "Parts Needed/Research" at bounding box center [195, 52] width 63 height 13
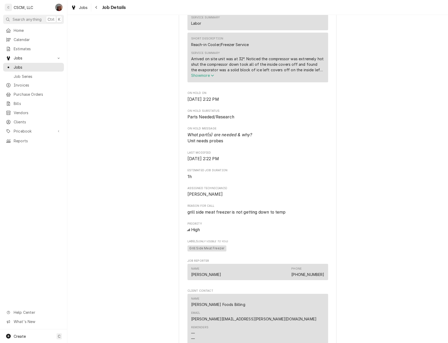
scroll to position [335, 0]
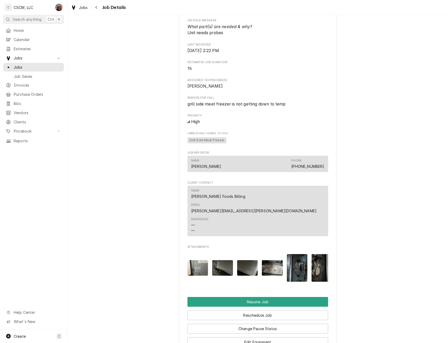
click at [200, 260] on img "Attachments" at bounding box center [197, 268] width 21 height 16
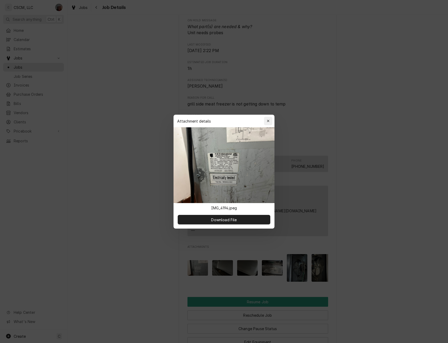
click at [270, 118] on button "button" at bounding box center [268, 121] width 8 height 8
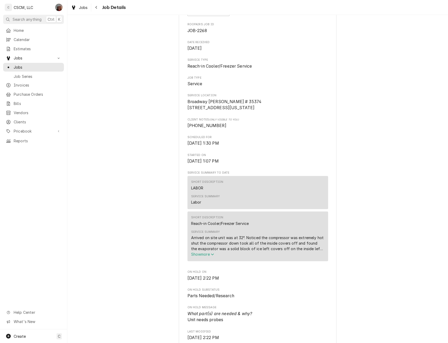
scroll to position [0, 0]
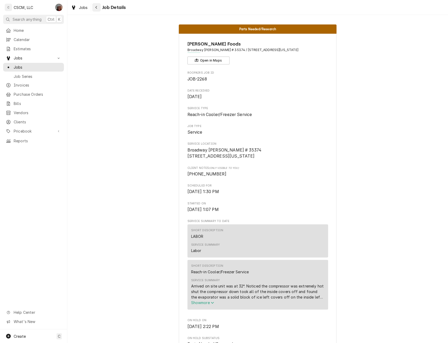
click at [96, 7] on icon "Navigate back" at bounding box center [96, 7] width 2 height 3
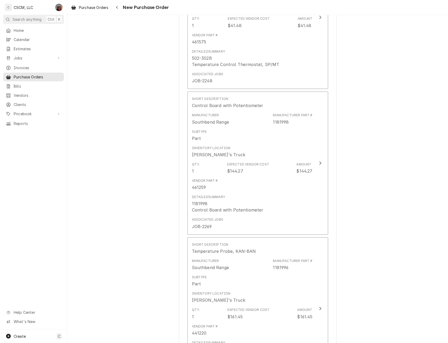
scroll to position [509, 0]
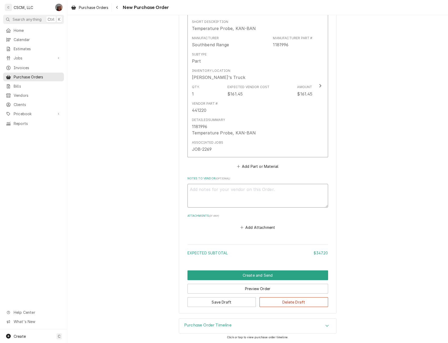
click at [190, 192] on textarea "Notes to Vendor ( optional )" at bounding box center [257, 196] width 141 height 24
type textarea "x"
type textarea "D"
type textarea "x"
type textarea "Di"
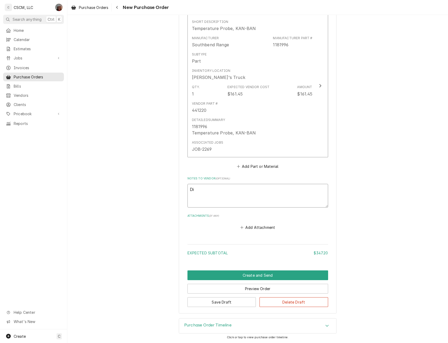
type textarea "x"
type textarea "Dia"
type textarea "x"
type textarea "Dian"
type textarea "x"
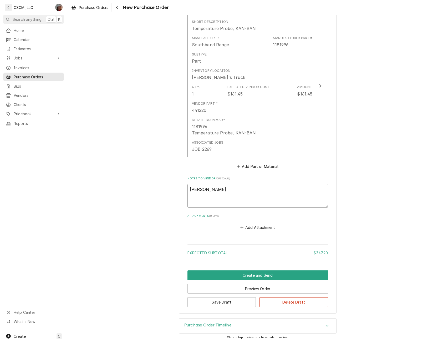
type textarea "Diann"
type textarea "x"
type textarea "Dianna"
type textarea "x"
type textarea "[PERSON_NAME]"
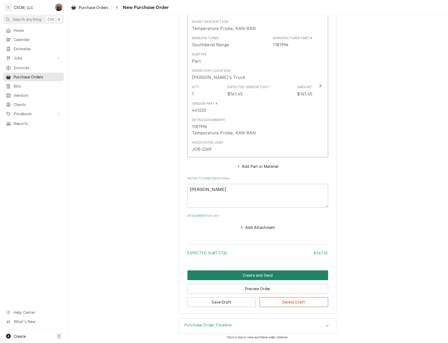
click at [242, 274] on button "Create and Send" at bounding box center [257, 275] width 141 height 10
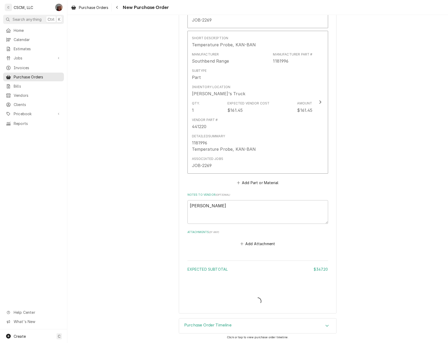
scroll to position [493, 0]
type textarea "x"
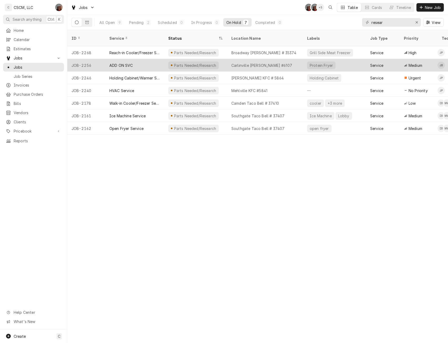
click at [141, 59] on div "ADD ON SVC" at bounding box center [134, 65] width 59 height 13
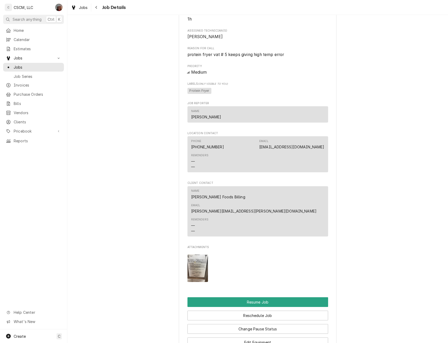
scroll to position [381, 0]
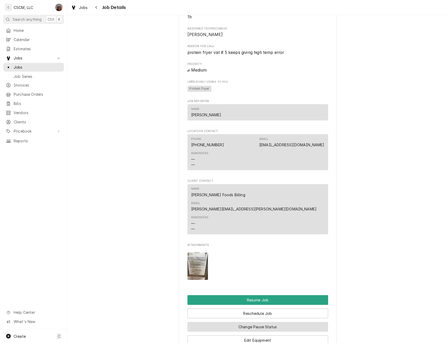
click at [263, 322] on button "Change Pause Status" at bounding box center [257, 327] width 141 height 10
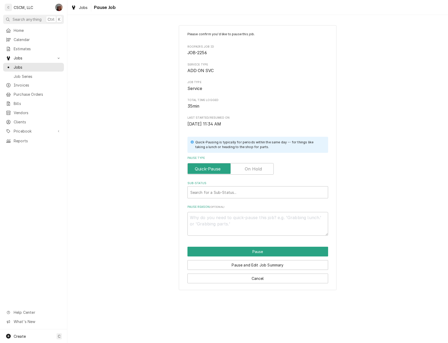
click at [255, 170] on label "Pause Type" at bounding box center [230, 169] width 86 height 12
click at [255, 170] on input "Pause Type" at bounding box center [230, 169] width 81 height 12
checkbox input "true"
type textarea "x"
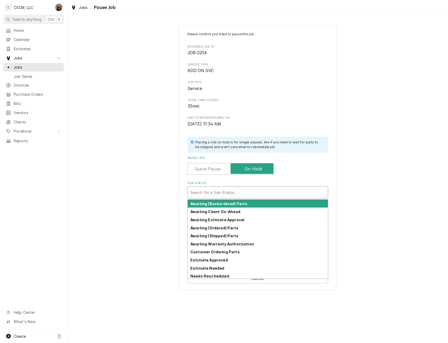
click at [229, 190] on div "Sub-Status" at bounding box center [257, 191] width 135 height 9
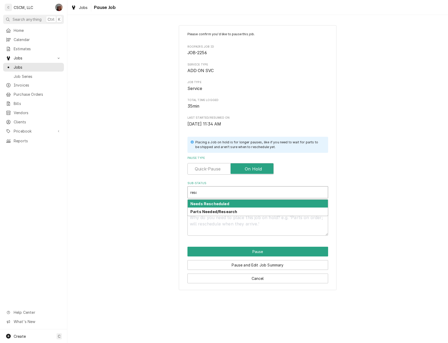
type input "[PERSON_NAME]"
click at [217, 202] on strong "Needs Rescheduled" at bounding box center [209, 203] width 39 height 4
type textarea "x"
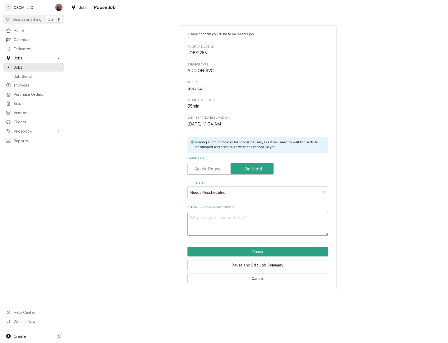
click at [201, 225] on textarea "Needs Rescheduled ( optional )" at bounding box center [257, 224] width 141 height 24
type textarea "x"
type textarea "p"
type textarea "x"
type textarea "pa"
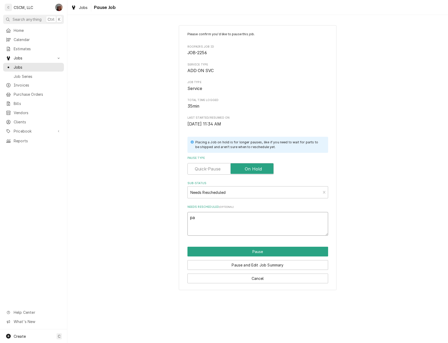
type textarea "x"
type textarea "par"
type textarea "x"
type textarea "part"
type textarea "x"
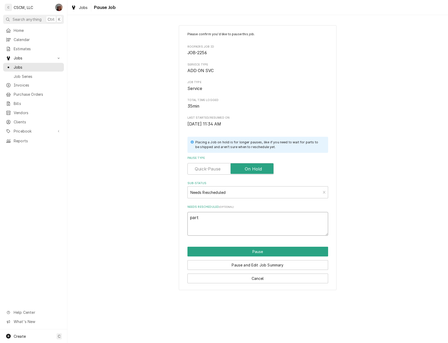
type textarea "part"
type textarea "x"
type textarea "part a"
type textarea "x"
type textarea "part"
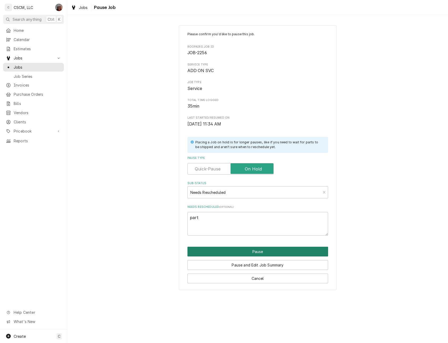
click at [248, 250] on button "Pause" at bounding box center [257, 251] width 141 height 10
type textarea "x"
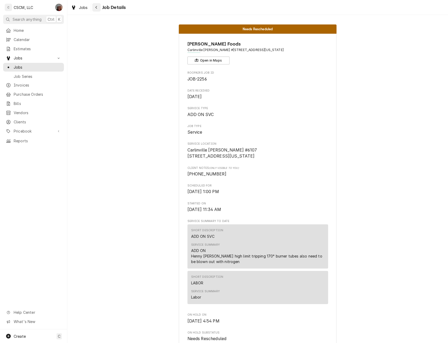
click at [98, 9] on div "Navigate back" at bounding box center [96, 7] width 5 height 5
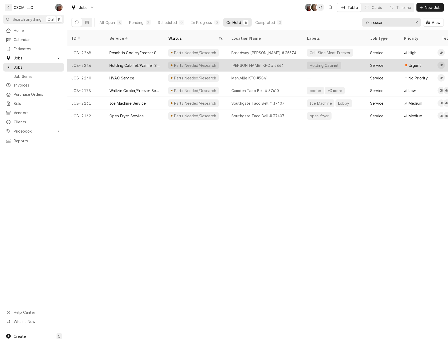
click at [151, 63] on div "Holding Cabinet/Warmer Service" at bounding box center [134, 66] width 50 height 6
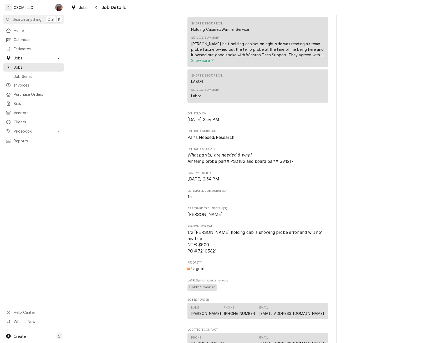
scroll to position [282, 0]
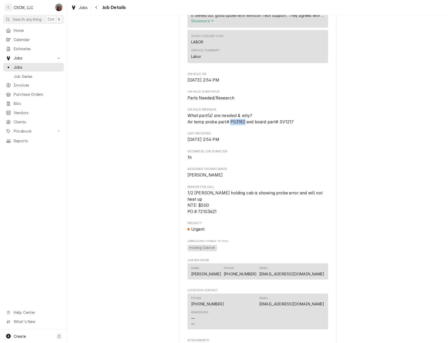
drag, startPoint x: 229, startPoint y: 128, endPoint x: 242, endPoint y: 131, distance: 13.7
click at [242, 125] on span "What part(s) are needed & why? Air temp probe part# PS3182 and board part# SV12…" at bounding box center [257, 118] width 141 height 12
copy span "PS3182"
click at [98, 6] on div "Navigate back" at bounding box center [96, 7] width 5 height 5
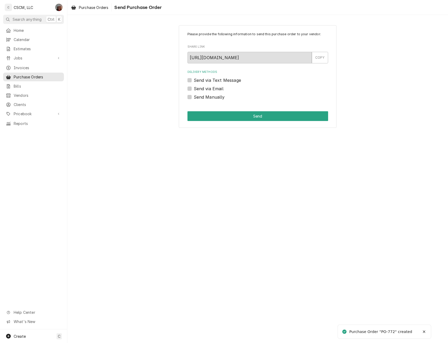
click at [194, 98] on label "Send Manually" at bounding box center [209, 97] width 31 height 6
click at [194, 98] on input "Send Manually" at bounding box center [264, 100] width 141 height 12
checkbox input "true"
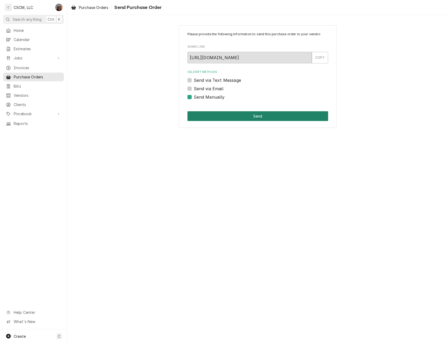
click at [220, 116] on button "Send" at bounding box center [257, 116] width 141 height 10
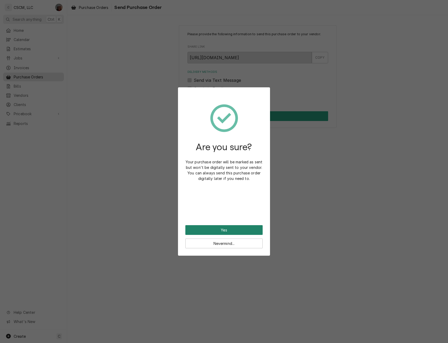
click at [224, 228] on button "Yes" at bounding box center [223, 230] width 77 height 10
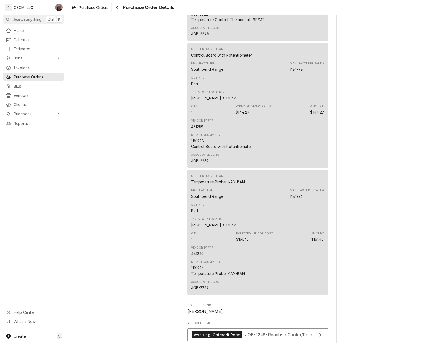
scroll to position [582, 0]
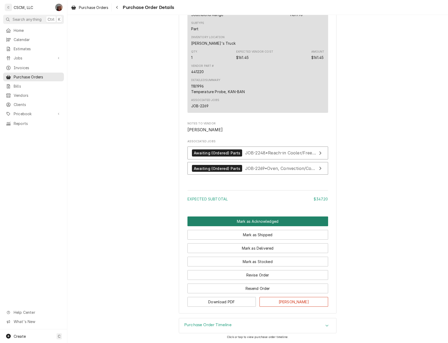
click at [254, 223] on button "Mark as Acknowledged" at bounding box center [257, 221] width 141 height 10
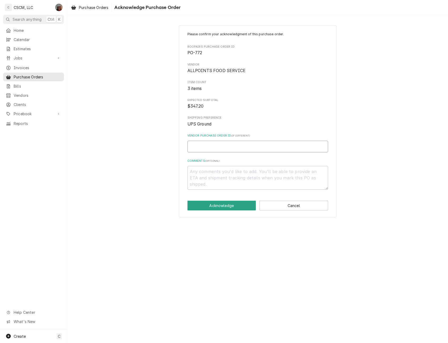
click at [200, 147] on input "Vendor Purchase Order ID ( if different )" at bounding box center [257, 147] width 141 height 12
type textarea "x"
type input "7"
type textarea "x"
type input "71"
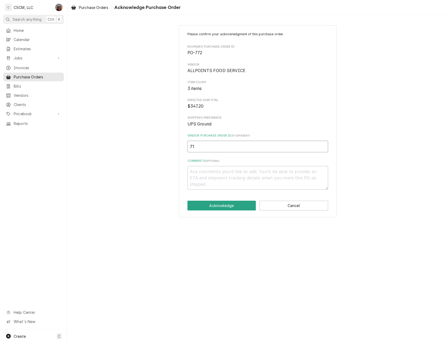
type textarea "x"
type input "718"
type textarea "x"
type input "7181"
type textarea "x"
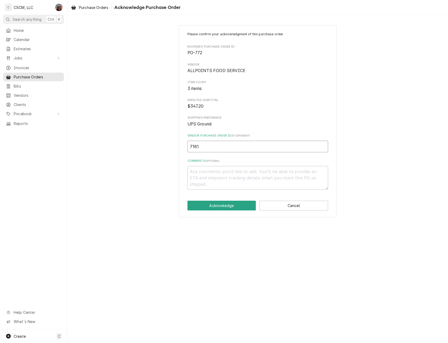
type input "71816"
type textarea "x"
type input "718167"
type textarea "x"
type input "7181676"
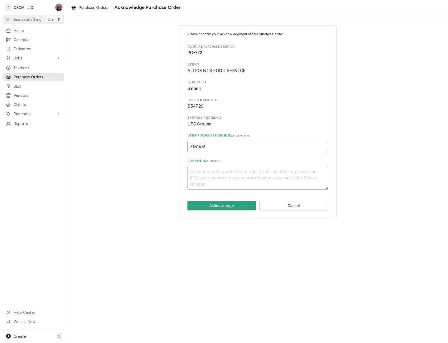
type textarea "x"
type input "71816766"
type textarea "x"
type input "71816766-"
type textarea "x"
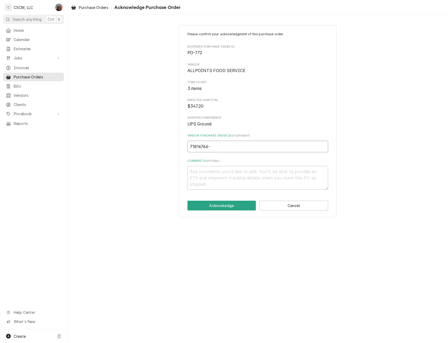
type input "71816766-0"
type textarea "x"
type input "71816766-00"
click at [223, 204] on button "Acknowledge" at bounding box center [221, 205] width 69 height 10
type textarea "x"
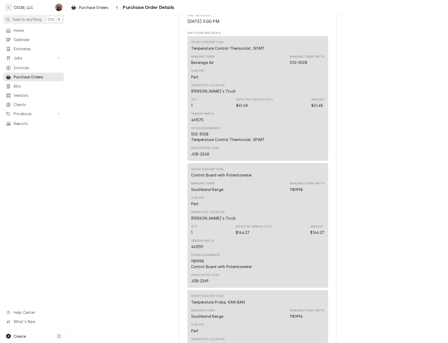
scroll to position [572, 0]
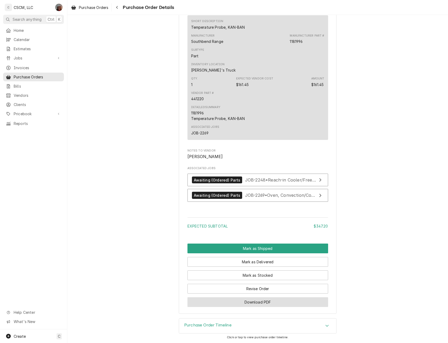
click at [260, 301] on button "Download PDF" at bounding box center [257, 302] width 141 height 10
